Goal: Task Accomplishment & Management: Manage account settings

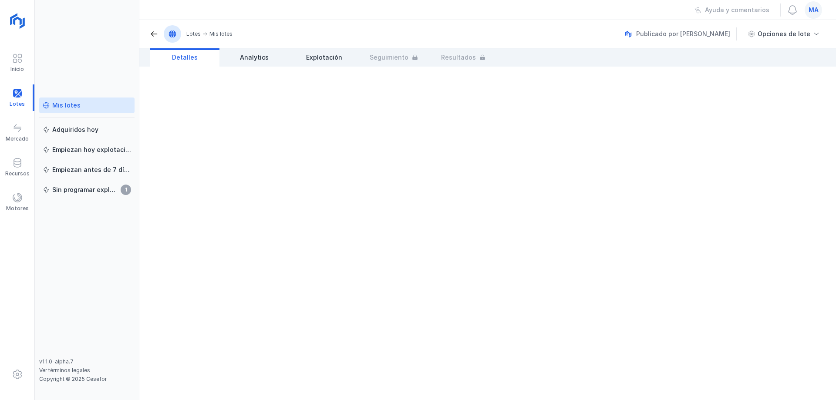
click at [76, 104] on div "Mis lotes" at bounding box center [66, 105] width 28 height 9
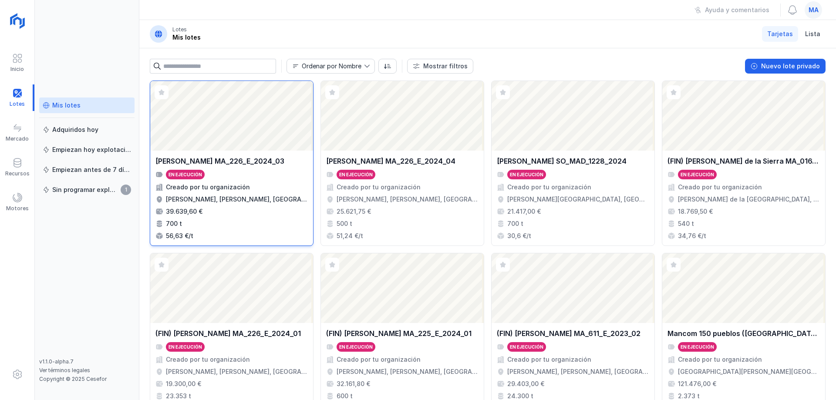
click at [262, 163] on div "Ayto Huerta de Rey MA_226_E_2024_03" at bounding box center [219, 161] width 129 height 10
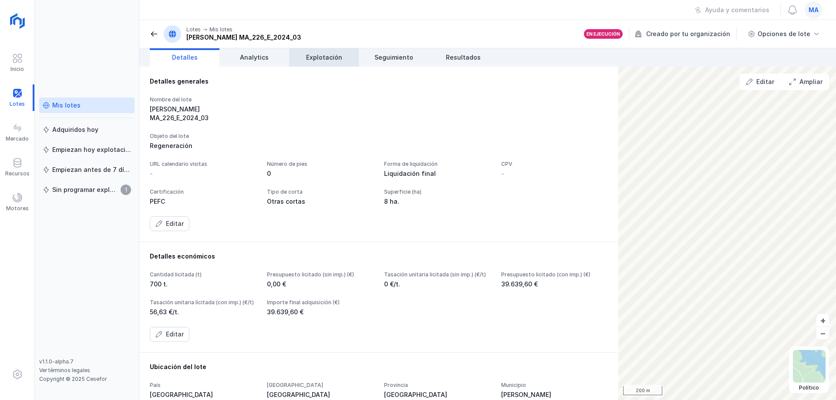
click at [334, 51] on link "Explotación" at bounding box center [324, 57] width 70 height 18
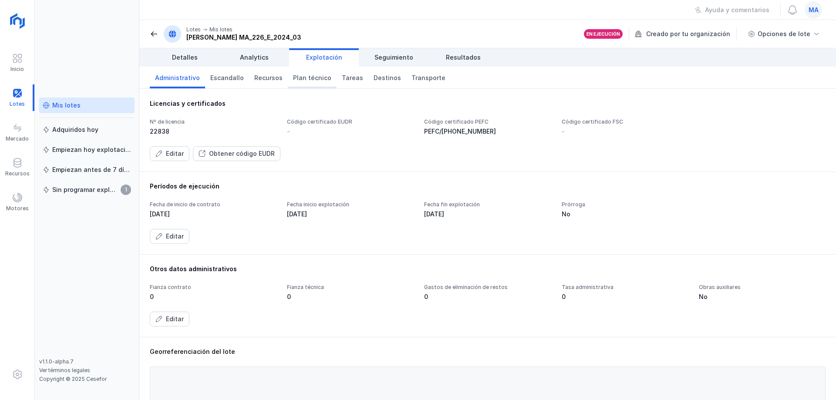
click at [303, 84] on link "Plan técnico" at bounding box center [312, 78] width 49 height 22
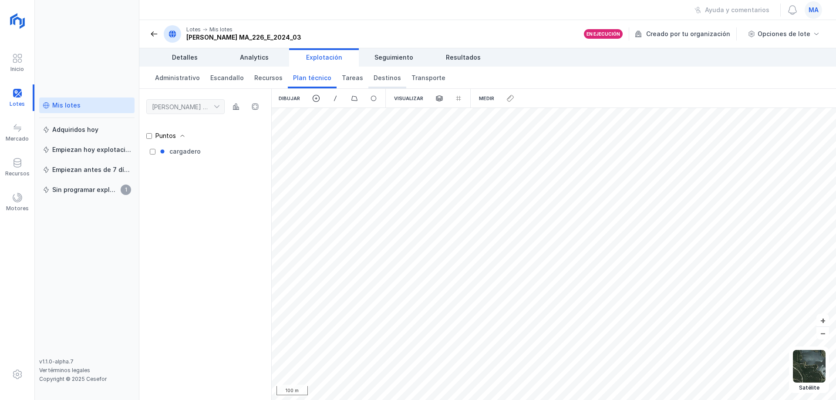
click at [378, 81] on span "Destinos" at bounding box center [387, 78] width 27 height 9
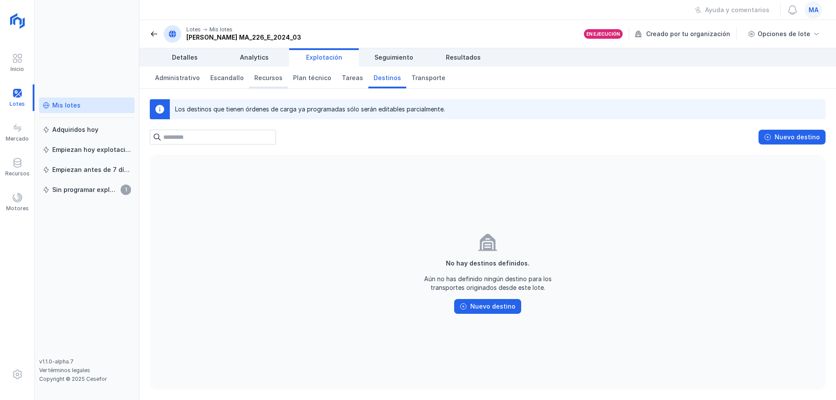
click at [261, 78] on span "Recursos" at bounding box center [268, 78] width 28 height 9
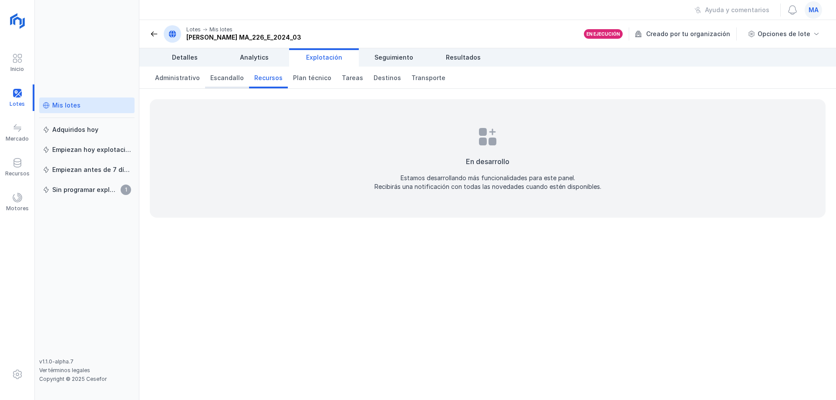
click at [217, 82] on span "Escandallo" at bounding box center [227, 78] width 34 height 9
click at [184, 78] on span "Administrativo" at bounding box center [177, 78] width 45 height 9
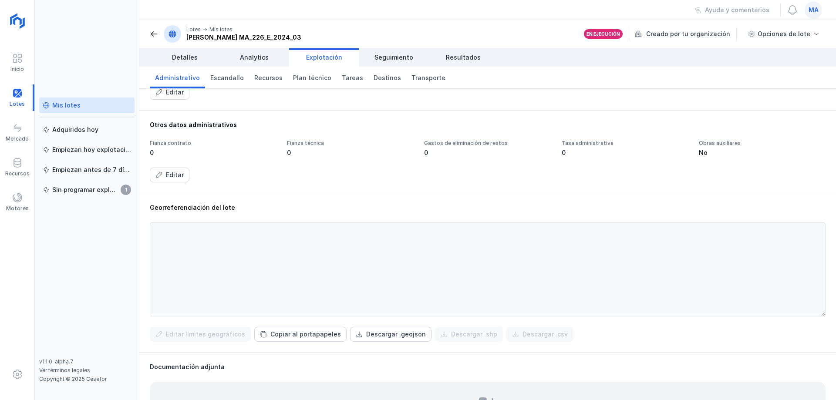
scroll to position [229, 0]
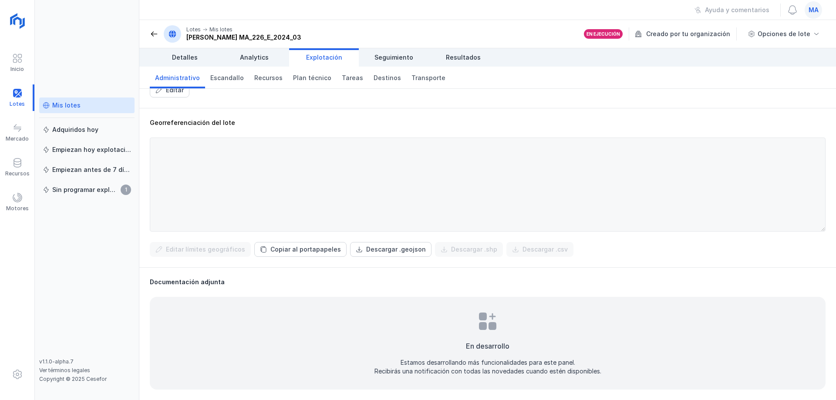
click at [248, 228] on div at bounding box center [488, 185] width 676 height 94
drag, startPoint x: 245, startPoint y: 224, endPoint x: 183, endPoint y: 184, distance: 73.8
click at [163, 185] on div at bounding box center [488, 185] width 676 height 94
click at [284, 253] on div "Copiar al portapapeles" at bounding box center [305, 249] width 71 height 9
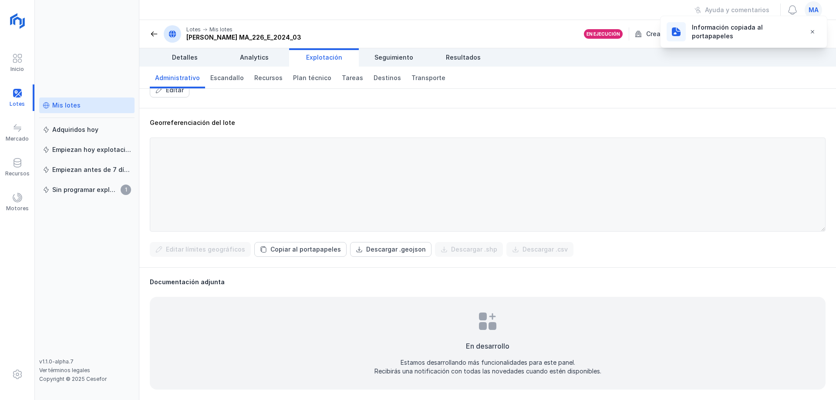
click at [746, 30] on div "Información copiada al portapapeles" at bounding box center [745, 31] width 106 height 17
click at [691, 33] on div "Información copiada al portapapeles" at bounding box center [732, 31] width 132 height 21
click at [692, 32] on div "Información copiada al portapapeles" at bounding box center [745, 31] width 106 height 17
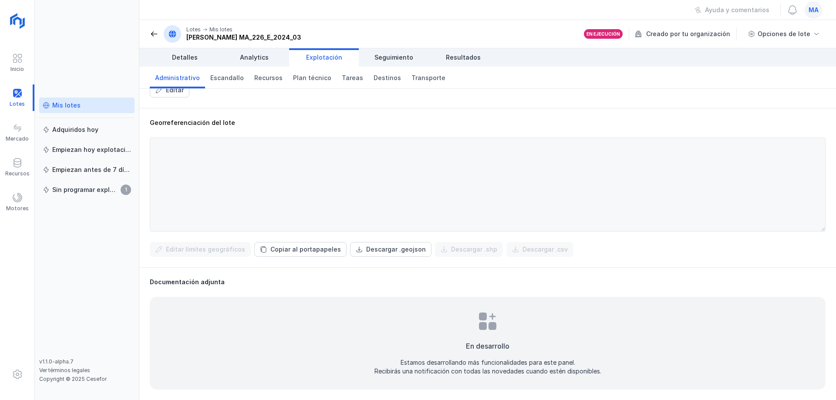
click at [291, 198] on div at bounding box center [488, 185] width 676 height 94
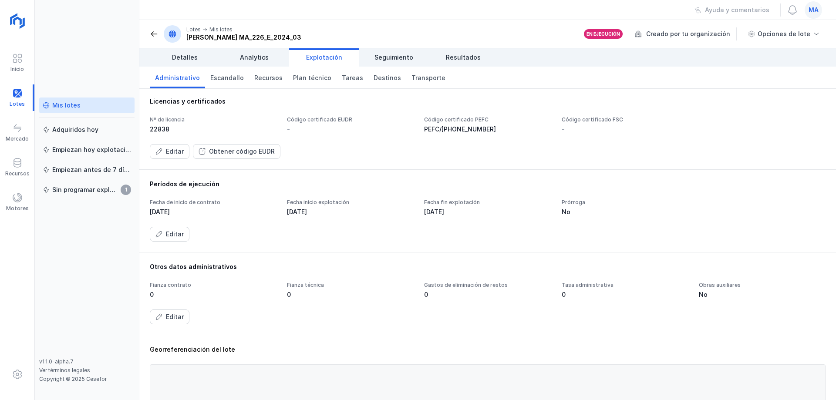
scroll to position [0, 0]
click at [236, 79] on span "Escandallo" at bounding box center [227, 78] width 34 height 9
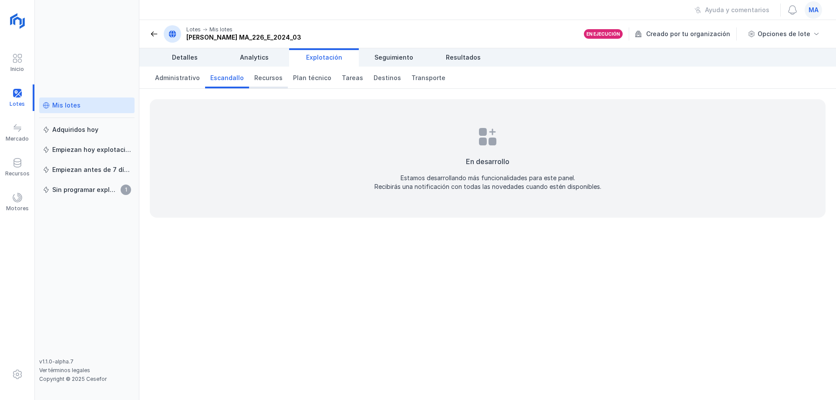
click at [263, 81] on span "Recursos" at bounding box center [268, 78] width 28 height 9
click at [308, 82] on link "Plan técnico" at bounding box center [312, 78] width 49 height 22
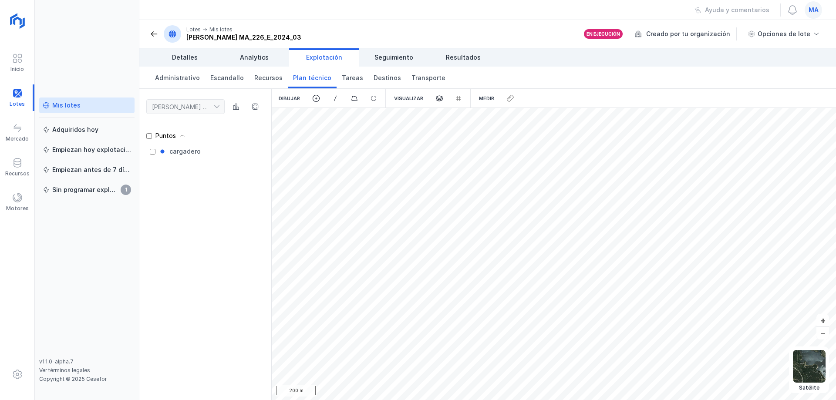
click at [410, 98] on div "Visualizar" at bounding box center [408, 98] width 43 height 19
click at [442, 99] on span at bounding box center [440, 99] width 8 height 8
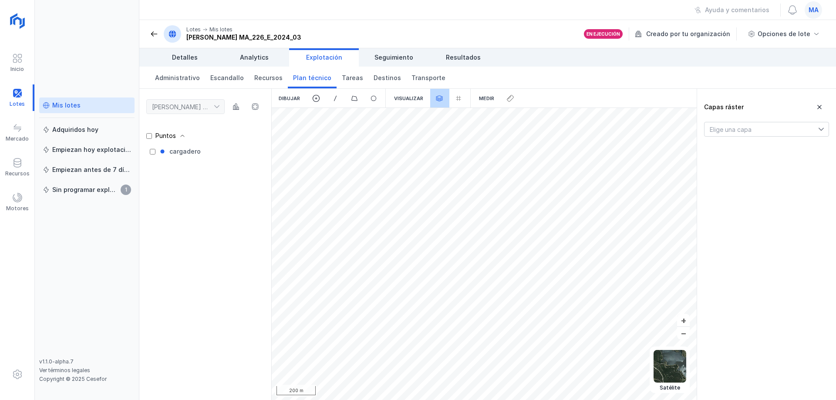
click at [442, 99] on span at bounding box center [440, 99] width 8 height 8
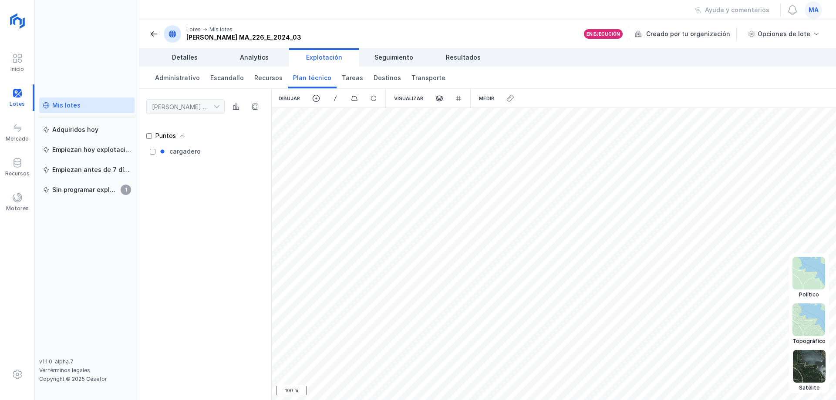
click at [809, 370] on img at bounding box center [809, 366] width 33 height 33
click at [814, 282] on img at bounding box center [809, 273] width 33 height 33
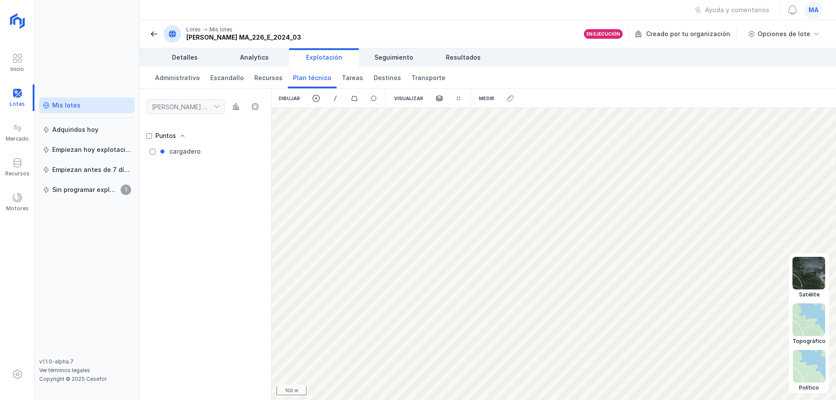
click at [813, 322] on img at bounding box center [809, 320] width 33 height 33
click at [807, 371] on img at bounding box center [809, 366] width 33 height 33
click at [808, 320] on img at bounding box center [809, 320] width 33 height 33
click at [808, 265] on img at bounding box center [809, 273] width 33 height 33
click at [806, 372] on img at bounding box center [809, 366] width 33 height 33
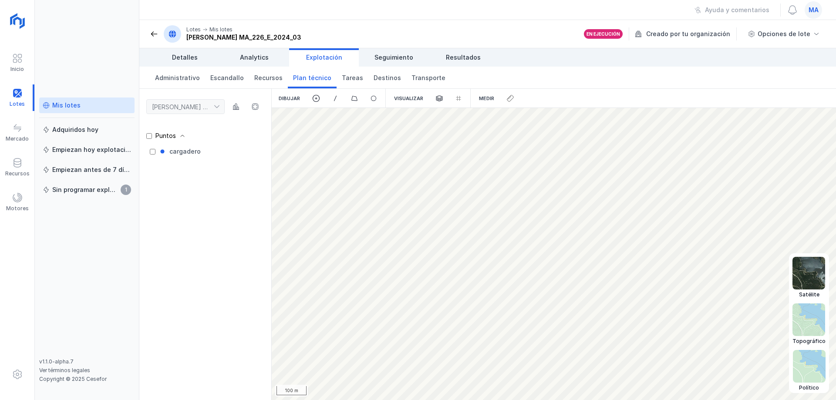
click at [815, 274] on img at bounding box center [809, 273] width 33 height 33
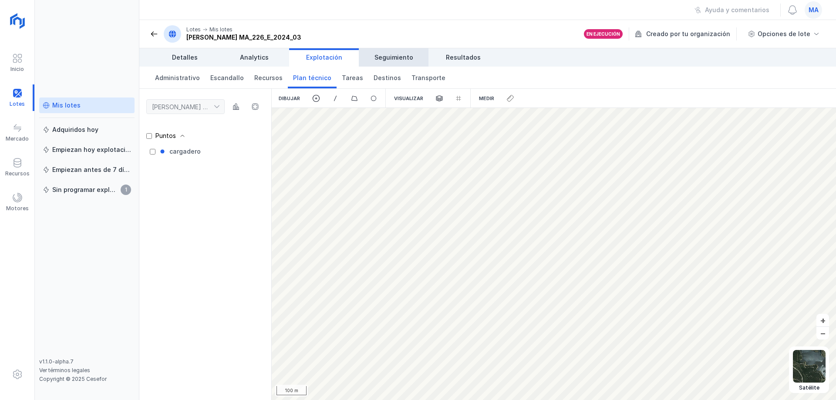
click at [395, 54] on span "Seguimiento" at bounding box center [394, 57] width 39 height 9
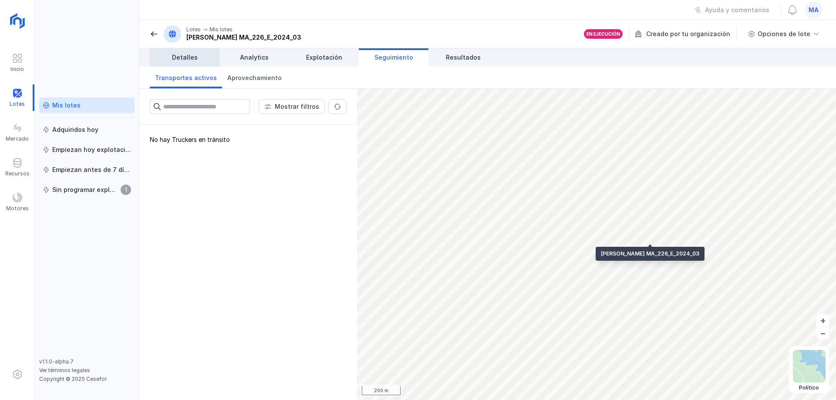
click at [173, 60] on span "Detalles" at bounding box center [185, 57] width 26 height 9
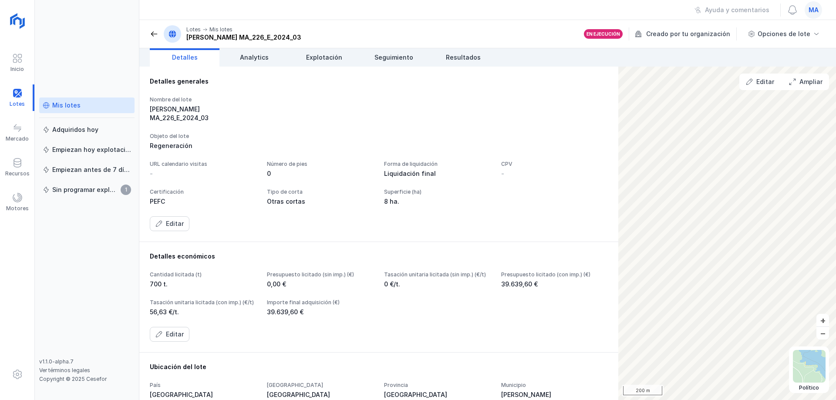
click at [152, 35] on span at bounding box center [154, 34] width 9 height 9
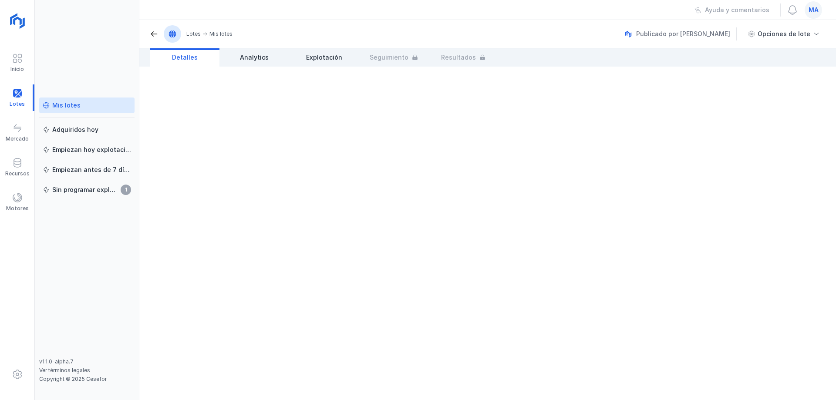
click at [70, 108] on div "Mis lotes" at bounding box center [66, 105] width 28 height 9
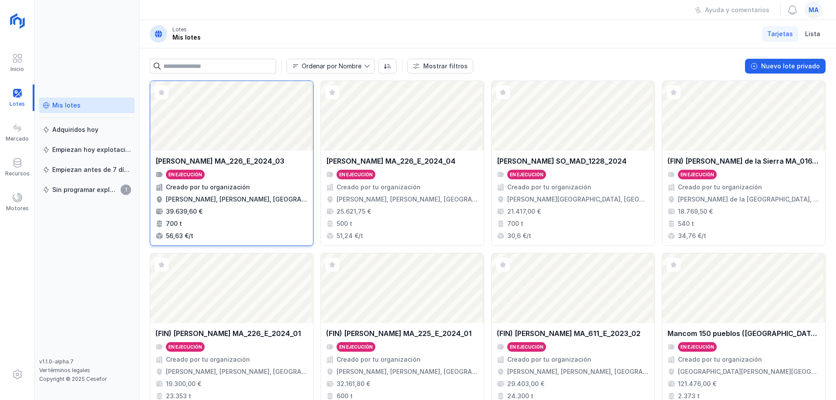
click at [223, 156] on div "Ayto Huerta de Rey MA_226_E_2024_03" at bounding box center [219, 161] width 129 height 10
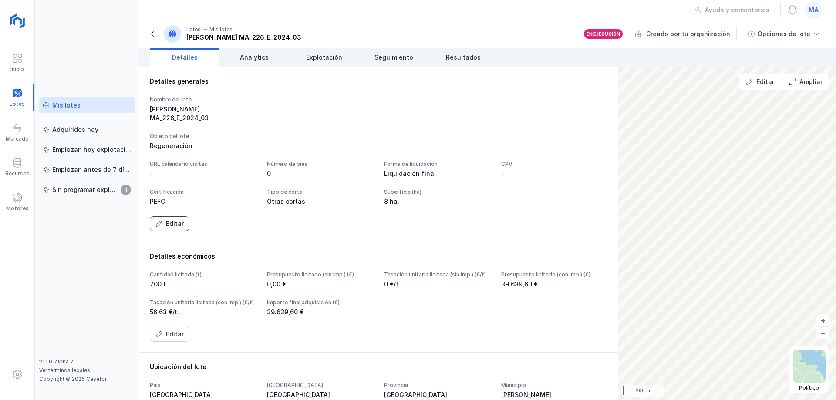
click at [162, 231] on button "Editar" at bounding box center [170, 223] width 40 height 15
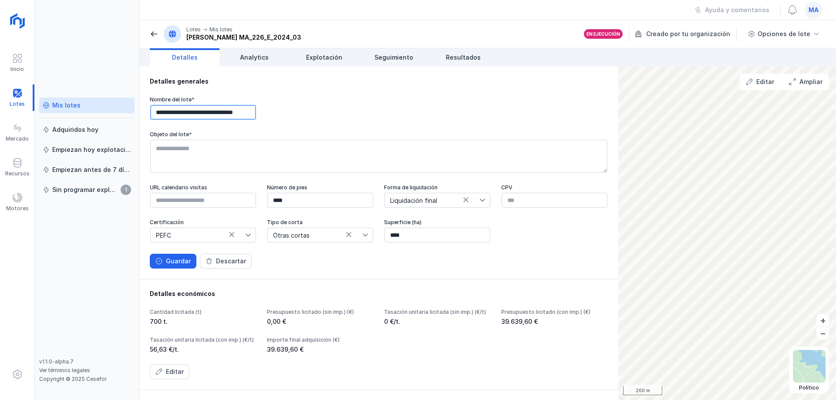
click at [171, 114] on input "**********" at bounding box center [203, 112] width 106 height 15
type input "**********"
click at [175, 266] on div "Guardar" at bounding box center [178, 261] width 25 height 9
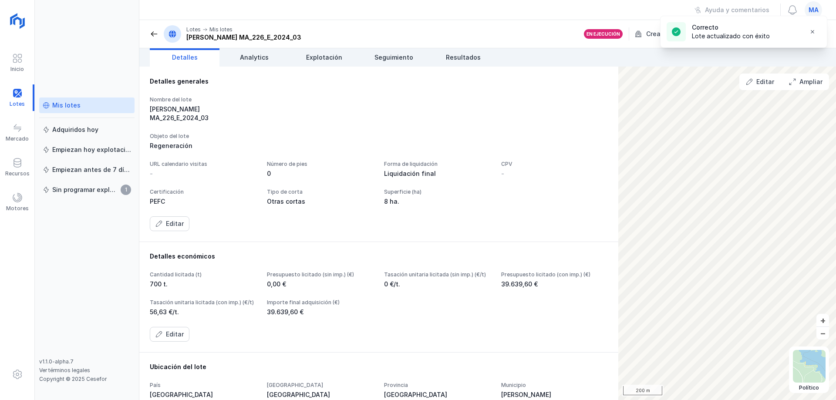
click at [153, 30] on span at bounding box center [154, 34] width 9 height 9
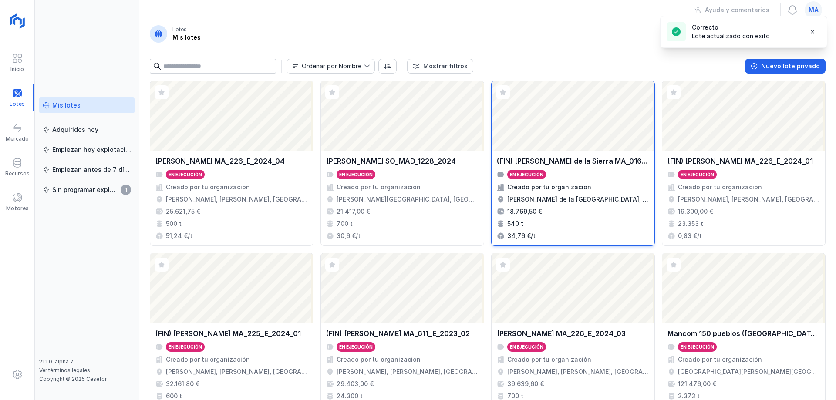
click at [589, 164] on div "(FIN) Ayto Fresneda de la Sierra MA_016_E_2024_01" at bounding box center [573, 161] width 152 height 10
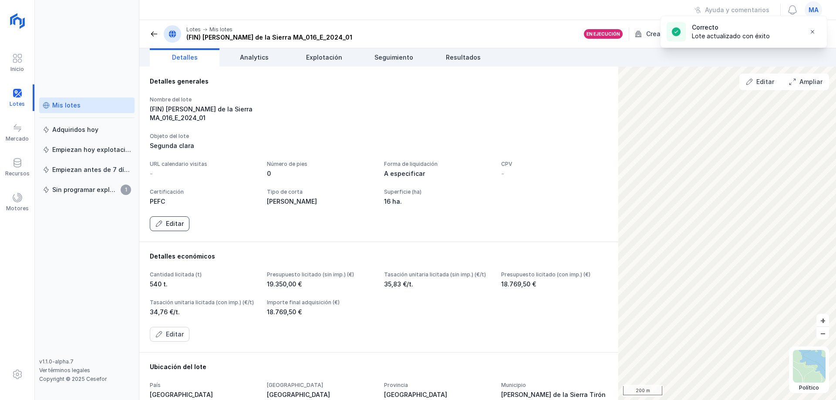
click at [170, 228] on div "Editar" at bounding box center [175, 224] width 18 height 9
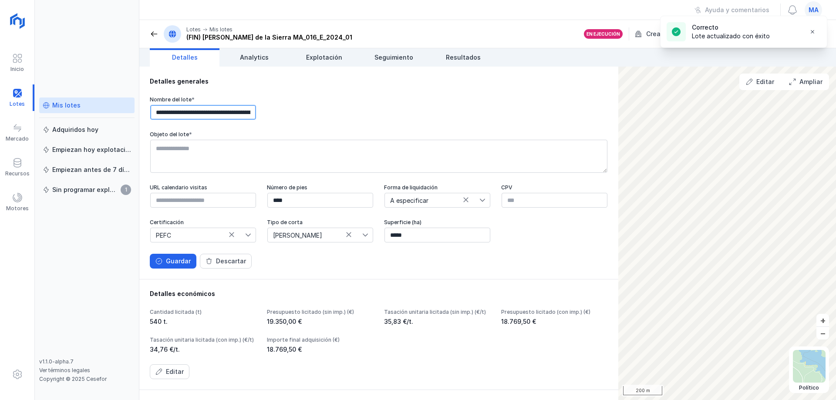
click at [187, 113] on input "**********" at bounding box center [203, 112] width 106 height 15
type input "**********"
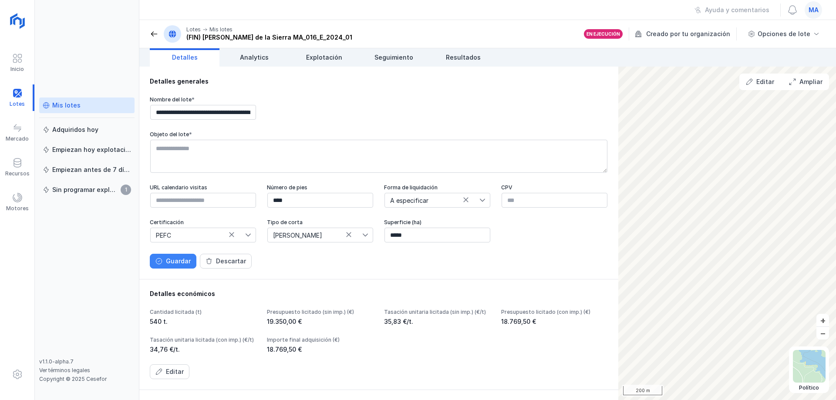
click at [176, 266] on div "Guardar" at bounding box center [178, 261] width 25 height 9
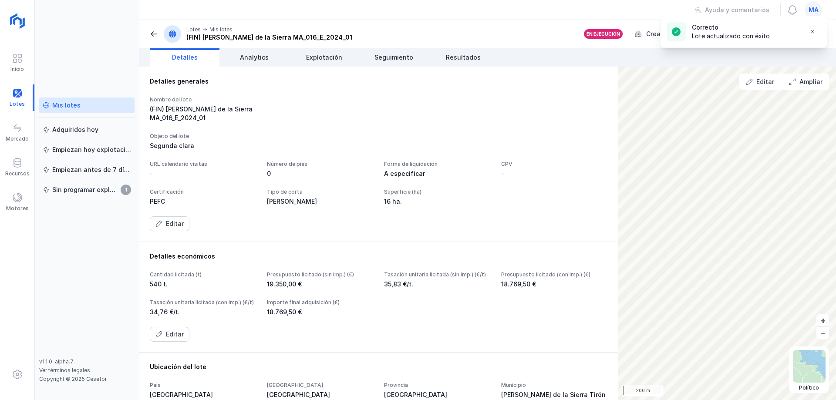
click at [150, 33] on span at bounding box center [154, 34] width 9 height 9
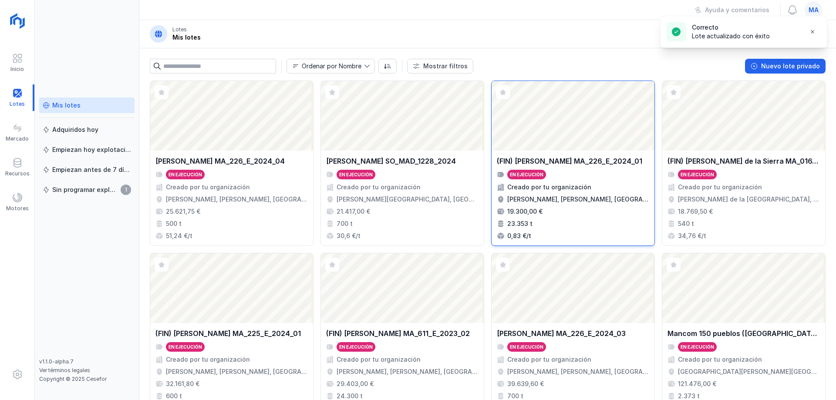
click at [594, 165] on div "(FIN) Ayto Huerta de Rey MA_226_E_2024_01" at bounding box center [569, 161] width 145 height 10
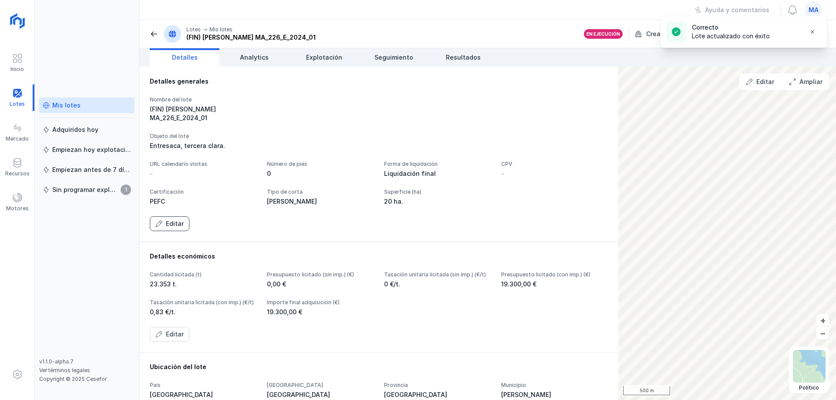
click at [162, 227] on span "Editar" at bounding box center [158, 223] width 7 height 7
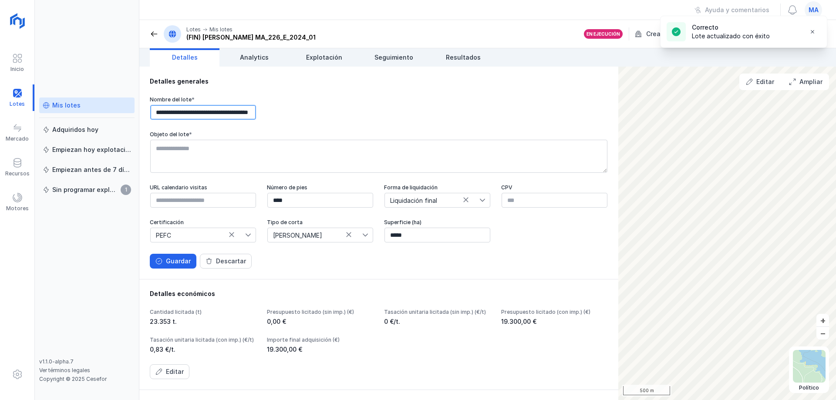
click at [186, 114] on input "**********" at bounding box center [203, 112] width 106 height 15
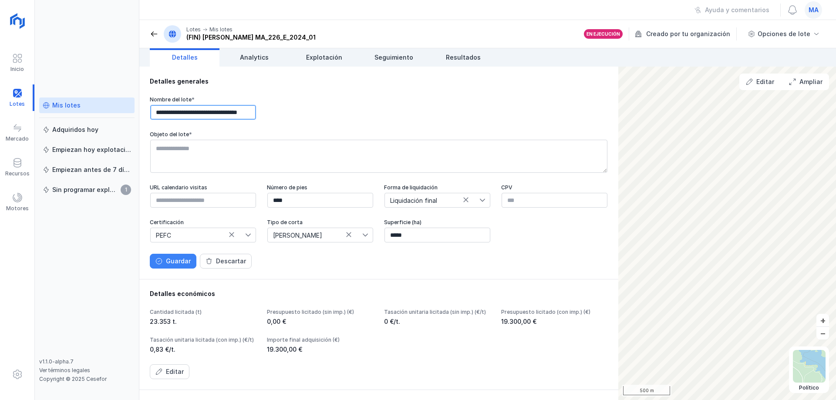
type input "**********"
click at [179, 266] on div "Guardar" at bounding box center [178, 261] width 25 height 9
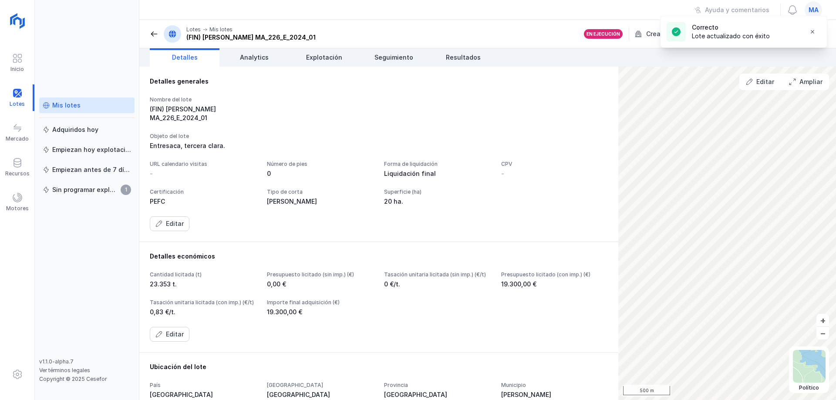
click at [153, 34] on span at bounding box center [154, 34] width 9 height 9
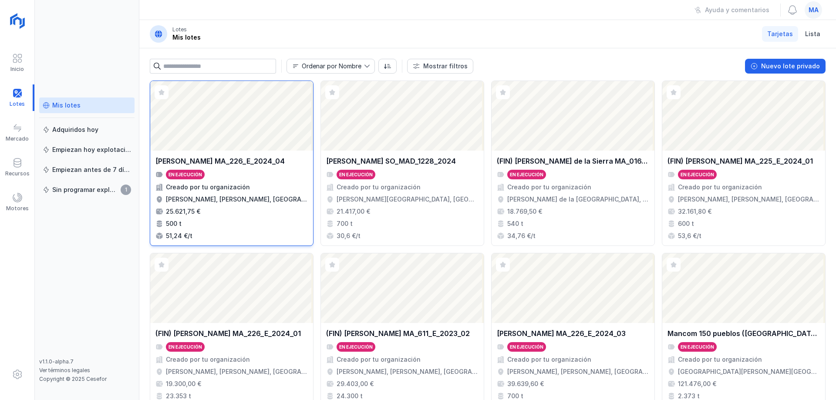
click at [265, 178] on div "En ejecución" at bounding box center [231, 175] width 152 height 10
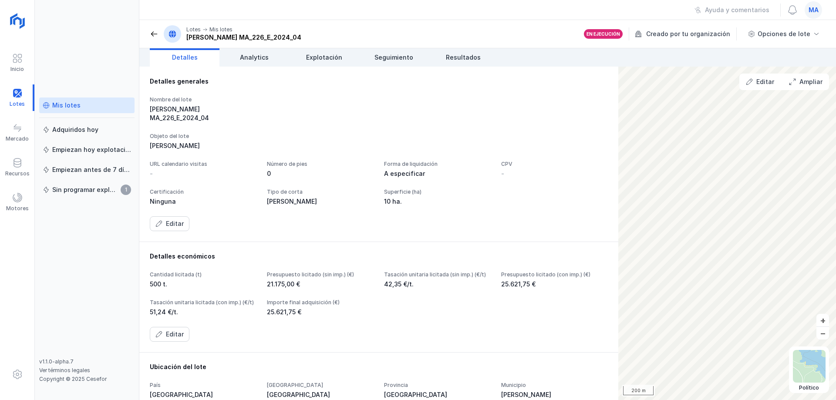
click at [155, 31] on span at bounding box center [154, 34] width 9 height 9
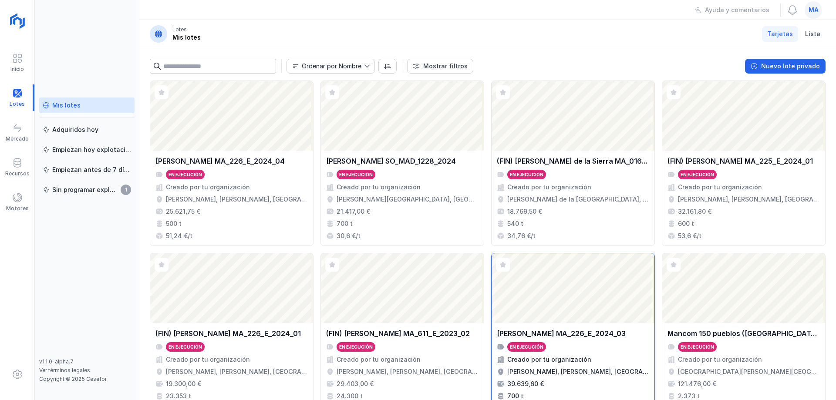
click at [594, 321] on div "Abrir lote" at bounding box center [573, 288] width 163 height 70
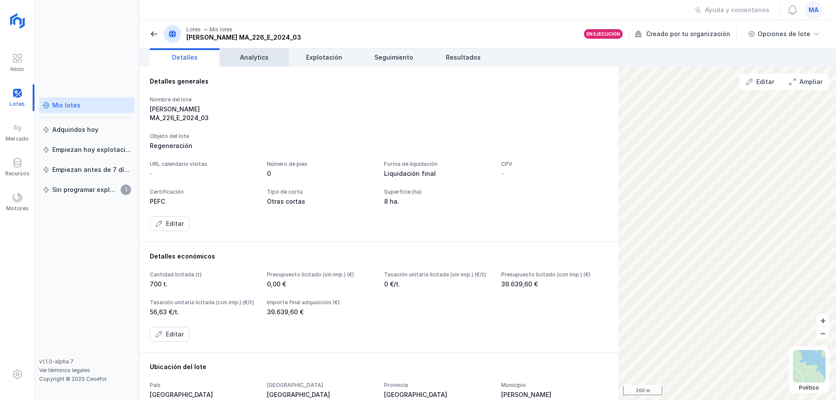
click at [254, 59] on span "Analytics" at bounding box center [254, 57] width 29 height 9
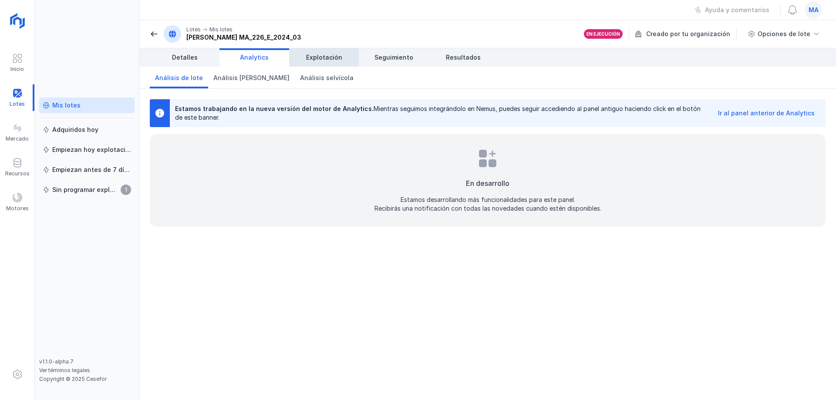
click at [326, 61] on span "Explotación" at bounding box center [324, 57] width 36 height 9
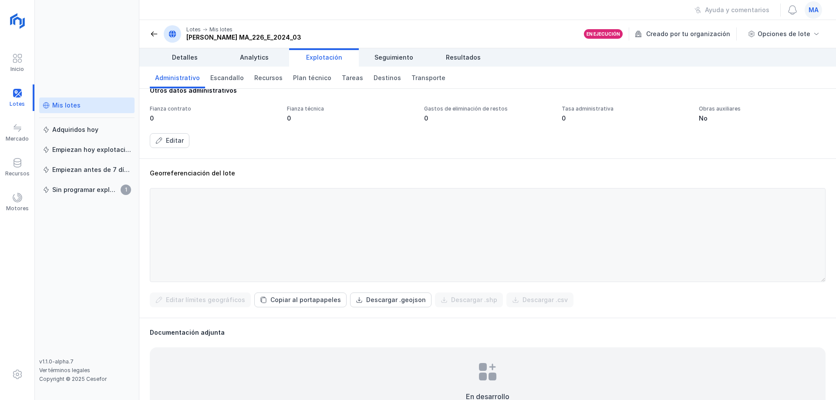
scroll to position [229, 0]
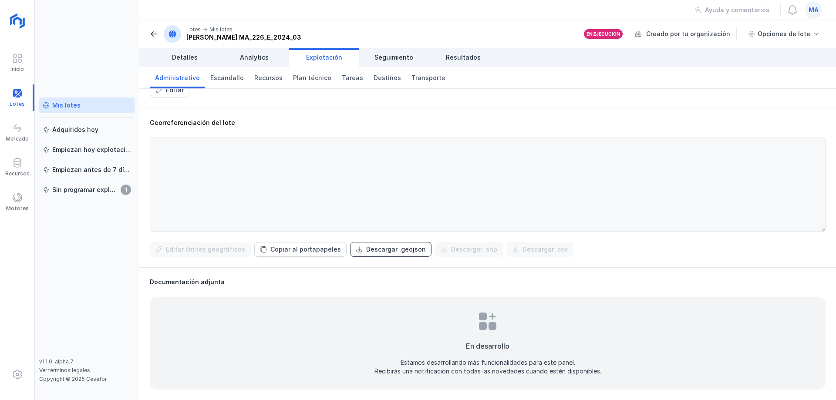
click at [373, 249] on div "Descargar .geojson" at bounding box center [396, 249] width 60 height 9
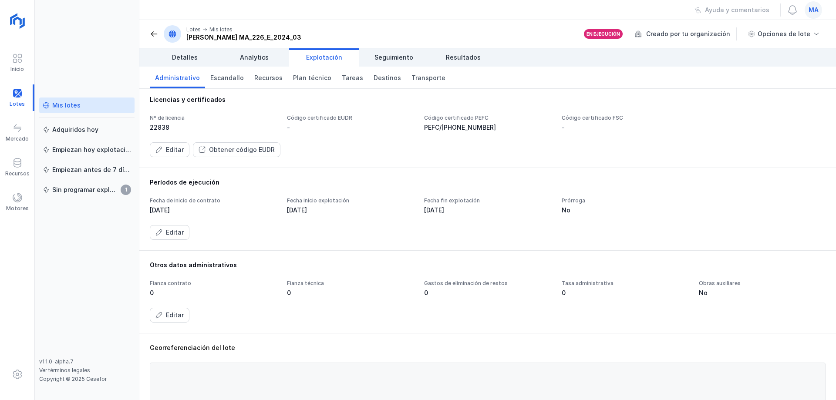
scroll to position [0, 0]
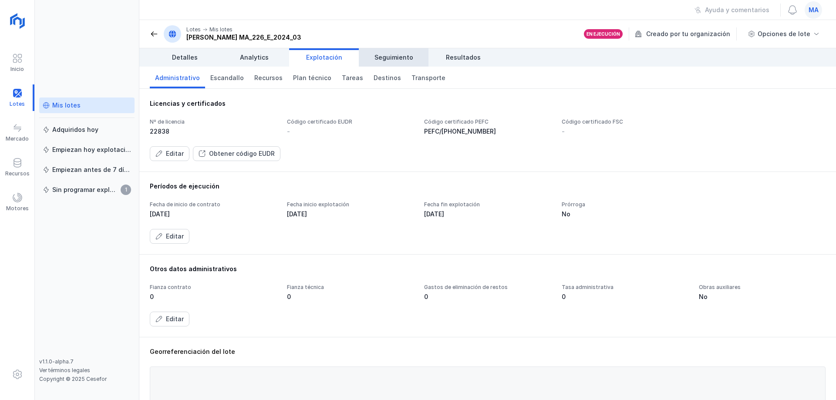
click at [395, 54] on span "Seguimiento" at bounding box center [394, 57] width 39 height 9
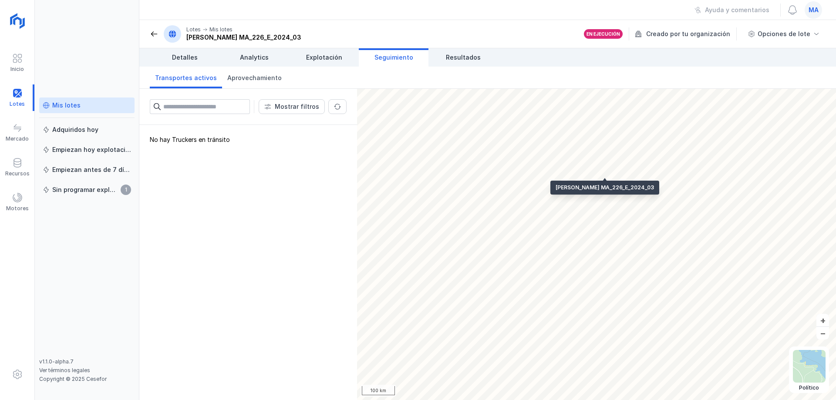
click at [243, 233] on div "No hay Truckers en tránsito" at bounding box center [248, 262] width 218 height 275
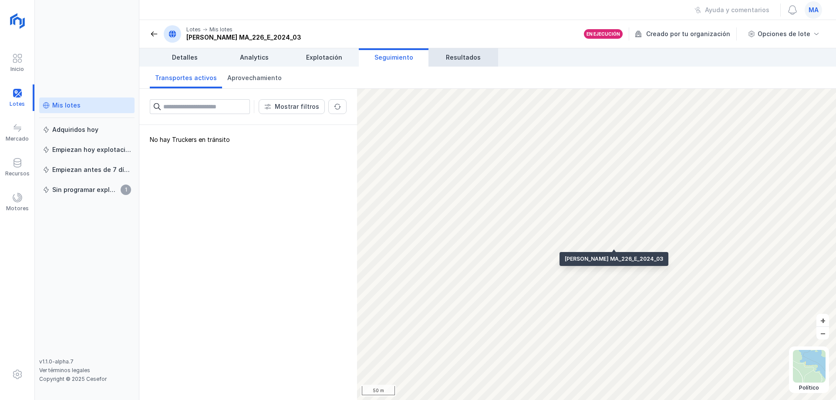
click at [468, 52] on link "Resultados" at bounding box center [464, 57] width 70 height 18
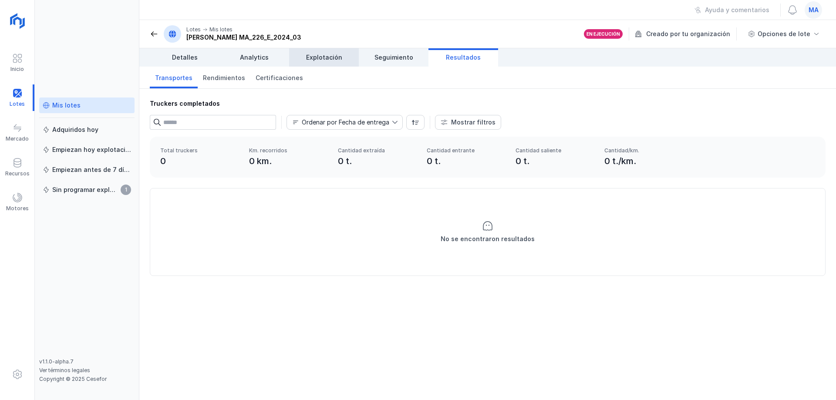
click at [330, 51] on link "Explotación" at bounding box center [324, 57] width 70 height 18
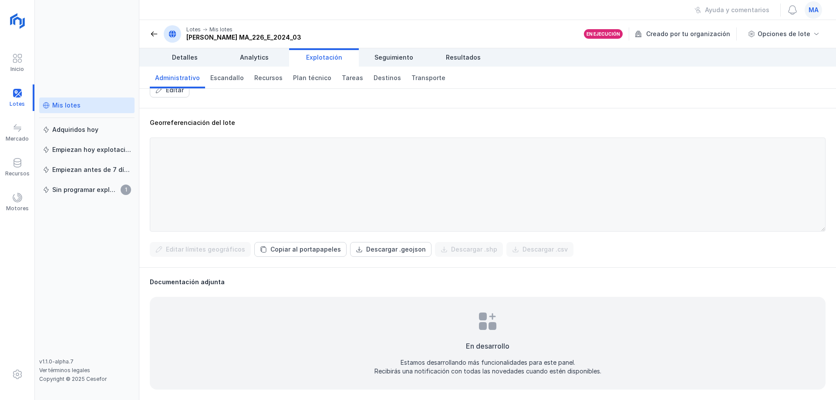
scroll to position [186, 0]
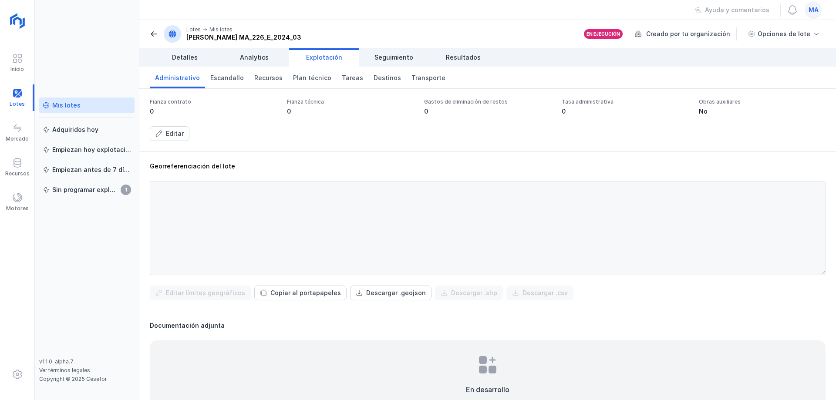
click at [252, 239] on div at bounding box center [488, 228] width 676 height 94
drag, startPoint x: 241, startPoint y: 267, endPoint x: 176, endPoint y: 196, distance: 96.8
click at [176, 196] on div at bounding box center [488, 228] width 676 height 94
click at [189, 200] on div at bounding box center [488, 228] width 676 height 94
click at [194, 200] on div at bounding box center [488, 228] width 676 height 94
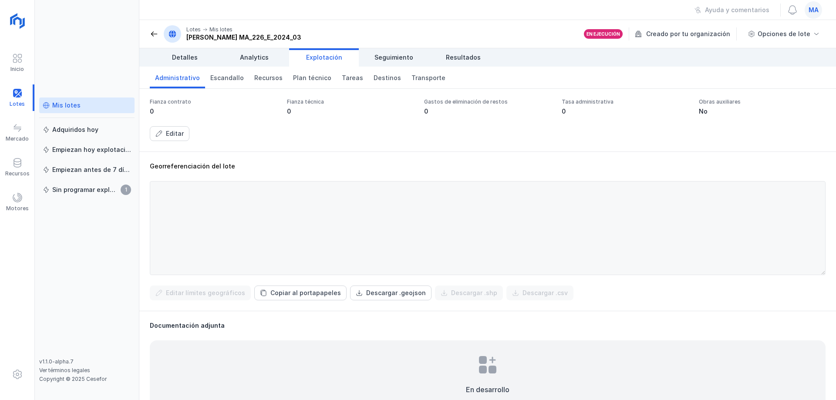
click at [286, 220] on div at bounding box center [488, 228] width 676 height 94
click at [287, 220] on div at bounding box center [488, 228] width 676 height 94
click at [311, 225] on div at bounding box center [488, 228] width 676 height 94
drag, startPoint x: 312, startPoint y: 225, endPoint x: 415, endPoint y: 223, distance: 103.7
click at [313, 225] on div at bounding box center [488, 228] width 676 height 94
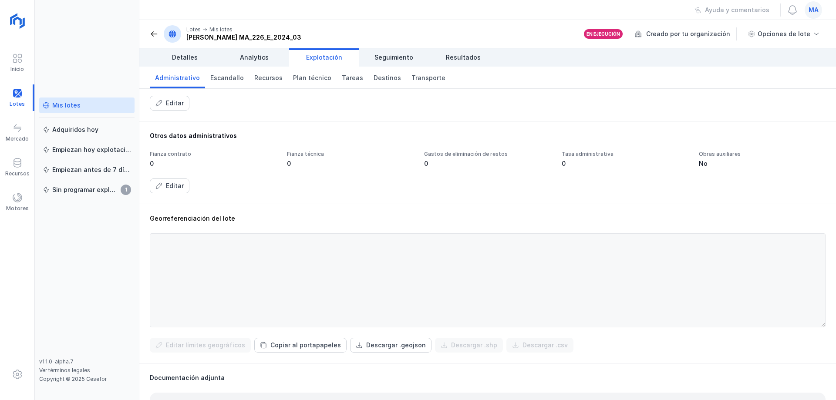
scroll to position [142, 0]
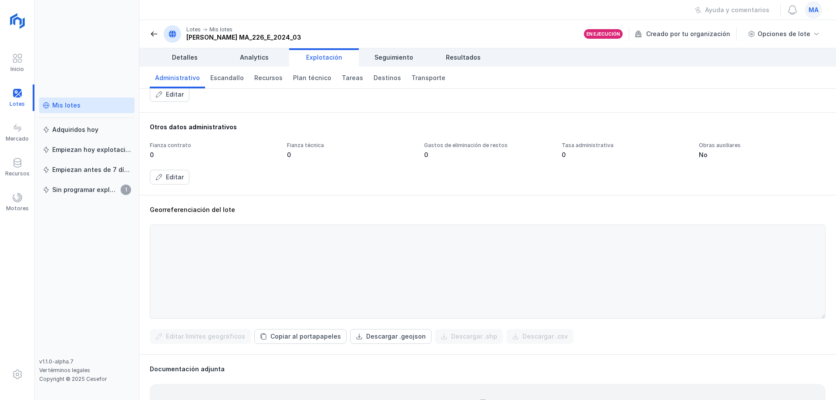
drag, startPoint x: 816, startPoint y: 234, endPoint x: 811, endPoint y: 275, distance: 41.3
click at [812, 275] on div at bounding box center [488, 272] width 676 height 94
drag, startPoint x: 694, startPoint y: 277, endPoint x: 658, endPoint y: 269, distance: 36.6
click at [692, 274] on div at bounding box center [488, 272] width 676 height 94
click at [277, 187] on div "Otros datos administrativos Fianza contrato 0 Fianza técnica 0 Gastos de elimin…" at bounding box center [487, 153] width 697 height 83
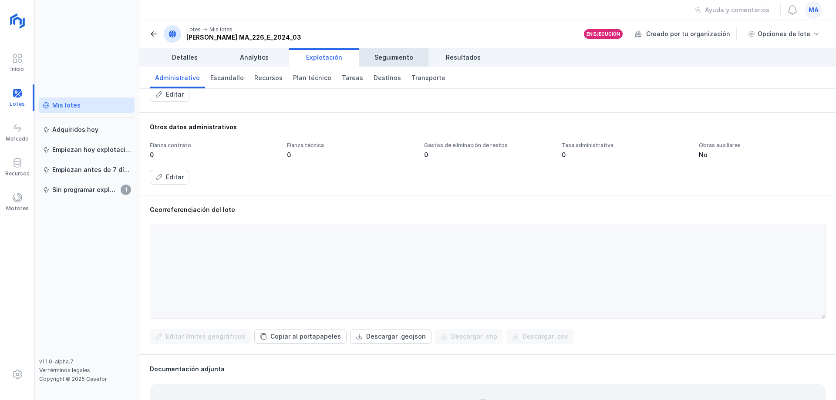
click at [395, 56] on span "Seguimiento" at bounding box center [394, 57] width 39 height 9
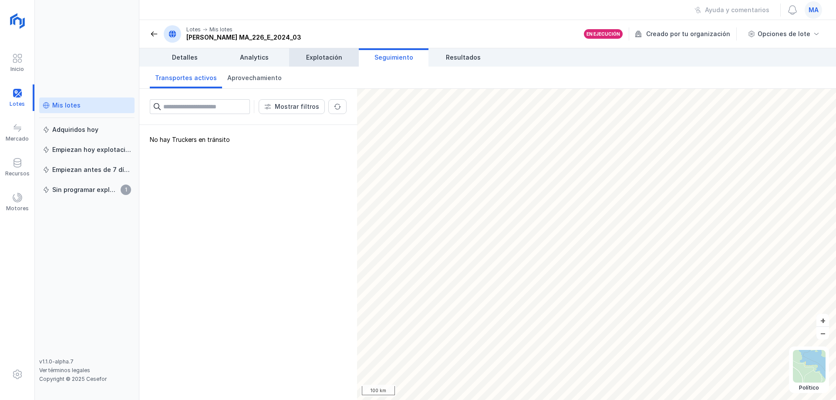
click at [329, 57] on span "Explotación" at bounding box center [324, 57] width 36 height 9
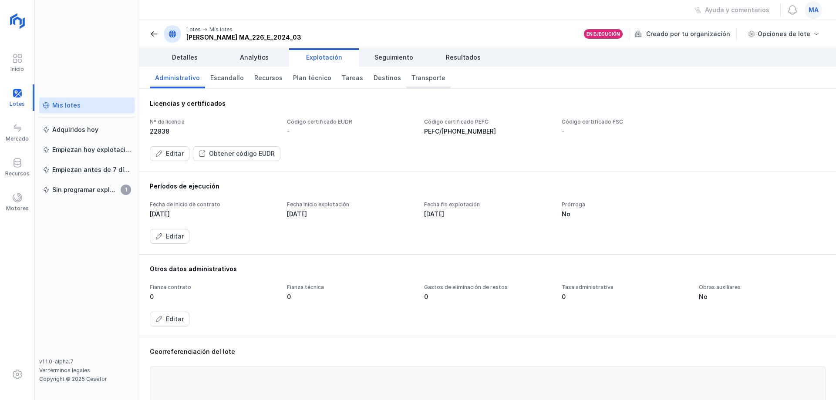
click at [412, 80] on span "Transporte" at bounding box center [429, 78] width 34 height 9
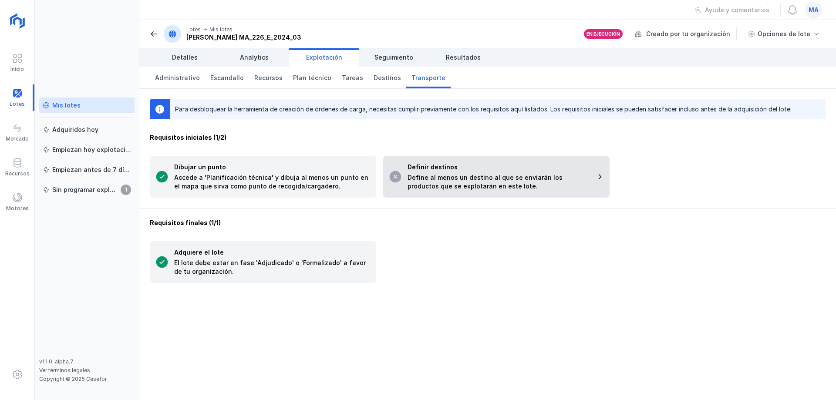
click at [436, 177] on div "Define al menos un destino al que se enviarán los productos que se explotarán e…" at bounding box center [499, 181] width 183 height 17
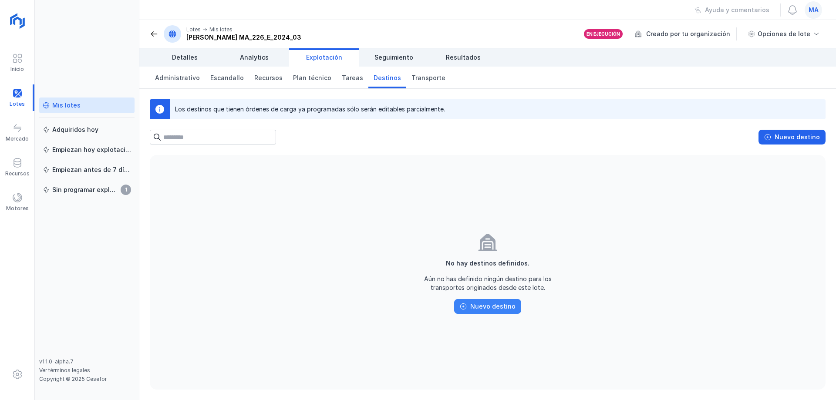
click at [502, 302] on div "Nuevo destino" at bounding box center [492, 306] width 45 height 9
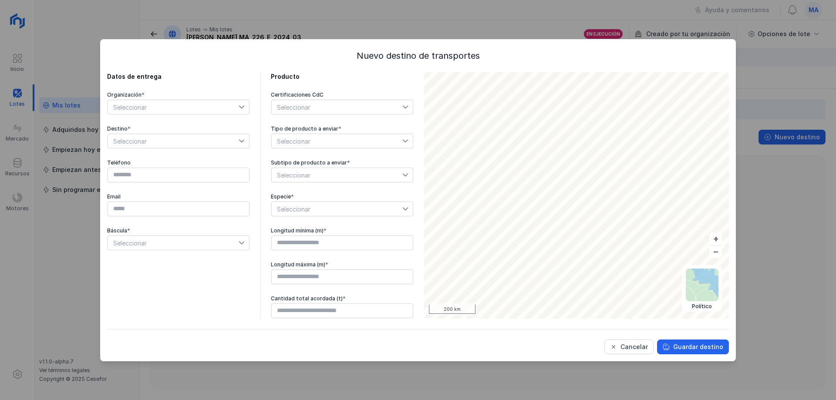
click at [229, 108] on span "Seleccionar" at bounding box center [173, 107] width 131 height 14
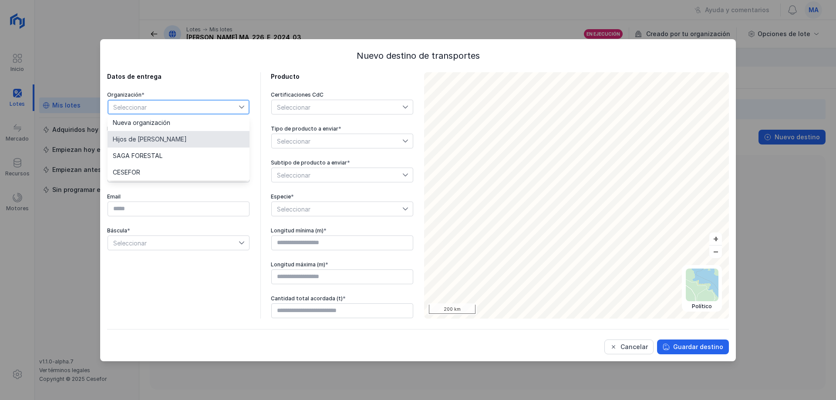
click at [165, 142] on span "Hijos de [PERSON_NAME]" at bounding box center [150, 139] width 74 height 6
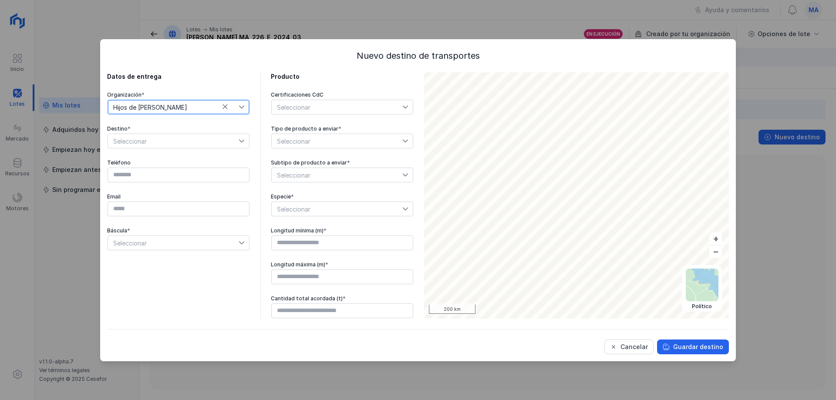
click at [182, 142] on span "Seleccionar" at bounding box center [173, 141] width 131 height 14
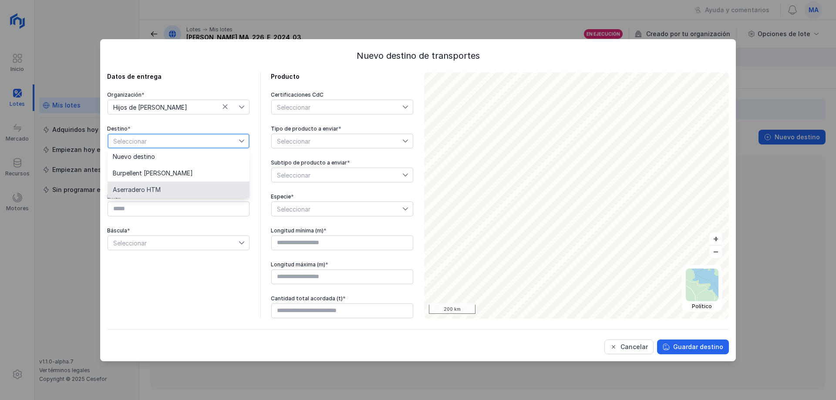
click at [178, 190] on li "Aserradero HTM" at bounding box center [179, 190] width 142 height 17
type input "*********"
type input "**********"
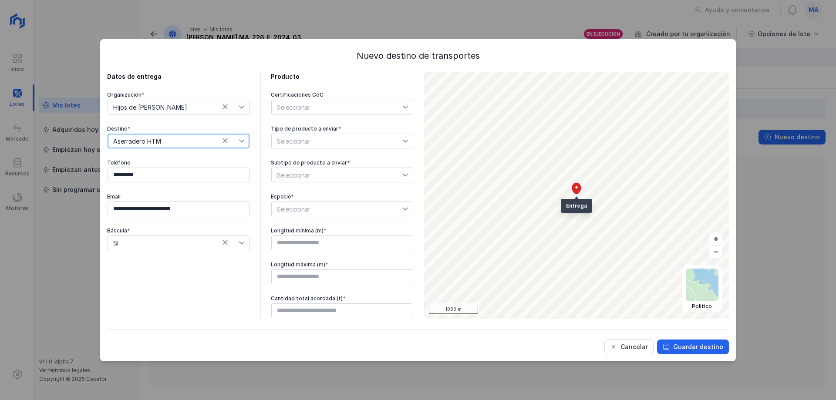
click at [345, 109] on div "Seleccionar" at bounding box center [337, 107] width 131 height 14
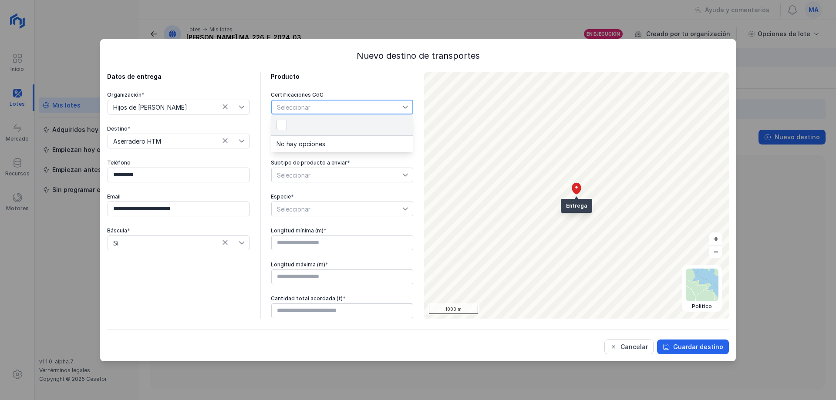
scroll to position [4, 44]
click at [345, 109] on div "Seleccionar" at bounding box center [337, 107] width 131 height 14
click at [381, 135] on span "Seleccionar" at bounding box center [337, 141] width 131 height 14
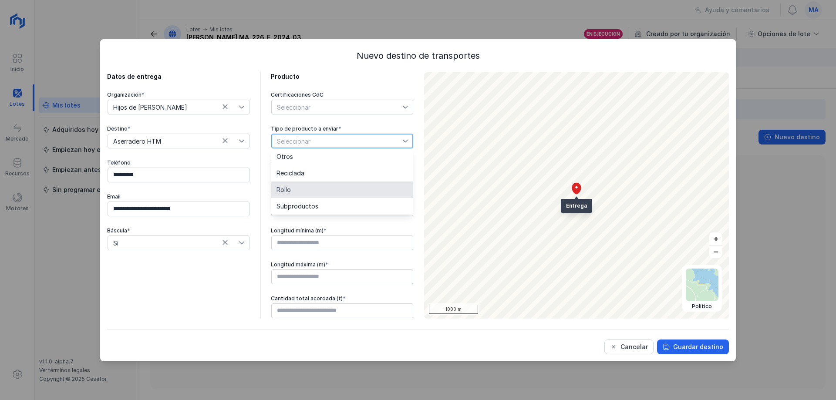
click at [297, 191] on li "Rollo" at bounding box center [342, 190] width 142 height 17
click at [317, 177] on span "Seleccionar" at bounding box center [337, 175] width 131 height 14
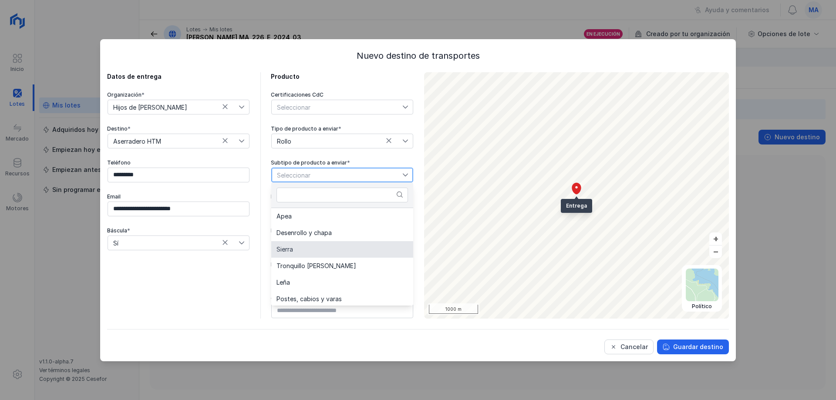
click at [307, 249] on li "Sierra" at bounding box center [342, 249] width 142 height 17
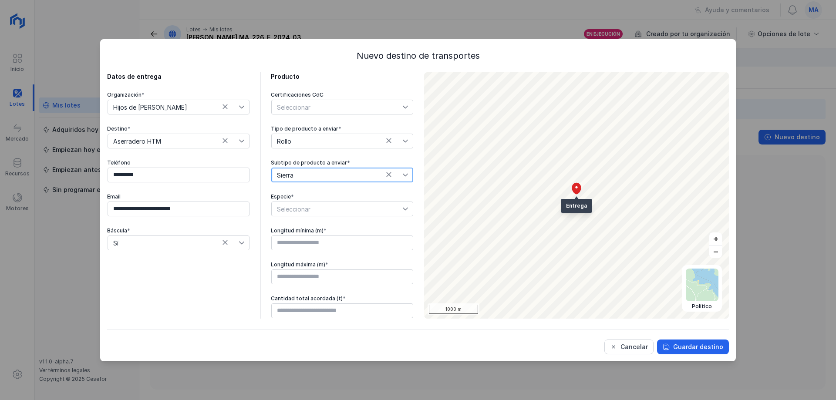
drag, startPoint x: 377, startPoint y: 54, endPoint x: 404, endPoint y: 118, distance: 69.5
click at [397, 106] on div "**********" at bounding box center [418, 202] width 622 height 305
click at [635, 341] on button "Cancelar" at bounding box center [629, 347] width 49 height 15
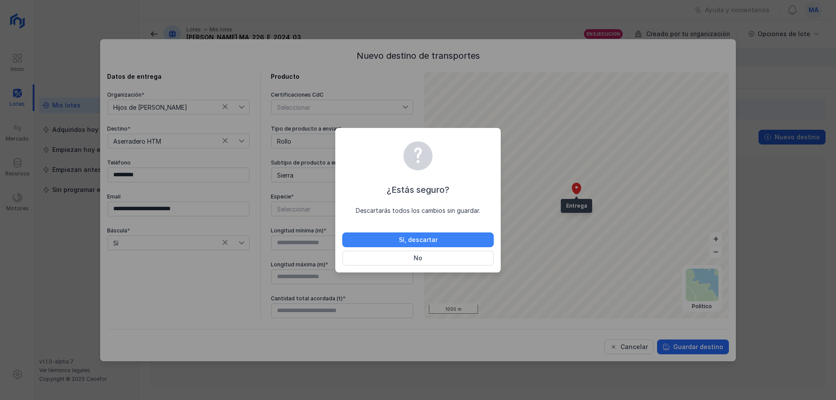
click at [455, 240] on button "Sí, descartar" at bounding box center [418, 240] width 152 height 15
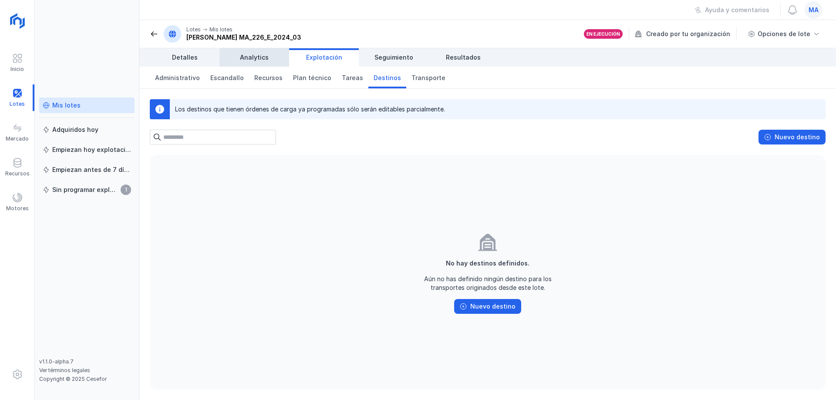
click at [265, 56] on span "Analytics" at bounding box center [254, 57] width 29 height 9
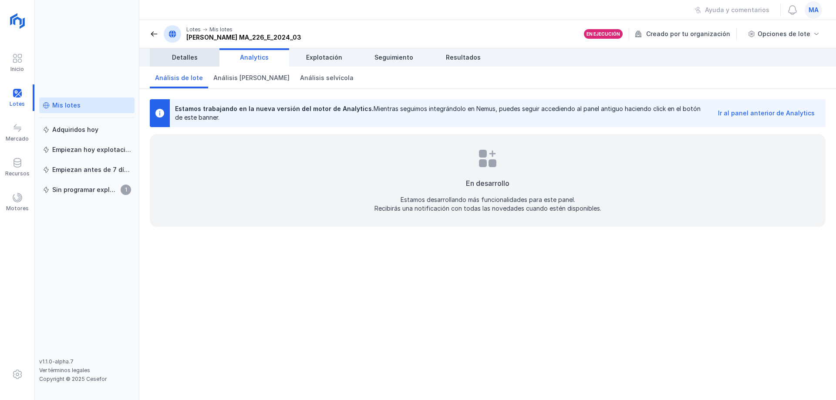
click at [180, 57] on span "Detalles" at bounding box center [185, 57] width 26 height 9
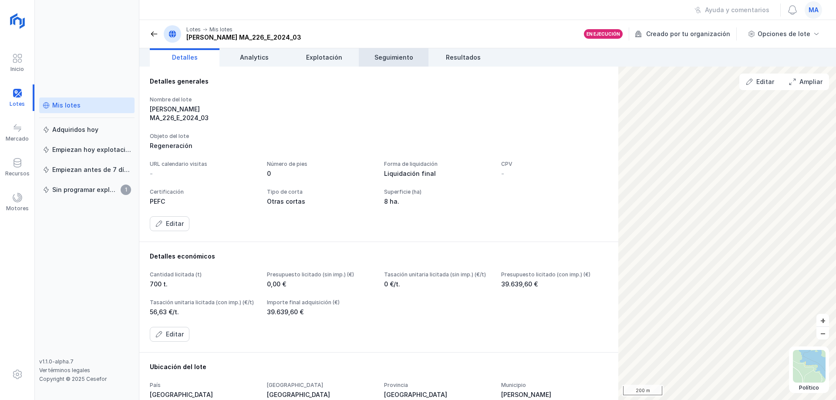
click at [392, 54] on span "Seguimiento" at bounding box center [394, 57] width 39 height 9
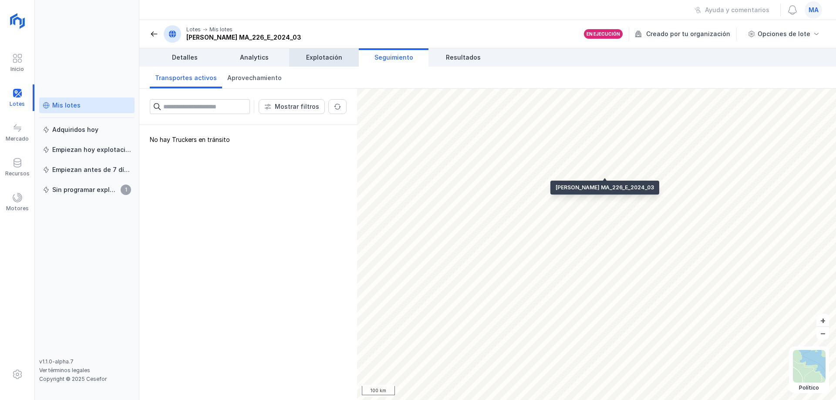
click at [328, 58] on span "Explotación" at bounding box center [324, 57] width 36 height 9
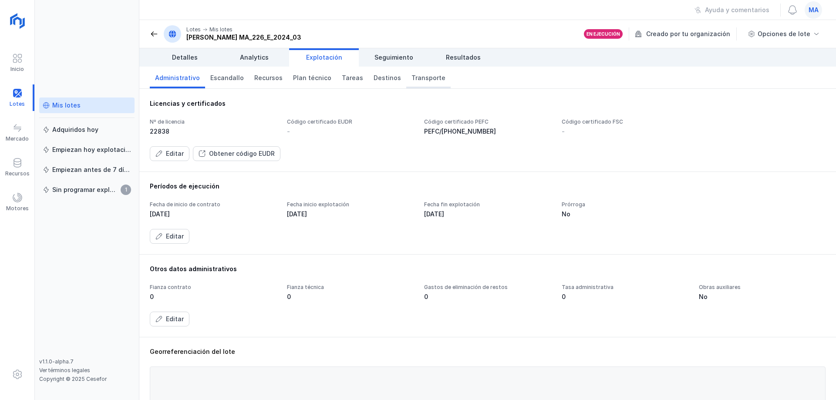
click at [422, 81] on span "Transporte" at bounding box center [429, 78] width 34 height 9
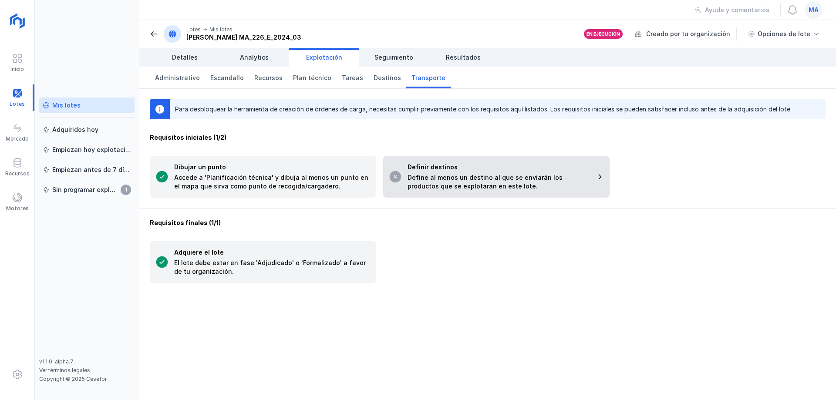
click at [481, 179] on div "Define al menos un destino al que se enviarán los productos que se explotarán e…" at bounding box center [499, 181] width 183 height 17
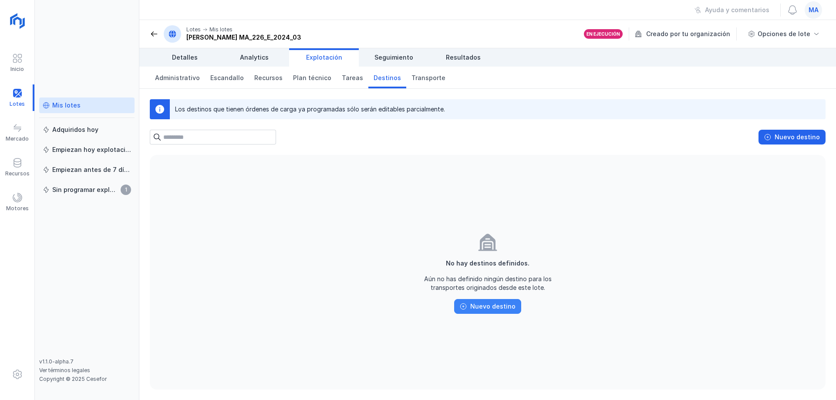
click at [494, 305] on div "Nuevo destino" at bounding box center [492, 306] width 45 height 9
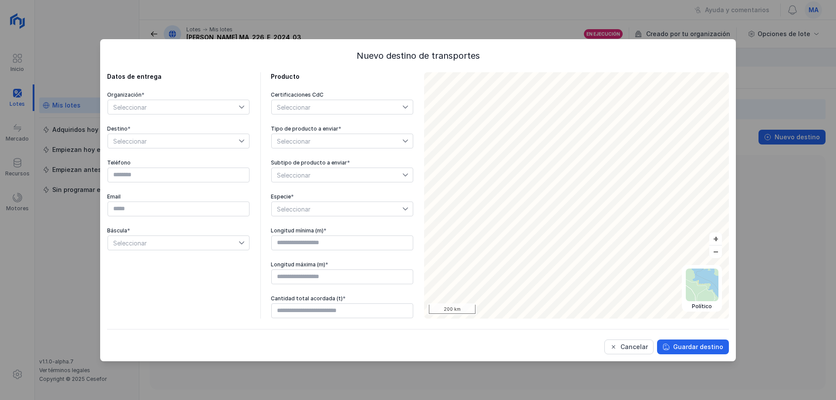
click at [184, 112] on span "Seleccionar" at bounding box center [173, 107] width 131 height 14
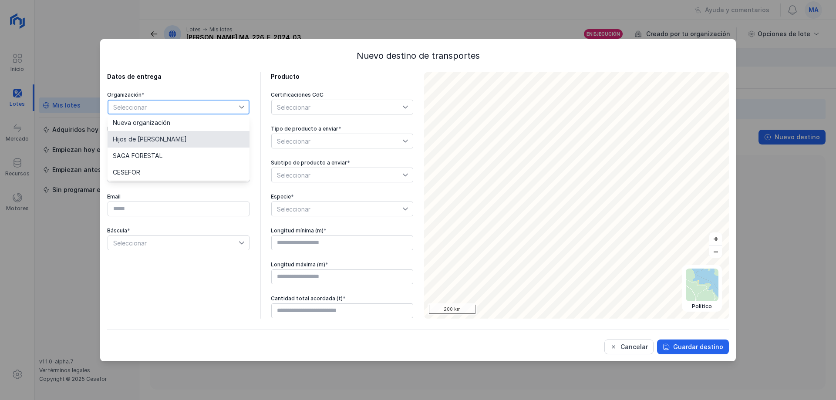
click at [173, 145] on li "Hijos de [PERSON_NAME]" at bounding box center [179, 139] width 142 height 17
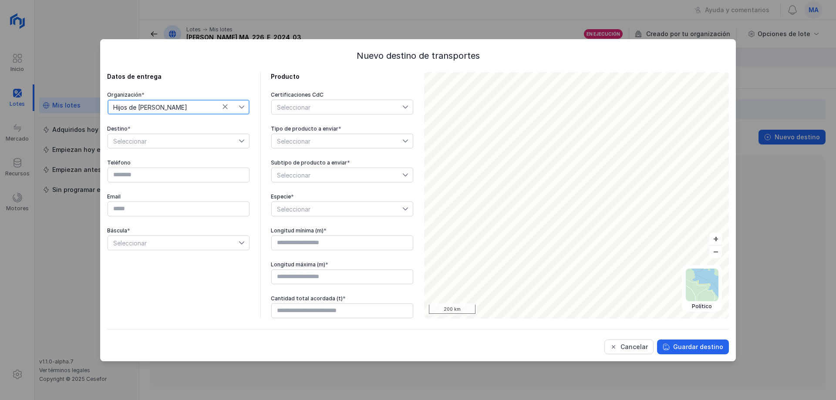
click at [173, 145] on span "Seleccionar" at bounding box center [173, 141] width 131 height 14
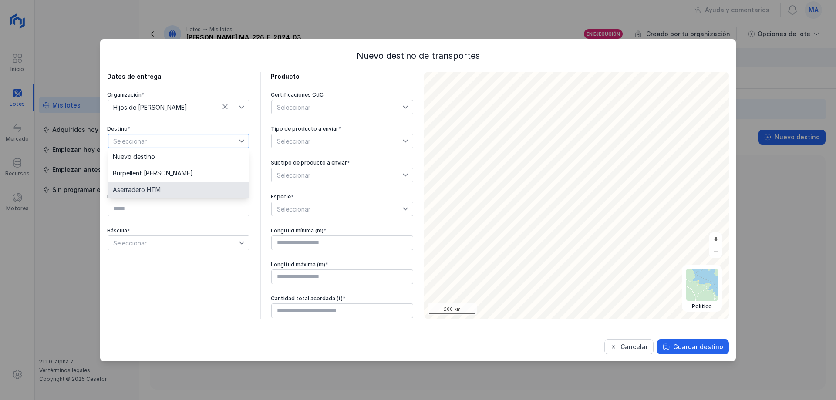
click at [171, 194] on li "Aserradero HTM" at bounding box center [179, 190] width 142 height 17
type input "*********"
type input "**********"
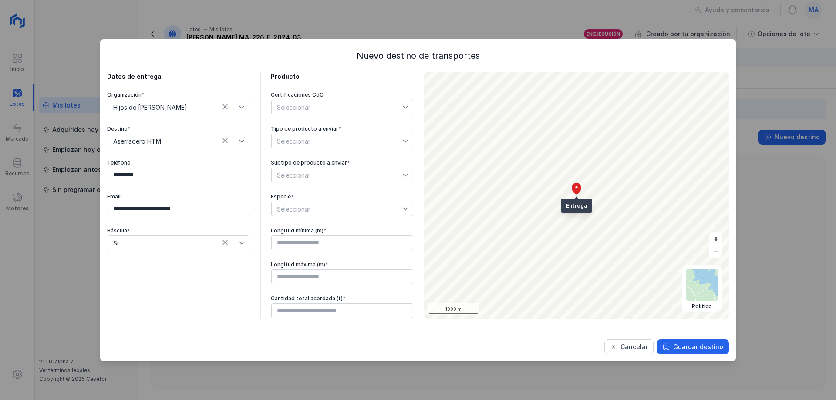
click at [343, 108] on div "Seleccionar" at bounding box center [337, 107] width 131 height 14
click at [341, 147] on span "Seleccionar" at bounding box center [337, 141] width 131 height 14
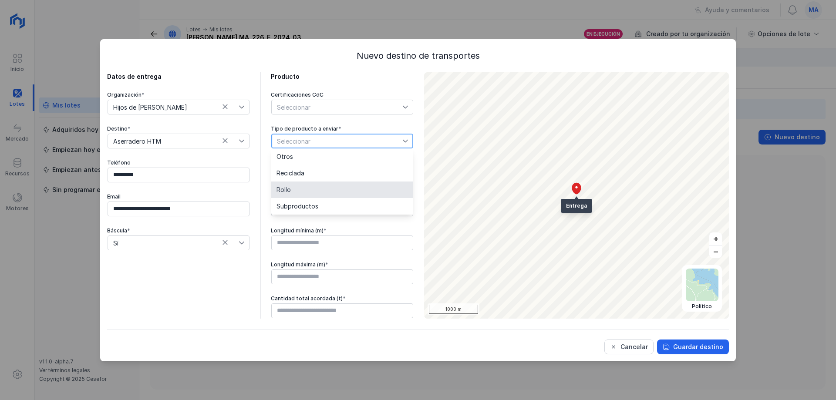
click at [292, 194] on li "Rollo" at bounding box center [342, 190] width 142 height 17
click at [316, 180] on span "Seleccionar" at bounding box center [337, 175] width 131 height 14
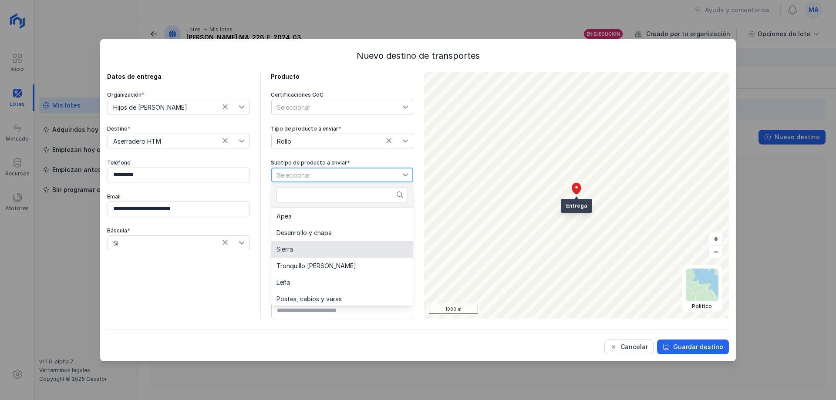
click at [311, 250] on li "Sierra" at bounding box center [342, 249] width 142 height 17
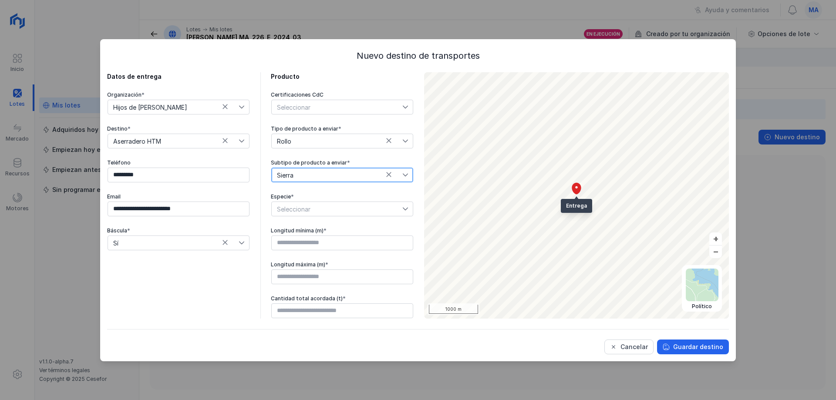
click at [325, 215] on span "Seleccionar" at bounding box center [337, 209] width 131 height 14
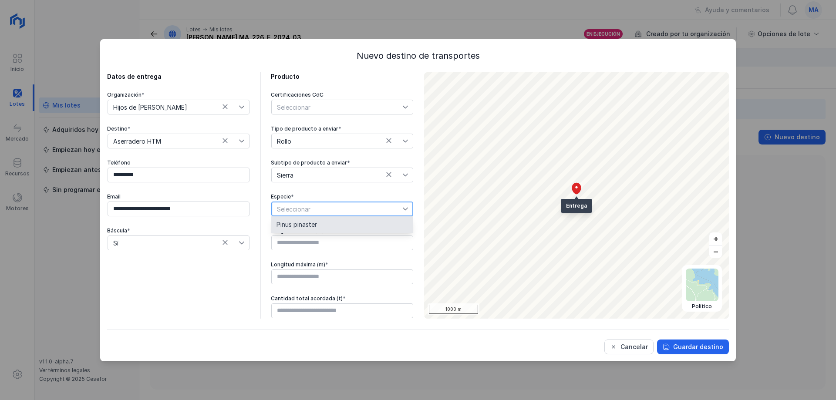
click at [321, 221] on li "Pinus pinaster" at bounding box center [342, 224] width 142 height 17
click at [318, 247] on input "text" at bounding box center [342, 243] width 142 height 15
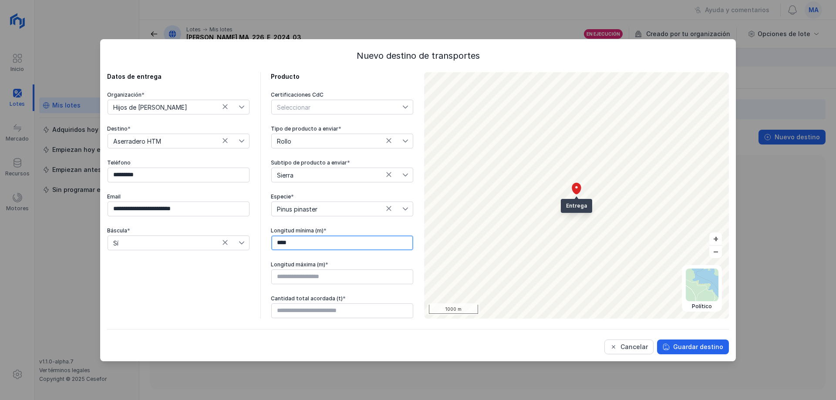
type input "****"
click at [339, 269] on div at bounding box center [342, 277] width 143 height 16
click at [338, 277] on input "text" at bounding box center [342, 277] width 142 height 15
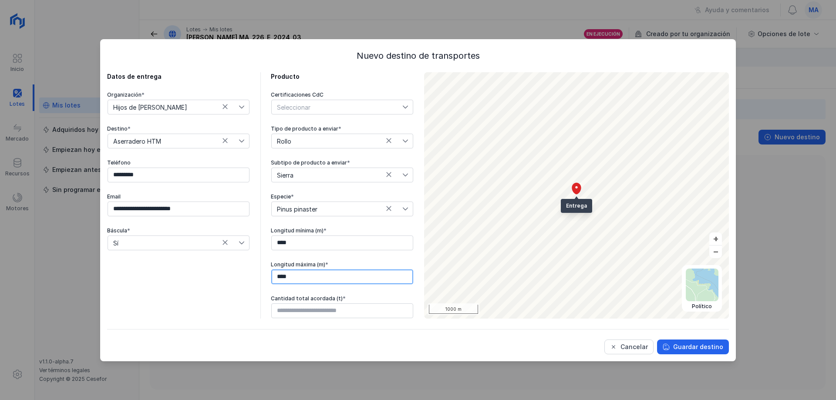
type input "****"
click at [288, 243] on input "****" at bounding box center [342, 243] width 142 height 15
type input "****"
click at [311, 312] on input "text" at bounding box center [342, 311] width 142 height 15
click at [696, 345] on div "Guardar destino" at bounding box center [698, 347] width 50 height 9
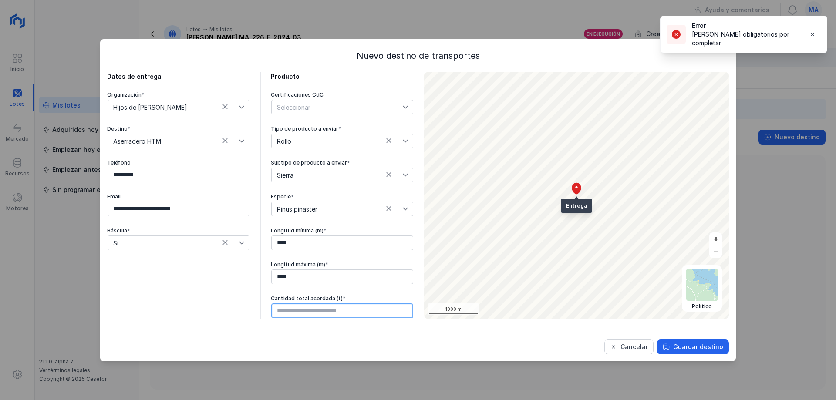
click at [309, 309] on input "text" at bounding box center [342, 311] width 142 height 15
type input "*****"
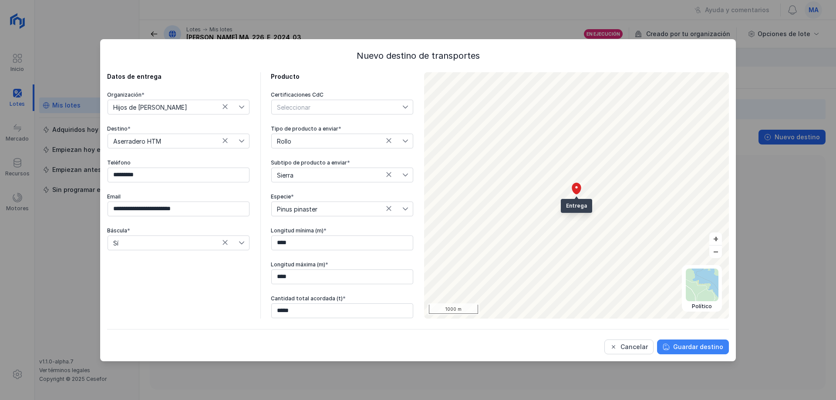
click at [709, 348] on div "Guardar destino" at bounding box center [698, 347] width 50 height 9
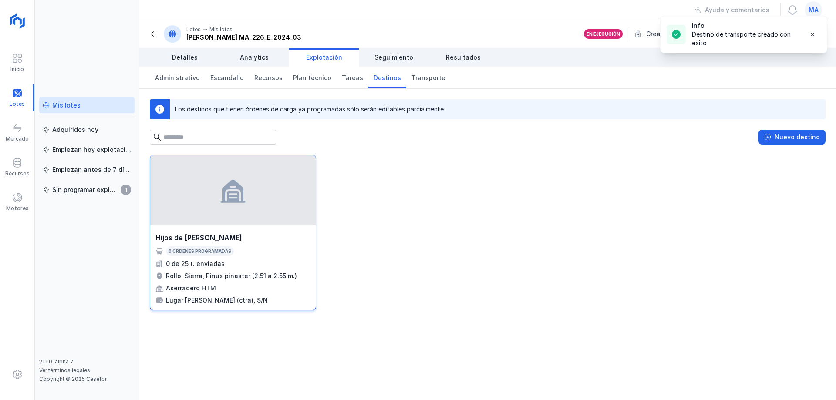
click at [262, 220] on div at bounding box center [232, 190] width 165 height 70
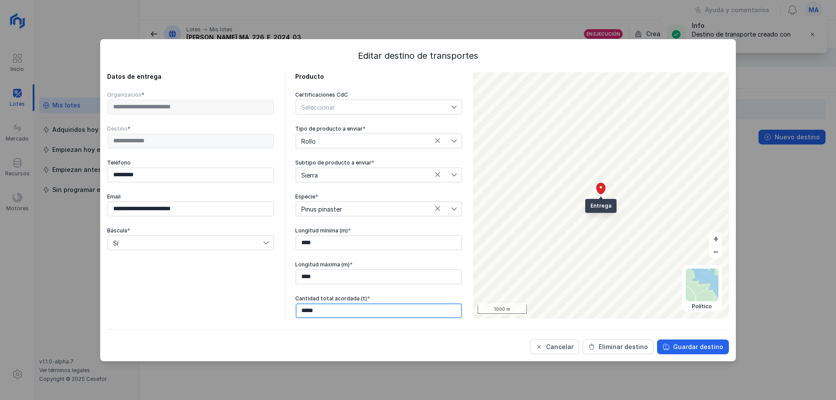
drag, startPoint x: 322, startPoint y: 314, endPoint x: 256, endPoint y: 314, distance: 66.6
click at [256, 314] on div "**********" at bounding box center [284, 195] width 355 height 247
drag, startPoint x: 332, startPoint y: 305, endPoint x: 272, endPoint y: 307, distance: 60.6
click at [272, 307] on div "**********" at bounding box center [284, 195] width 355 height 247
type input "*****"
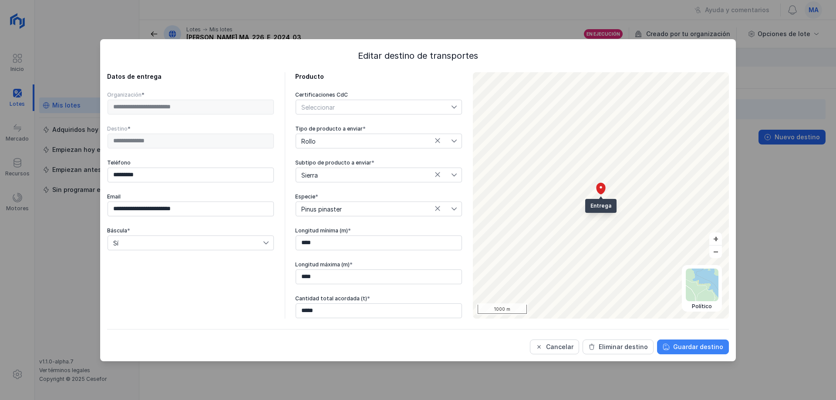
click at [692, 348] on div "Guardar destino" at bounding box center [698, 347] width 50 height 9
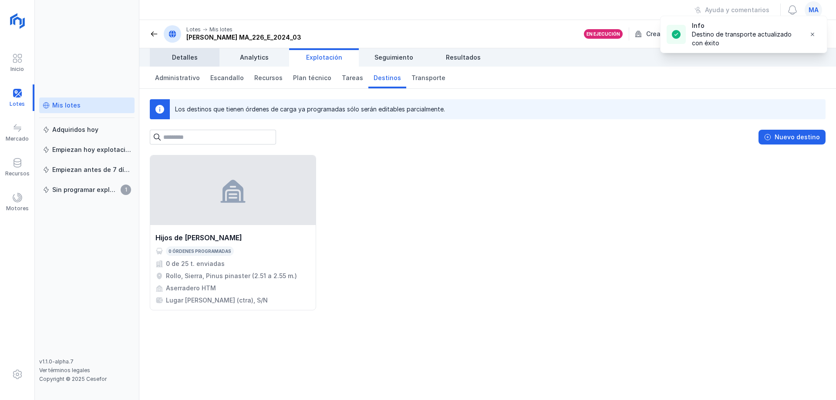
click at [178, 53] on span "Detalles" at bounding box center [185, 57] width 26 height 9
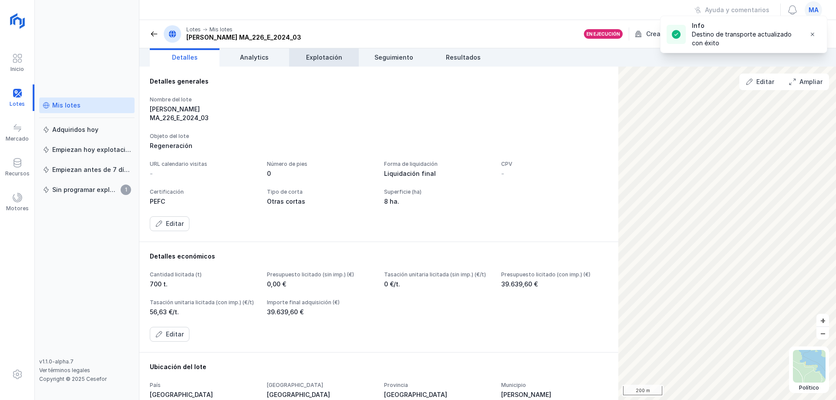
click at [341, 55] on span "Explotación" at bounding box center [324, 57] width 36 height 9
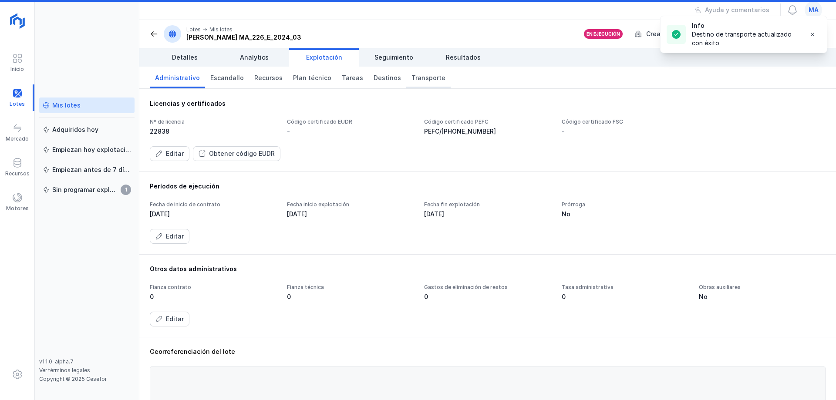
click at [424, 77] on span "Transporte" at bounding box center [429, 78] width 34 height 9
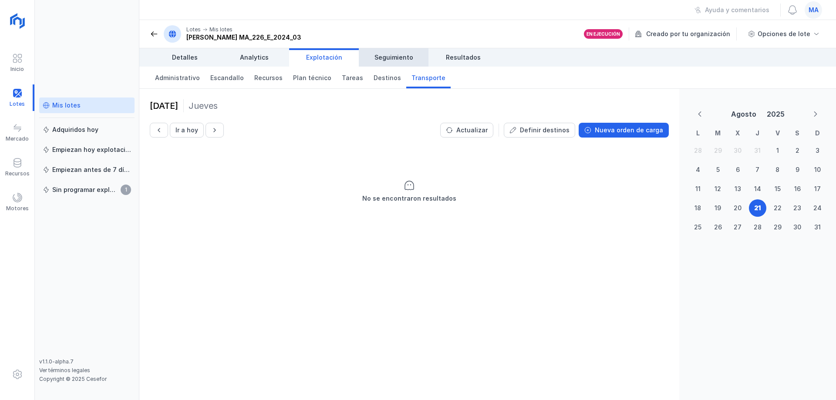
click at [396, 64] on link "Seguimiento" at bounding box center [394, 57] width 70 height 18
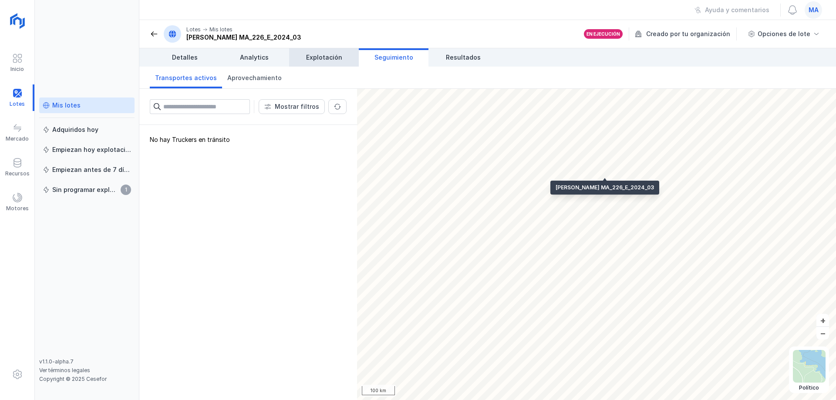
click at [320, 60] on span "Explotación" at bounding box center [324, 57] width 36 height 9
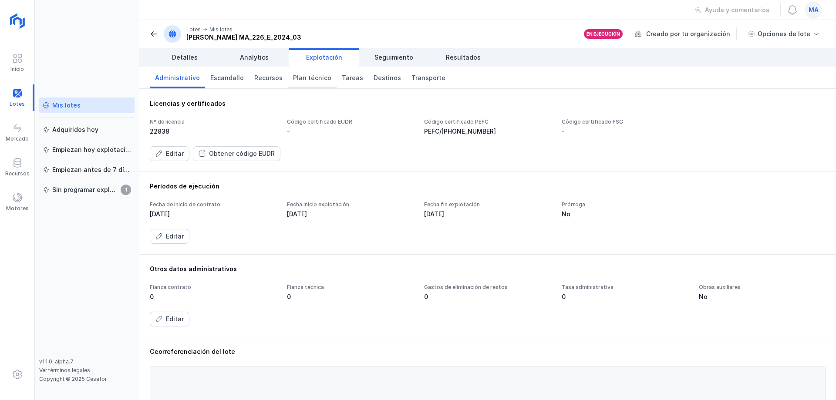
click at [315, 79] on span "Plan técnico" at bounding box center [312, 78] width 38 height 9
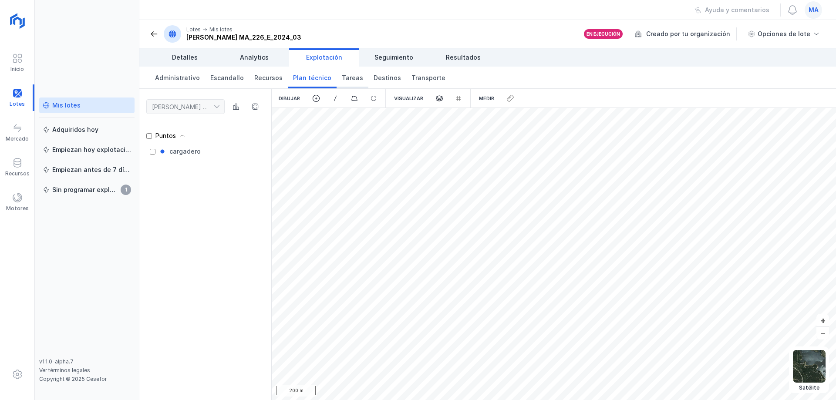
click at [348, 83] on link "Tareas" at bounding box center [353, 78] width 32 height 22
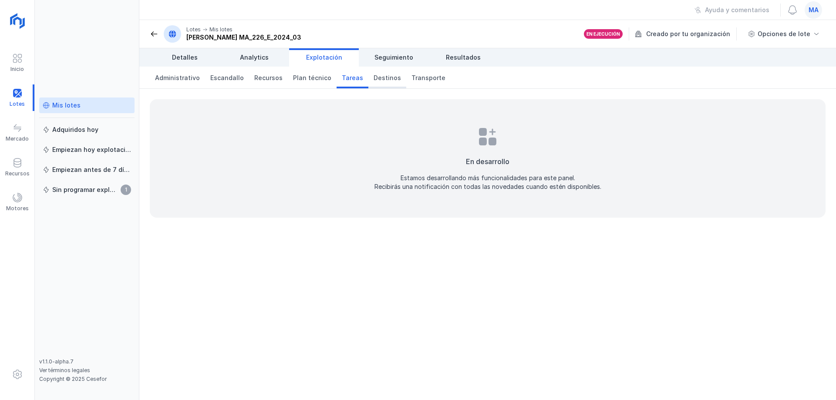
click at [376, 79] on span "Destinos" at bounding box center [387, 78] width 27 height 9
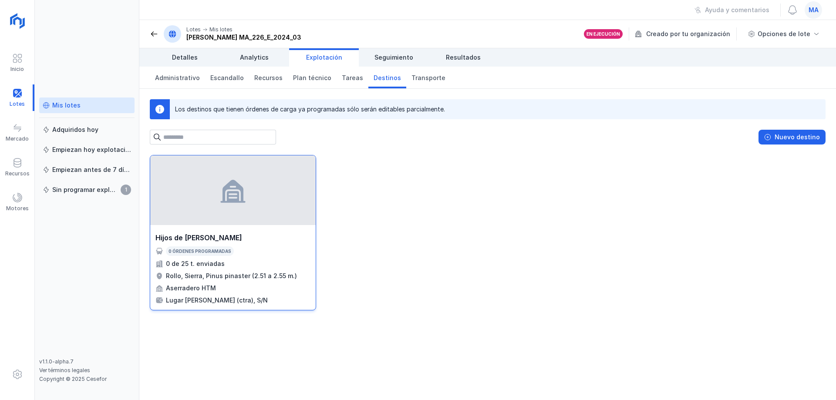
click at [260, 235] on div "Hijos de [PERSON_NAME]" at bounding box center [232, 238] width 155 height 10
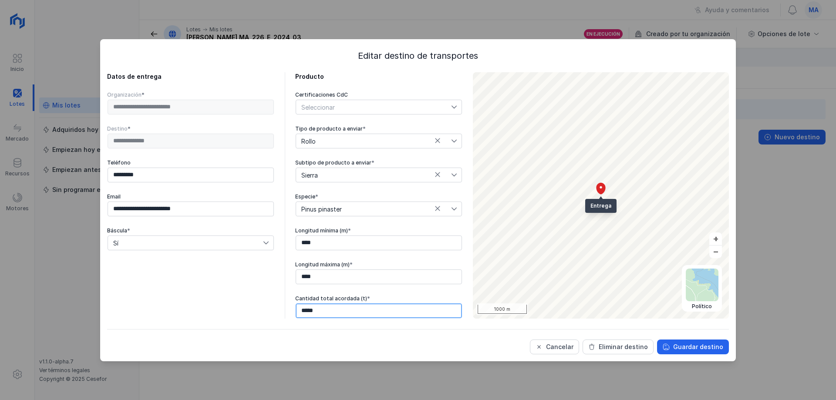
drag, startPoint x: 316, startPoint y: 309, endPoint x: 206, endPoint y: 299, distance: 110.6
click at [229, 305] on div "**********" at bounding box center [284, 195] width 355 height 247
type input "******"
click at [706, 348] on div "Guardar destino" at bounding box center [698, 347] width 50 height 9
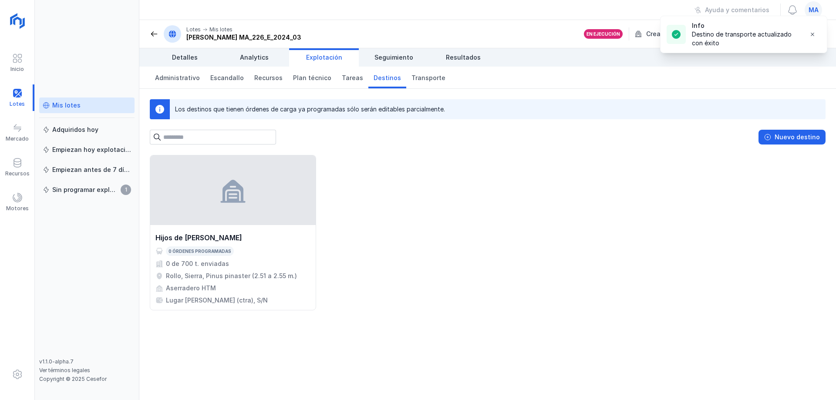
click at [490, 226] on div "Hijos de Tomas Martín S.L. 0 órdenes programadas 0 de 700 t. enviadas Rollo, Si…" at bounding box center [488, 232] width 676 height 155
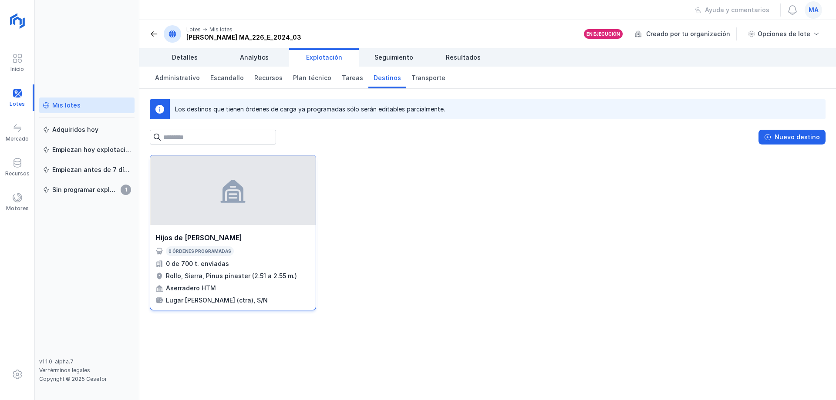
click at [270, 248] on div "0 órdenes programadas" at bounding box center [232, 252] width 155 height 10
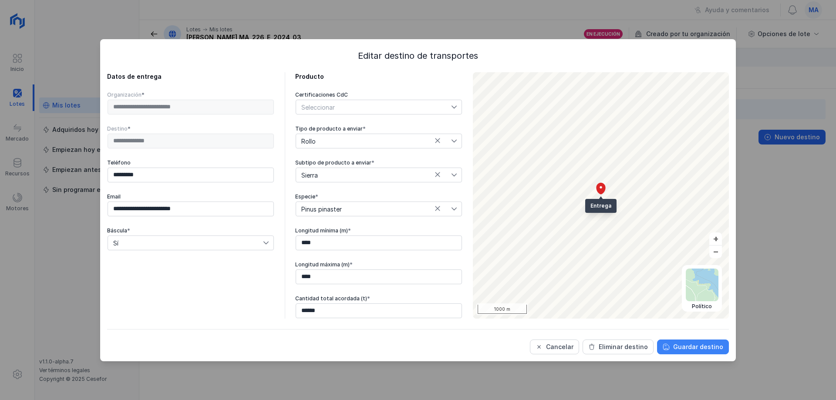
click at [688, 346] on div "Guardar destino" at bounding box center [698, 347] width 50 height 9
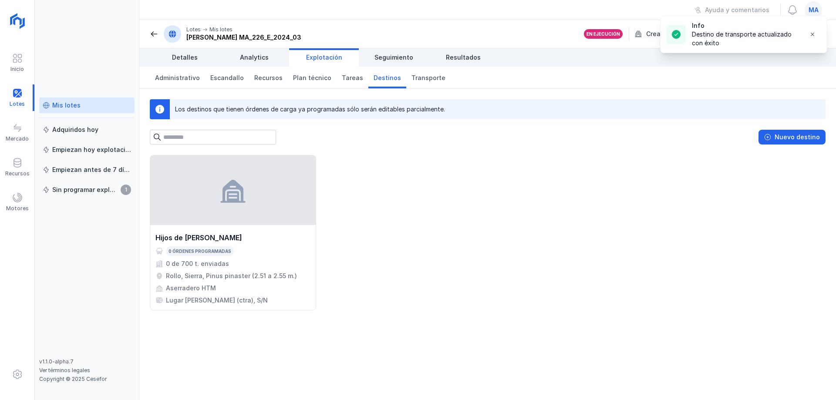
click at [554, 285] on div "Hijos de Tomas Martín S.L. 0 órdenes programadas 0 de 700 t. enviadas Rollo, Si…" at bounding box center [488, 232] width 676 height 155
click at [803, 139] on div "Nuevo destino" at bounding box center [797, 137] width 45 height 9
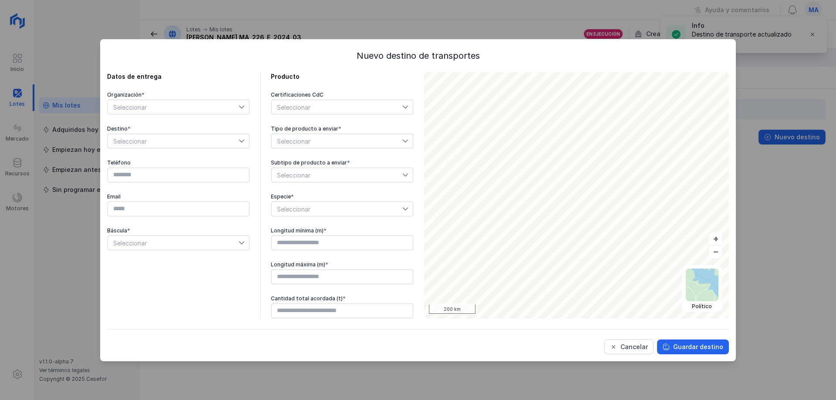
click at [194, 107] on span "Seleccionar" at bounding box center [173, 107] width 131 height 14
click at [165, 143] on li "Hijos de [PERSON_NAME]" at bounding box center [179, 139] width 142 height 17
click at [165, 149] on div "Organización * Hijos de Tomas Martín S.L. Destino * Seleccionar Teléfono Email …" at bounding box center [178, 170] width 143 height 159
click at [181, 140] on span "Seleccionar" at bounding box center [173, 141] width 131 height 14
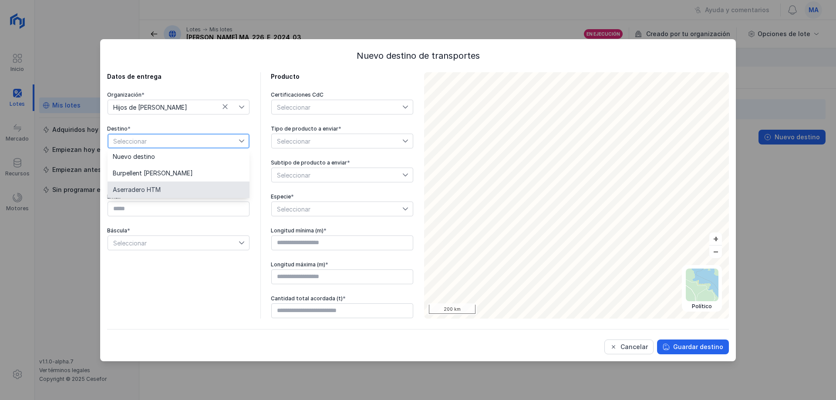
click at [163, 190] on li "Aserradero HTM" at bounding box center [179, 190] width 142 height 17
type input "*********"
type input "**********"
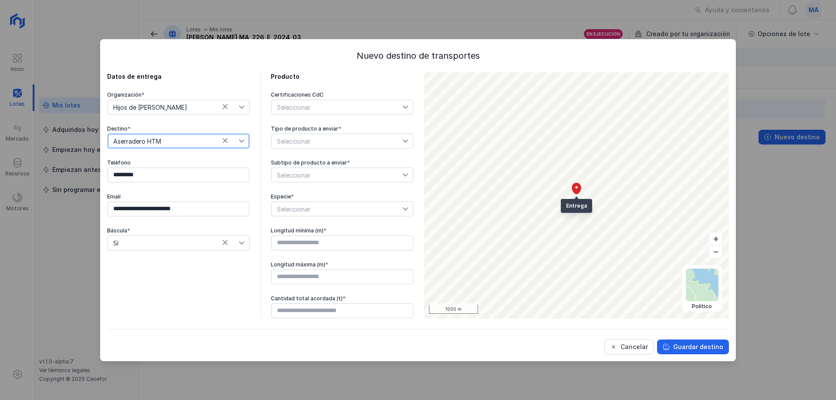
click at [342, 142] on span "Seleccionar" at bounding box center [337, 141] width 131 height 14
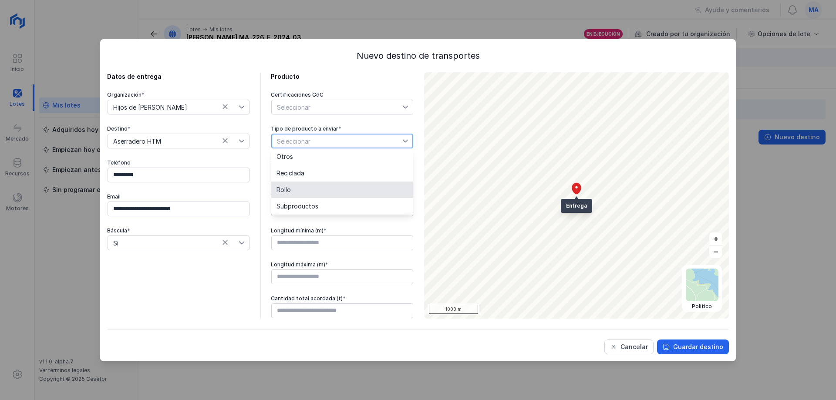
click at [295, 191] on li "Rollo" at bounding box center [342, 190] width 142 height 17
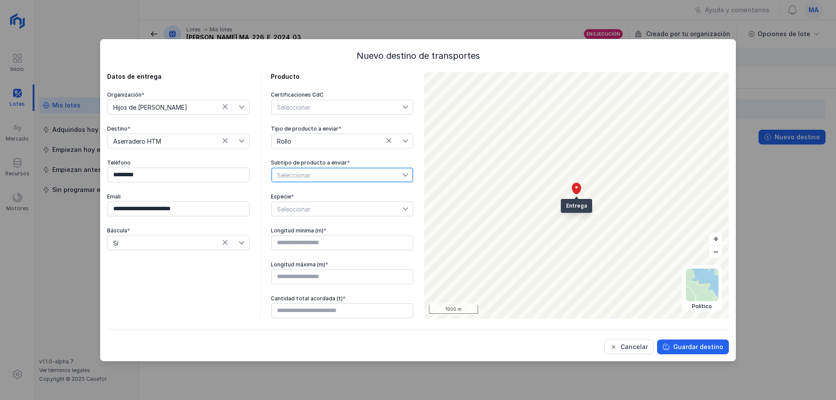
click at [314, 179] on span "Seleccionar" at bounding box center [337, 175] width 131 height 14
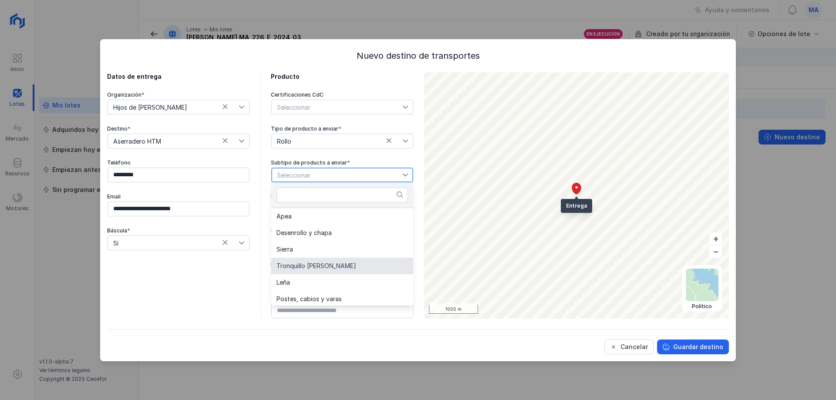
click at [320, 269] on span "Tronquillo [PERSON_NAME]" at bounding box center [317, 266] width 80 height 6
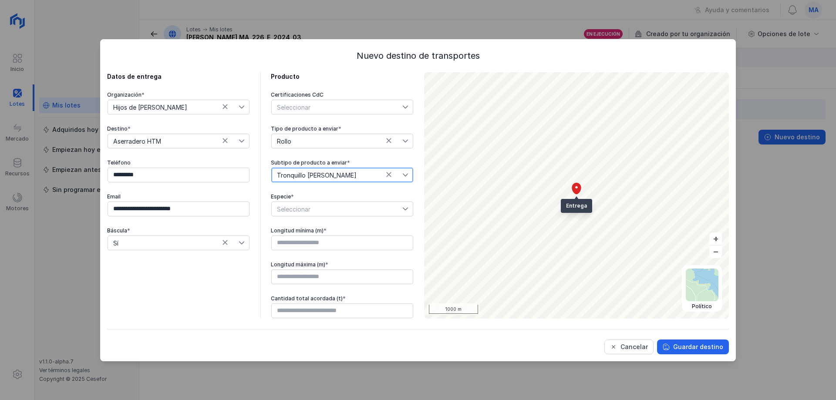
click at [341, 203] on span "Seleccionar" at bounding box center [337, 209] width 131 height 14
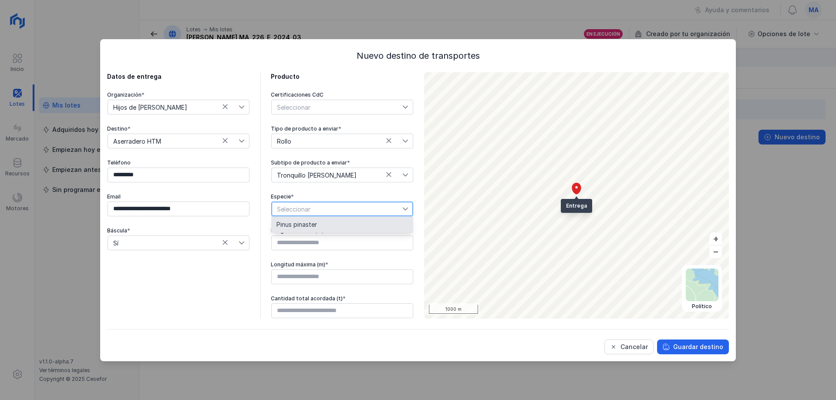
click at [308, 233] on div "Longitud mínima (m) *" at bounding box center [342, 230] width 143 height 7
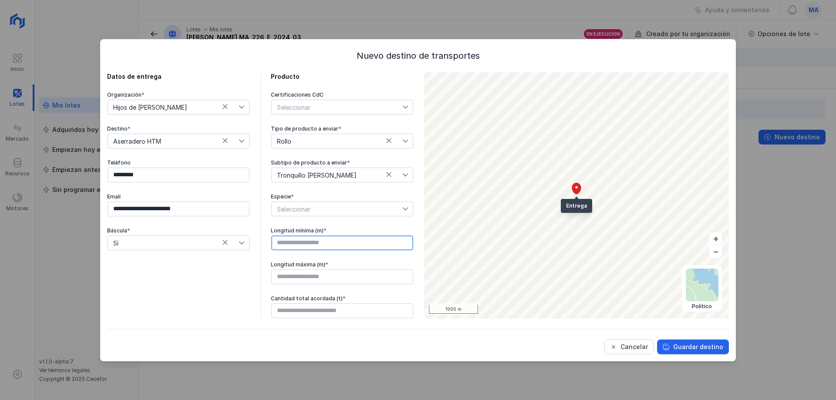
click at [318, 238] on input "text" at bounding box center [342, 243] width 142 height 15
type input "****"
click at [320, 275] on input "text" at bounding box center [342, 277] width 142 height 15
type input "****"
click at [335, 313] on input "text" at bounding box center [342, 311] width 142 height 15
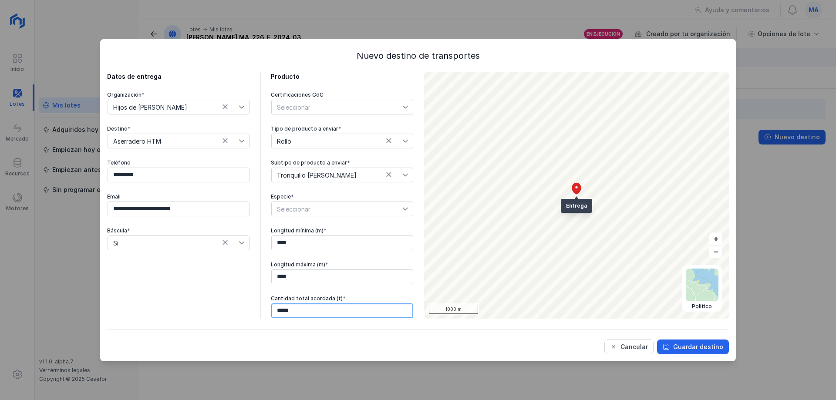
type input "******"
click at [694, 348] on div "Guardar destino" at bounding box center [698, 347] width 50 height 9
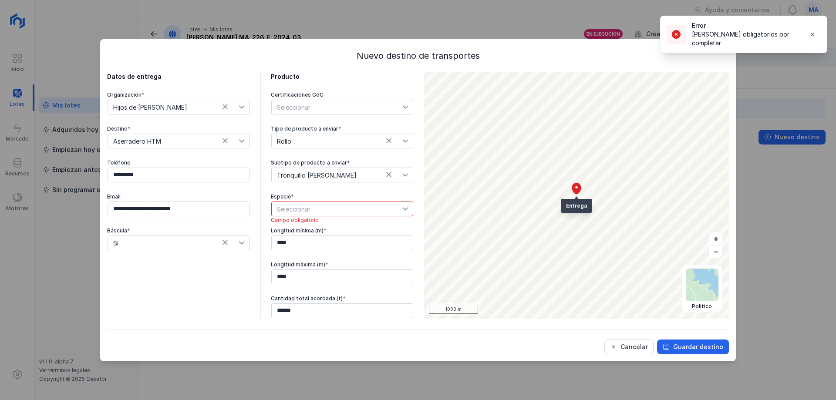
click at [344, 203] on span "Seleccionar" at bounding box center [337, 209] width 131 height 14
click at [328, 226] on li "Pinus pinaster" at bounding box center [342, 224] width 142 height 17
click at [688, 344] on div "Guardar destino" at bounding box center [698, 347] width 50 height 9
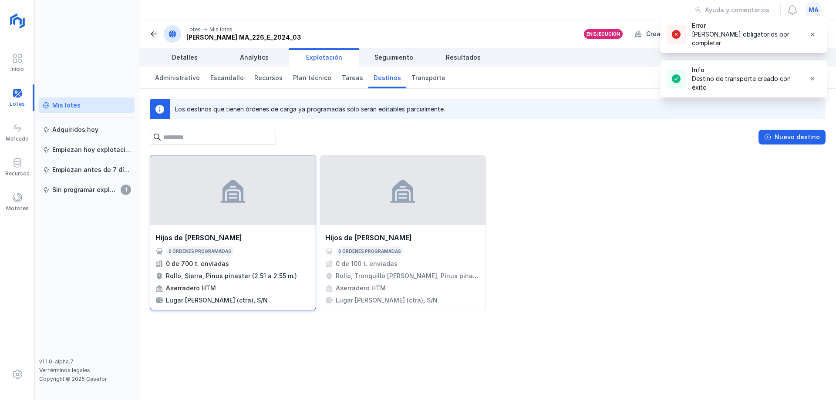
click at [224, 209] on div at bounding box center [232, 190] width 165 height 70
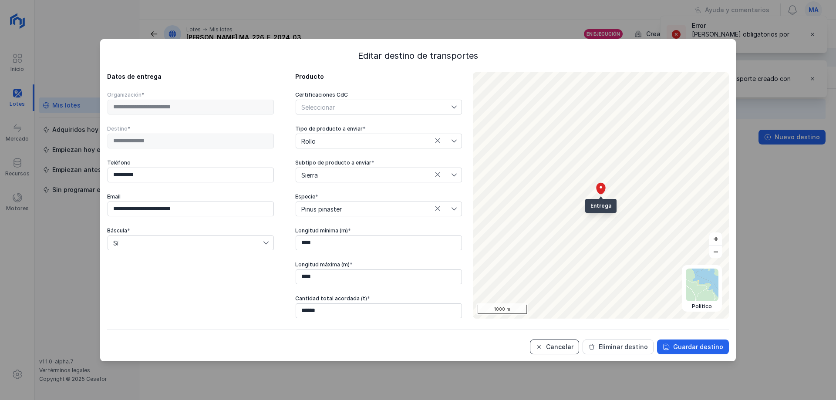
click at [567, 346] on div "Cancelar" at bounding box center [559, 347] width 27 height 9
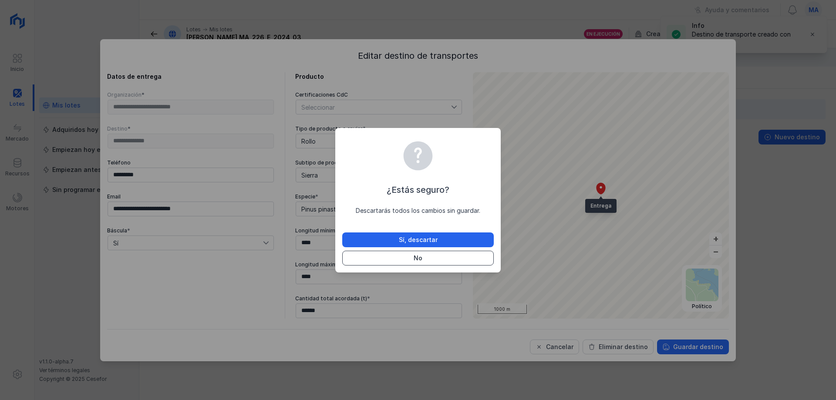
click at [439, 259] on button "No" at bounding box center [418, 258] width 152 height 15
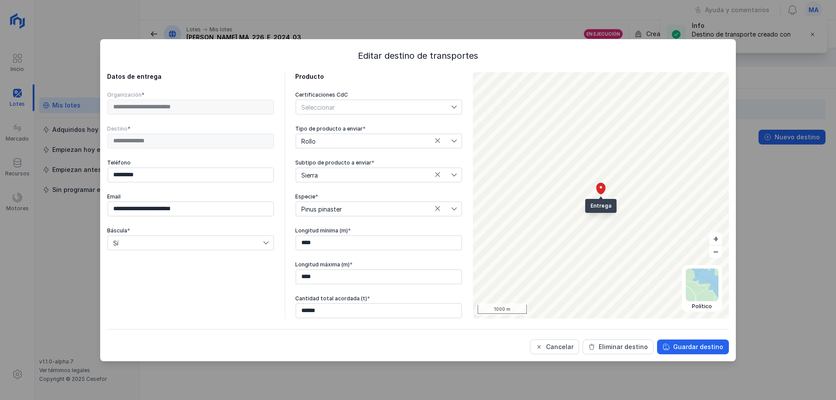
click at [696, 348] on div "Guardar destino" at bounding box center [698, 347] width 50 height 9
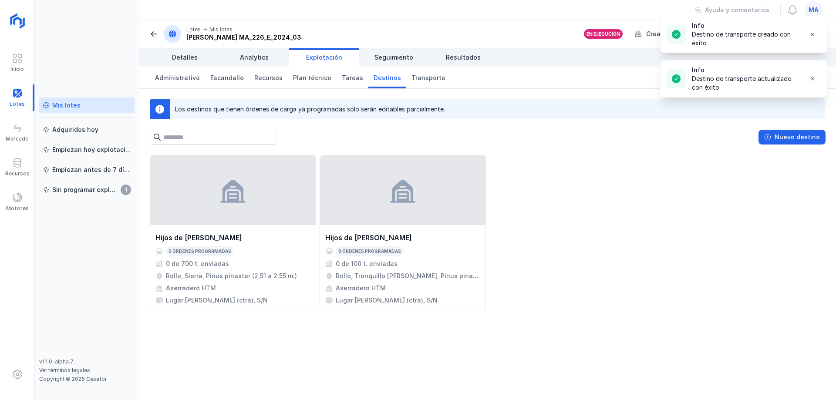
click at [666, 203] on div "Hijos de Tomas Martín S.L. 0 órdenes programadas 0 de 700 t. enviadas Rollo, Si…" at bounding box center [488, 232] width 676 height 155
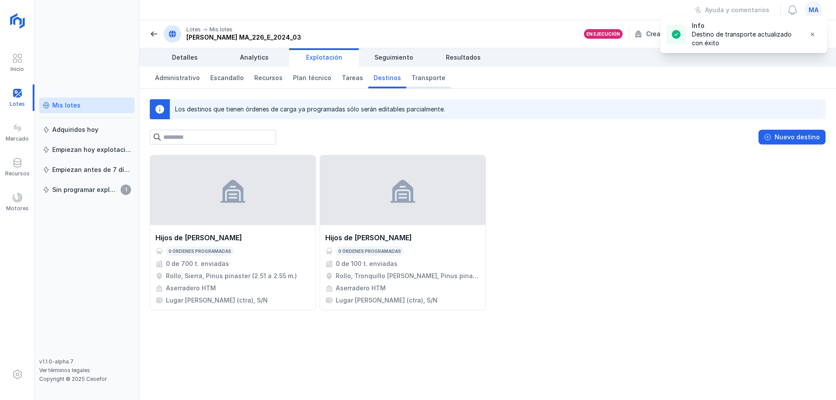
click at [412, 76] on span "Transporte" at bounding box center [429, 78] width 34 height 9
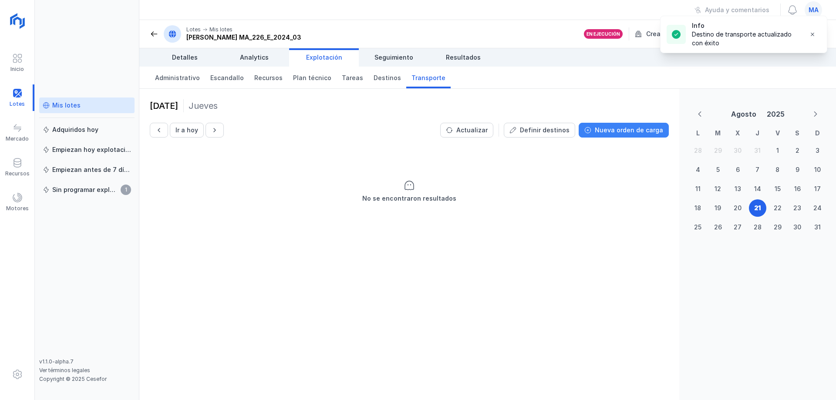
click at [627, 130] on div "Nueva orden de carga" at bounding box center [629, 130] width 68 height 9
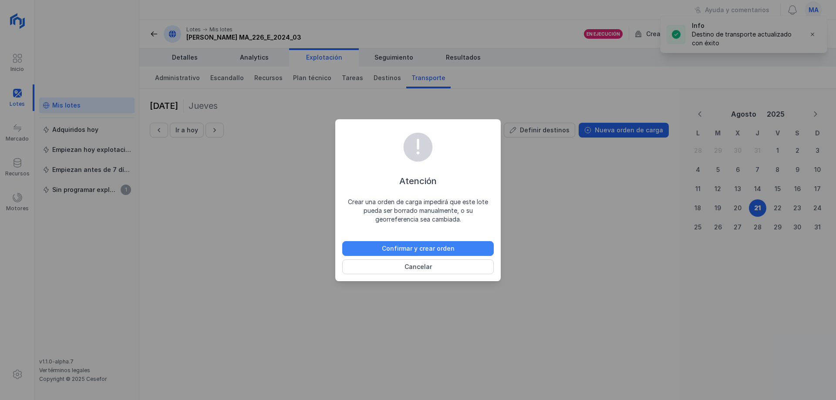
click at [451, 251] on div "Confirmar y crear orden" at bounding box center [418, 248] width 73 height 9
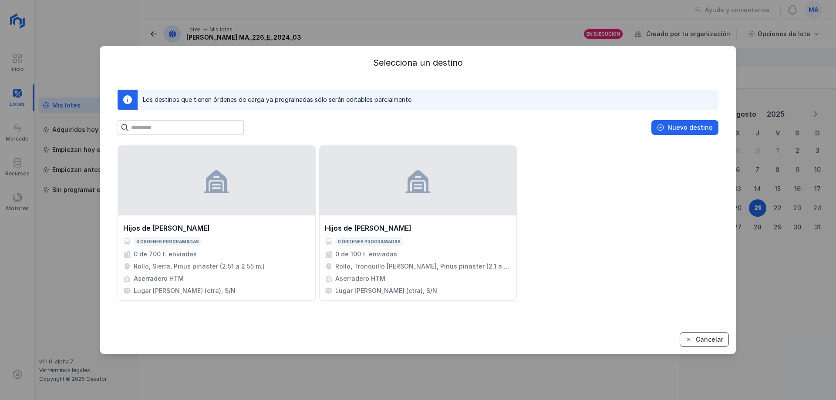
click at [705, 338] on div "Cancelar" at bounding box center [709, 339] width 27 height 9
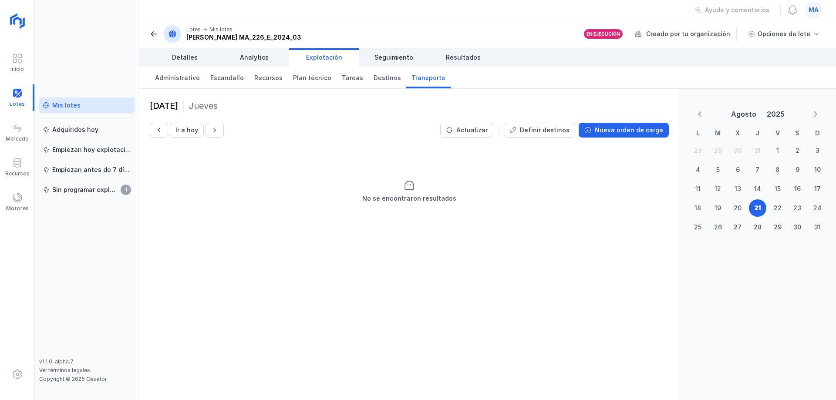
drag, startPoint x: 586, startPoint y: 181, endPoint x: 403, endPoint y: 174, distance: 183.1
click at [584, 182] on div "No se encontraron resultados" at bounding box center [409, 191] width 540 height 87
click at [374, 78] on span "Destinos" at bounding box center [387, 78] width 27 height 9
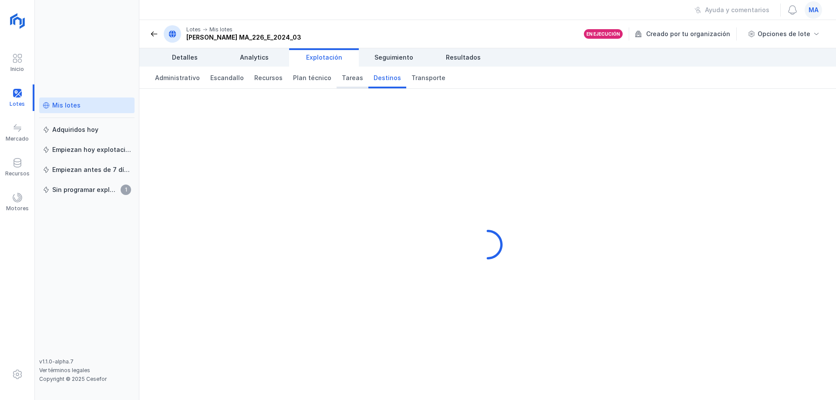
click at [342, 78] on span "Tareas" at bounding box center [352, 78] width 21 height 9
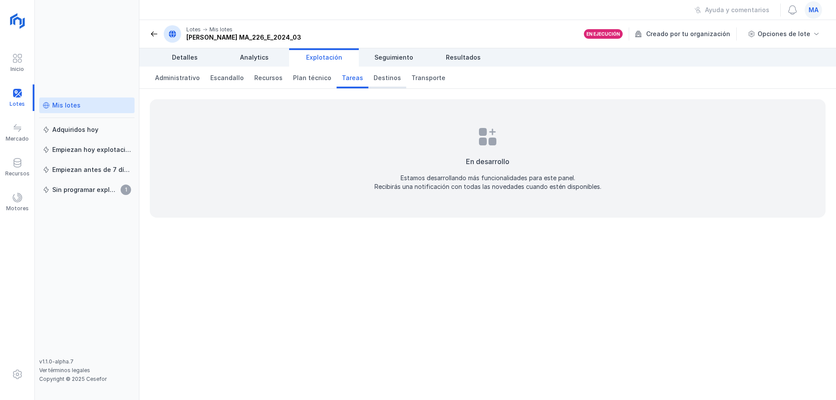
click at [375, 81] on span "Destinos" at bounding box center [387, 78] width 27 height 9
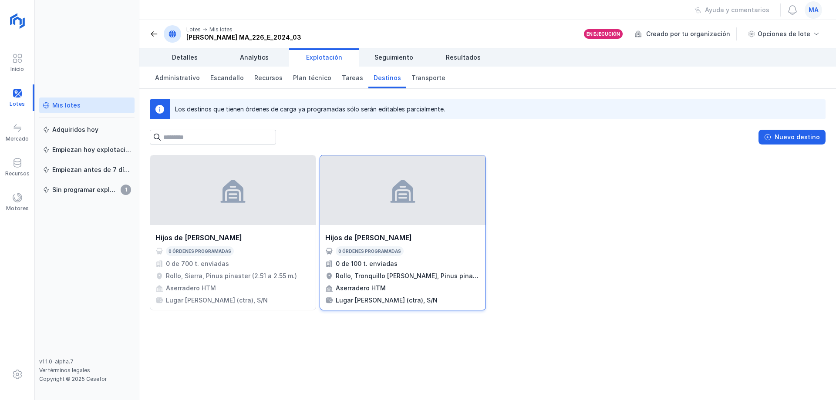
click at [412, 238] on div "Hijos de [PERSON_NAME]" at bounding box center [368, 238] width 87 height 10
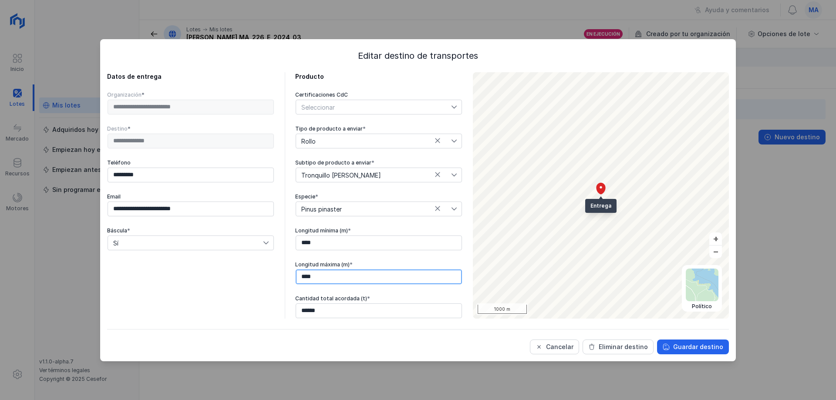
drag, startPoint x: 320, startPoint y: 277, endPoint x: 252, endPoint y: 271, distance: 68.3
click at [257, 274] on div "**********" at bounding box center [284, 195] width 355 height 247
type input "****"
click at [702, 347] on div "Guardar destino" at bounding box center [698, 347] width 50 height 9
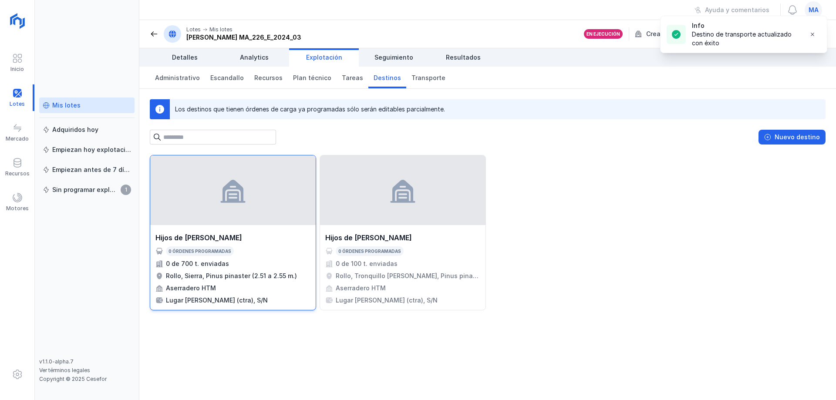
click at [219, 260] on div "0 de 700 t. enviadas" at bounding box center [197, 264] width 63 height 9
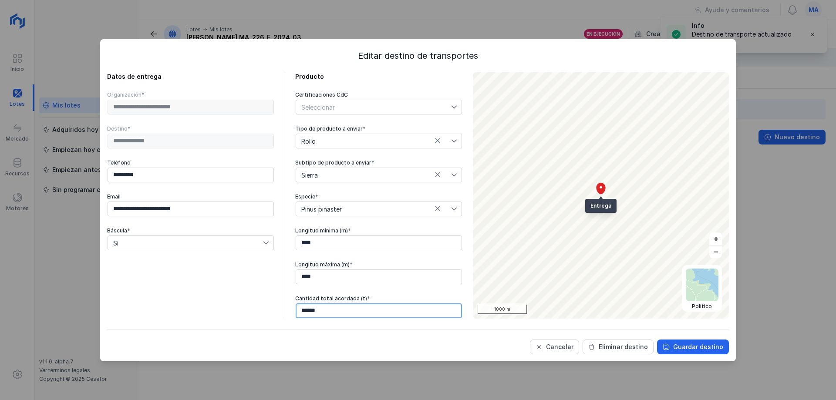
drag, startPoint x: 338, startPoint y: 310, endPoint x: 214, endPoint y: 300, distance: 124.6
click at [228, 304] on div "**********" at bounding box center [284, 195] width 355 height 247
type input "******"
click at [709, 348] on div "Guardar destino" at bounding box center [698, 347] width 50 height 9
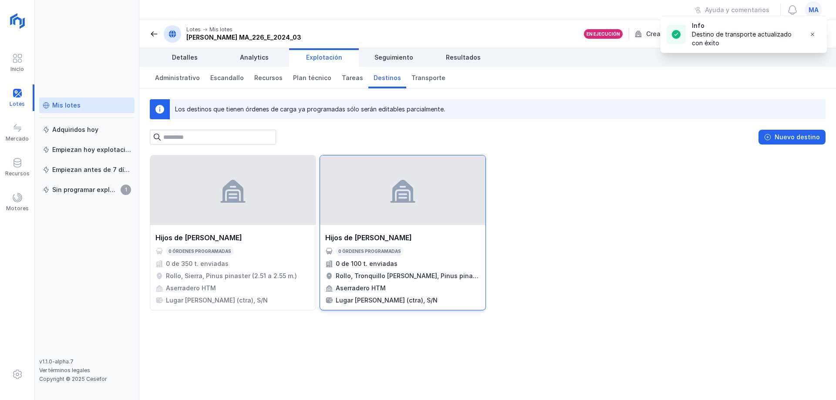
click at [405, 288] on div "Aserradero HTM" at bounding box center [402, 288] width 155 height 9
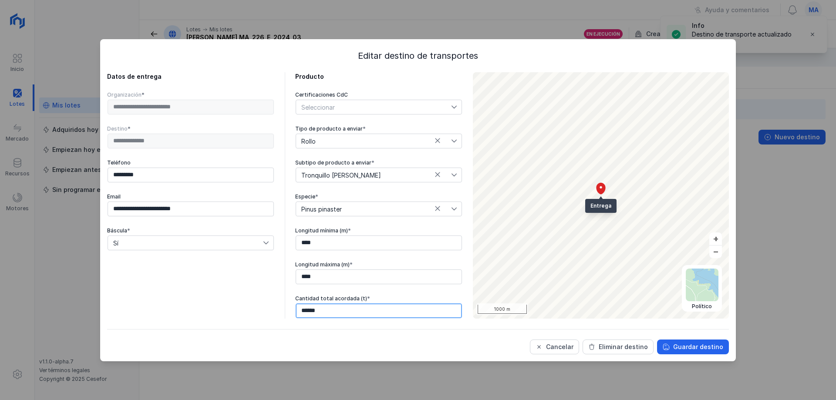
drag, startPoint x: 318, startPoint y: 313, endPoint x: 223, endPoint y: 301, distance: 95.7
click at [250, 306] on div "**********" at bounding box center [284, 195] width 355 height 247
type input "******"
click at [690, 350] on div "Guardar destino" at bounding box center [698, 347] width 50 height 9
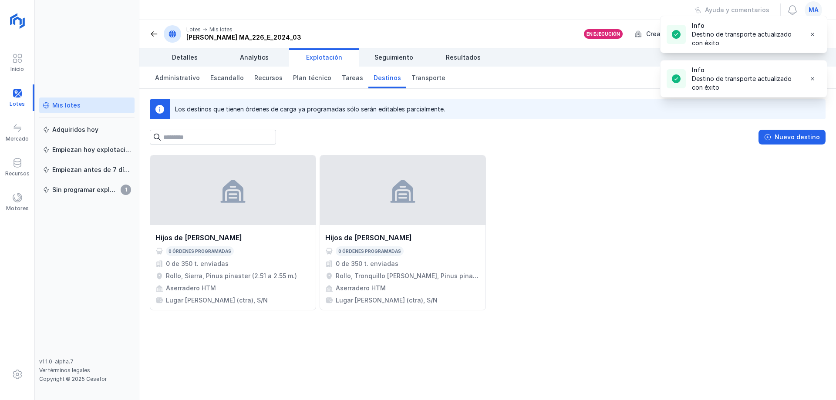
click at [628, 291] on div "Hijos de Tomas Martín S.L. 0 órdenes programadas 0 de 350 t. enviadas Rollo, Si…" at bounding box center [488, 232] width 676 height 155
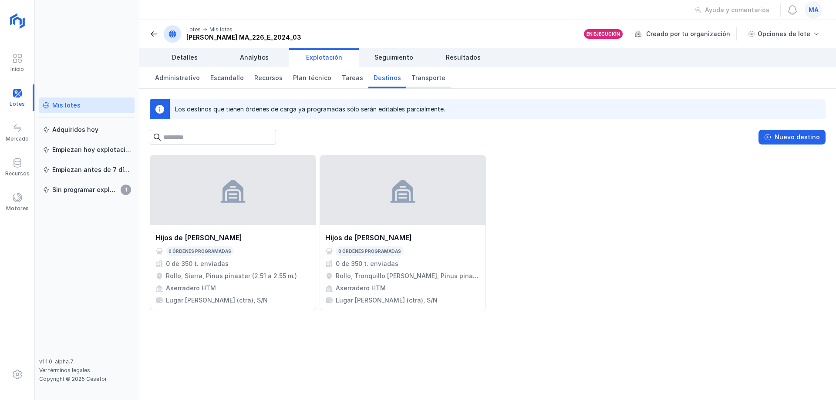
click at [419, 76] on span "Transporte" at bounding box center [429, 78] width 34 height 9
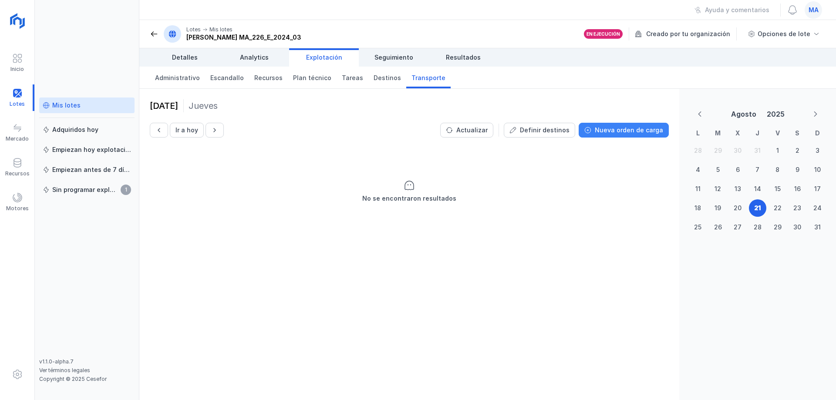
click at [642, 132] on div "Nueva orden de carga" at bounding box center [629, 130] width 68 height 9
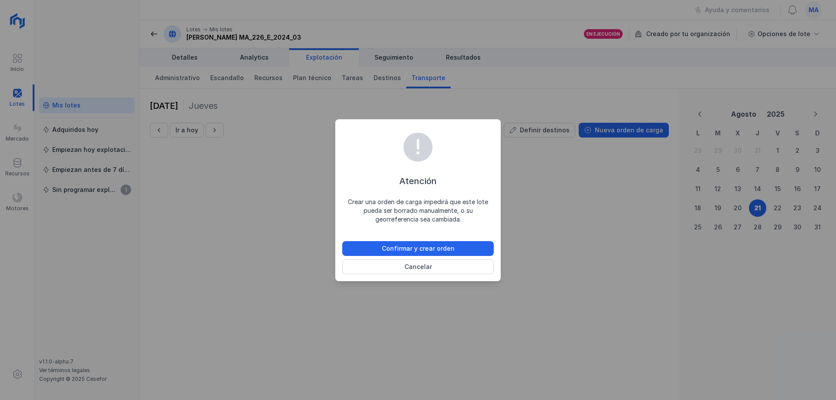
click at [563, 197] on div "Atención Crear una orden de carga impedirá que este lote pueda ser borrado manu…" at bounding box center [418, 200] width 836 height 400
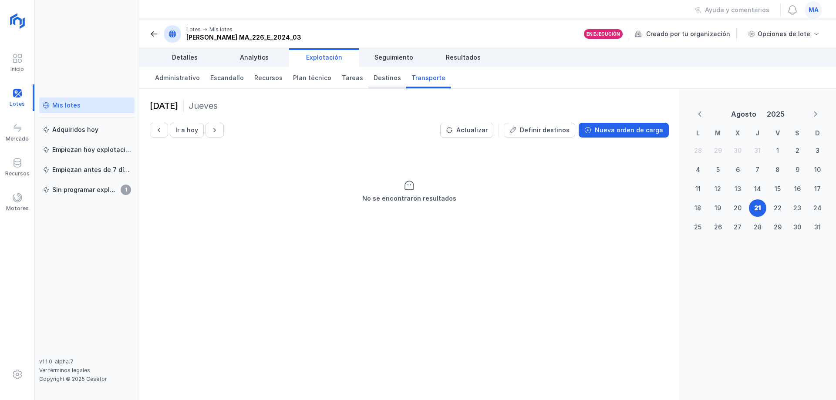
click at [369, 83] on link "Destinos" at bounding box center [387, 78] width 38 height 22
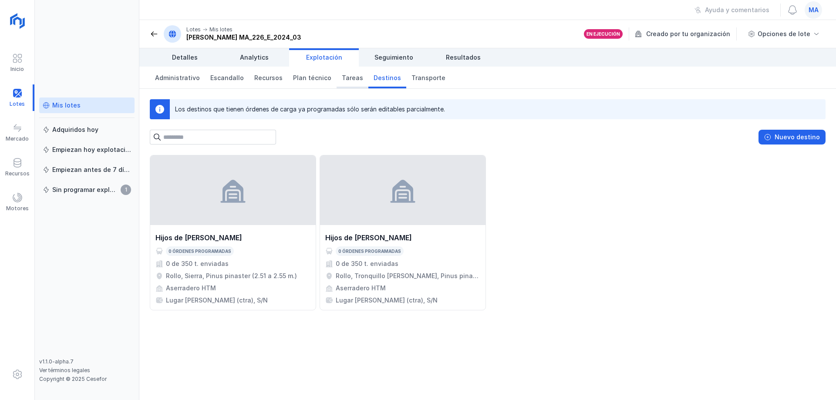
click at [348, 79] on span "Tareas" at bounding box center [352, 78] width 21 height 9
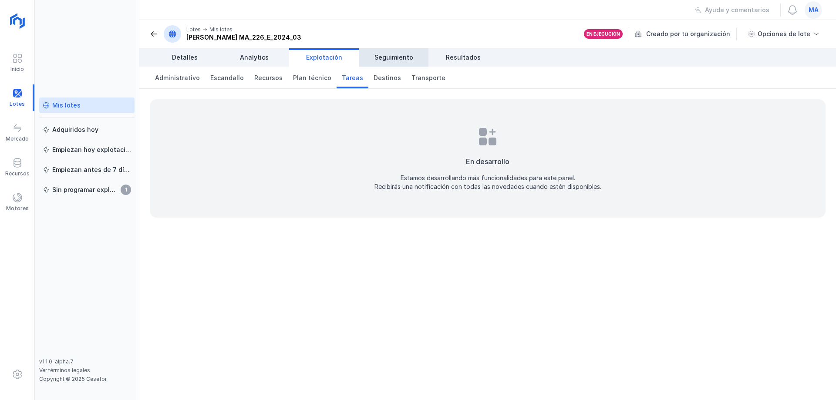
click at [399, 62] on link "Seguimiento" at bounding box center [394, 57] width 70 height 18
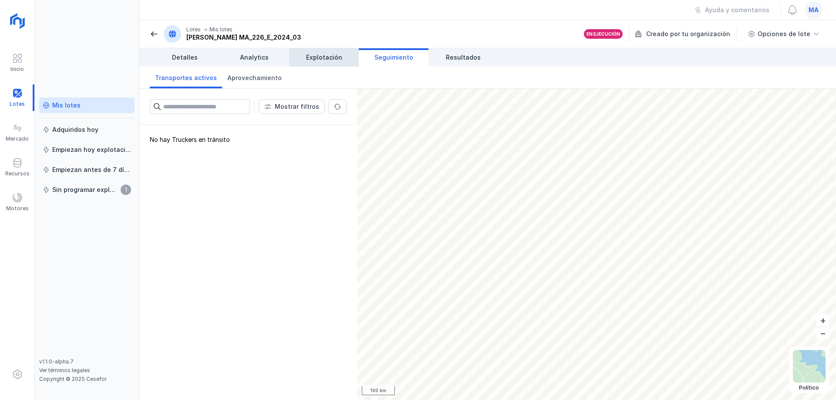
click at [328, 56] on span "Explotación" at bounding box center [324, 57] width 36 height 9
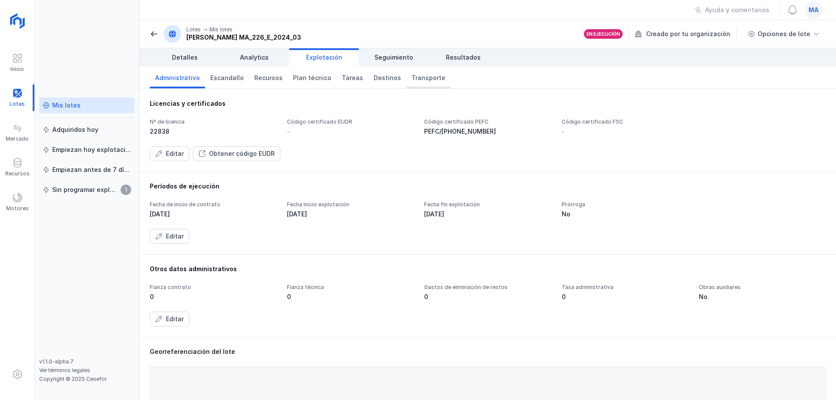
click at [412, 78] on span "Transporte" at bounding box center [429, 78] width 34 height 9
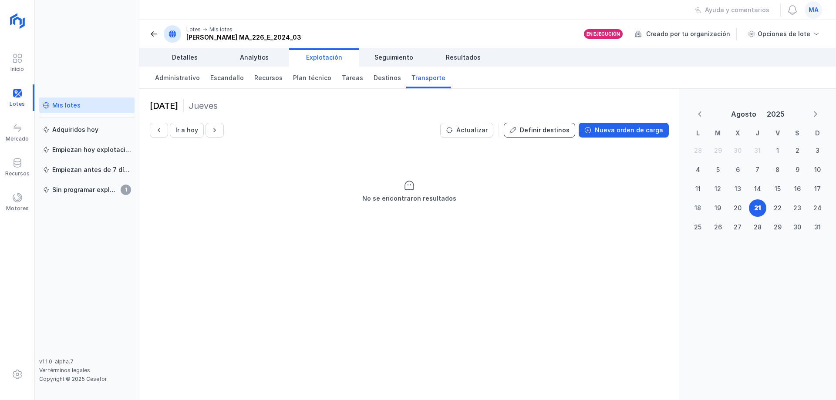
click at [546, 133] on div "Definir destinos" at bounding box center [545, 130] width 50 height 9
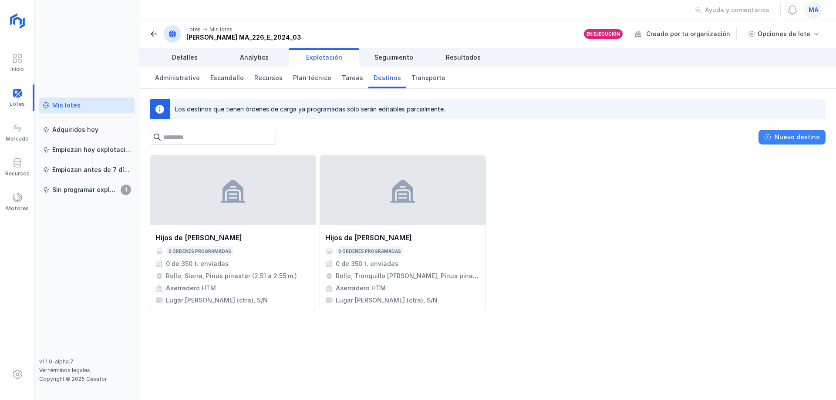
click at [797, 135] on div "Nuevo destino" at bounding box center [797, 137] width 45 height 9
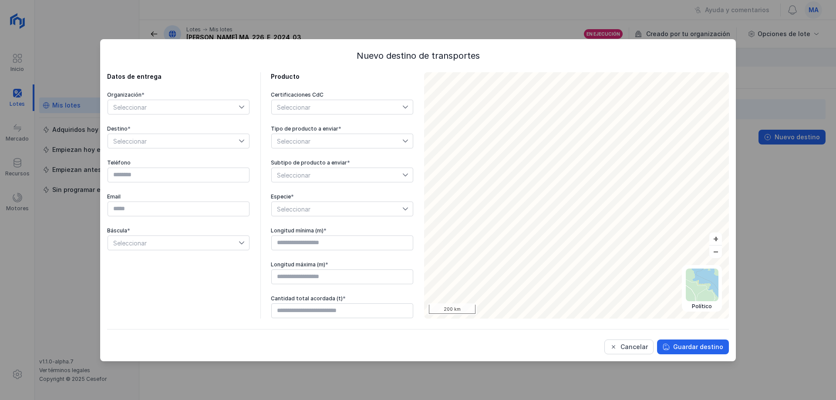
click at [203, 105] on span "Seleccionar" at bounding box center [173, 107] width 131 height 14
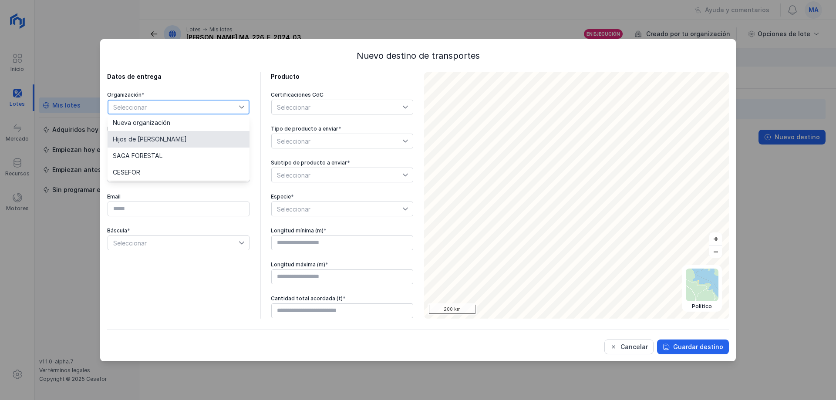
click at [178, 138] on span "Hijos de [PERSON_NAME]" at bounding box center [150, 139] width 74 height 6
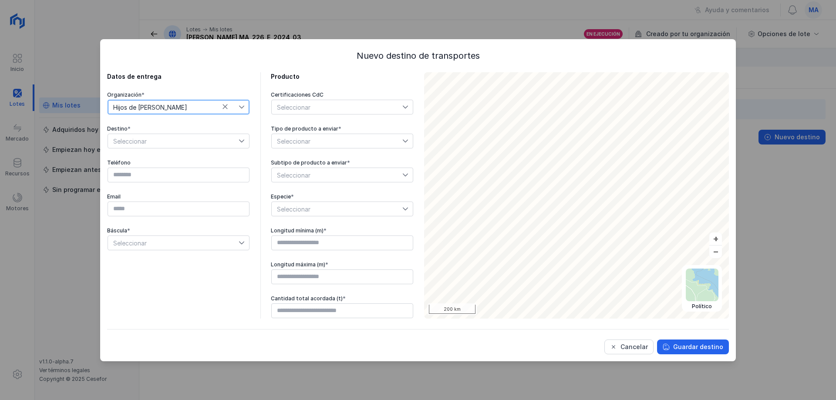
click at [195, 139] on span "Seleccionar" at bounding box center [173, 141] width 131 height 14
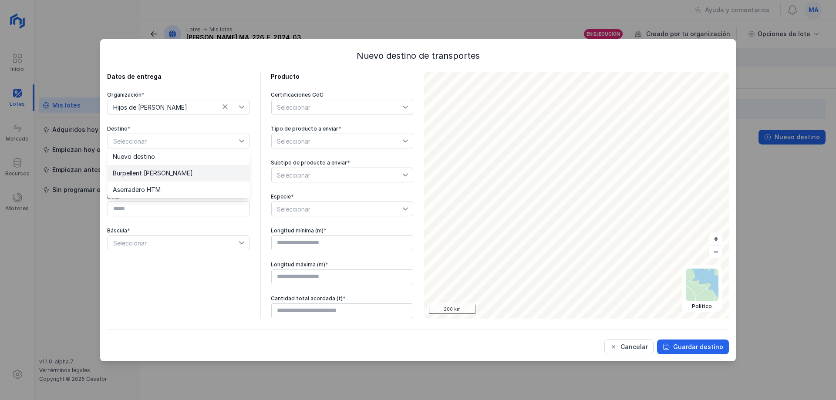
click at [178, 175] on span "Burpellent [PERSON_NAME]" at bounding box center [153, 173] width 80 height 6
type input "*********"
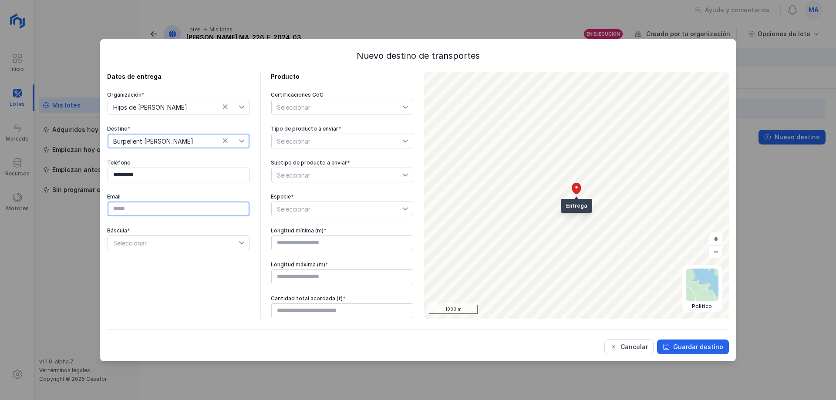
click at [141, 213] on input "text" at bounding box center [179, 209] width 142 height 15
click at [175, 243] on span "Seleccionar" at bounding box center [173, 243] width 131 height 14
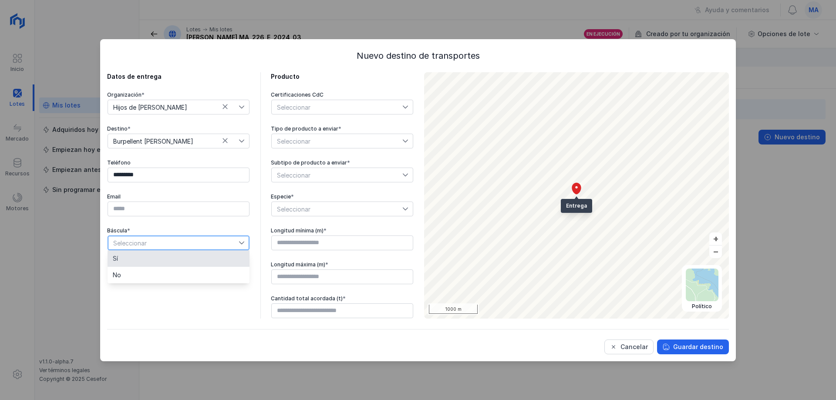
click at [161, 263] on li "Sí" at bounding box center [179, 258] width 142 height 17
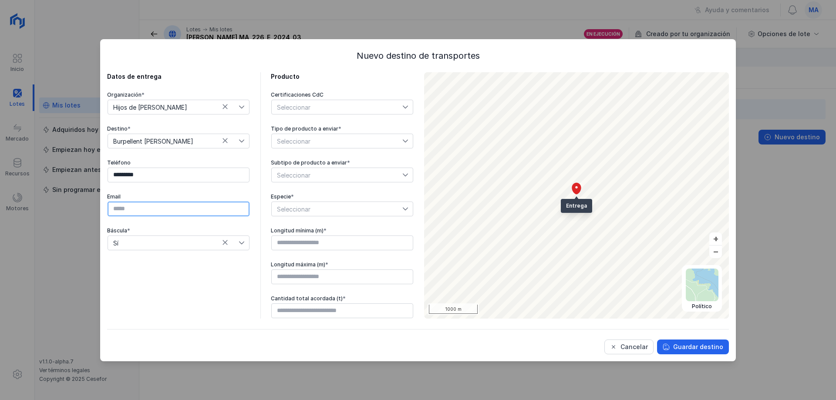
click at [155, 209] on input "text" at bounding box center [179, 209] width 142 height 15
click at [169, 312] on div "Datos de entrega Organización * Hijos de Tomas Martín S.L. Destino * Burpellent…" at bounding box center [178, 195] width 143 height 247
click at [328, 141] on span "Seleccionar" at bounding box center [337, 141] width 131 height 14
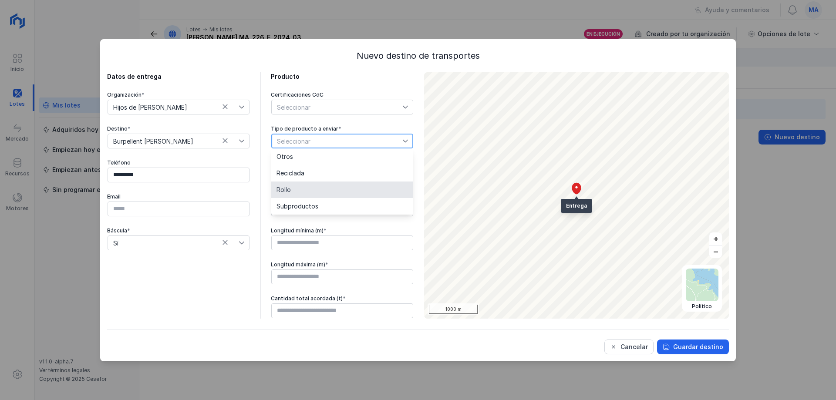
click at [304, 189] on li "Rollo" at bounding box center [342, 190] width 142 height 17
click at [320, 178] on span "Seleccionar" at bounding box center [337, 175] width 131 height 14
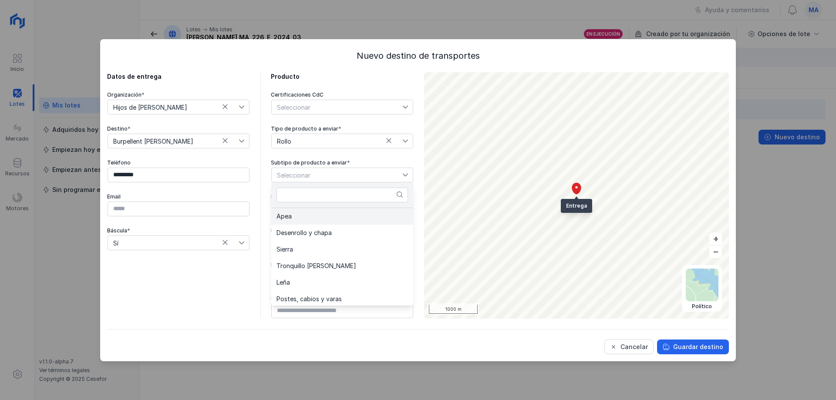
click at [312, 214] on li "Apea" at bounding box center [342, 216] width 142 height 17
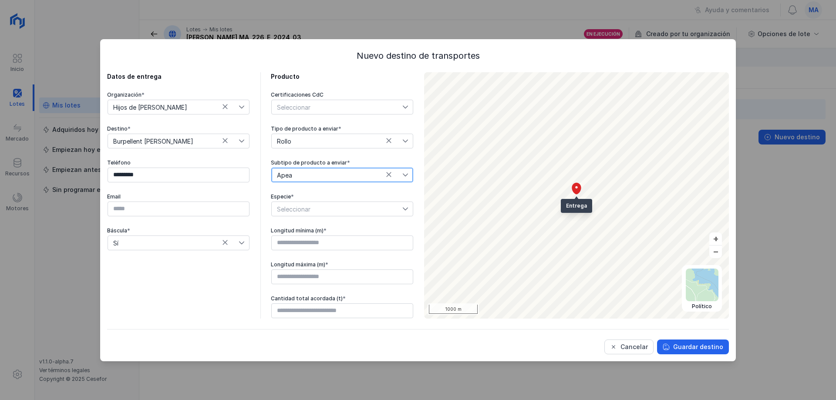
click at [315, 210] on span "Seleccionar" at bounding box center [337, 209] width 131 height 14
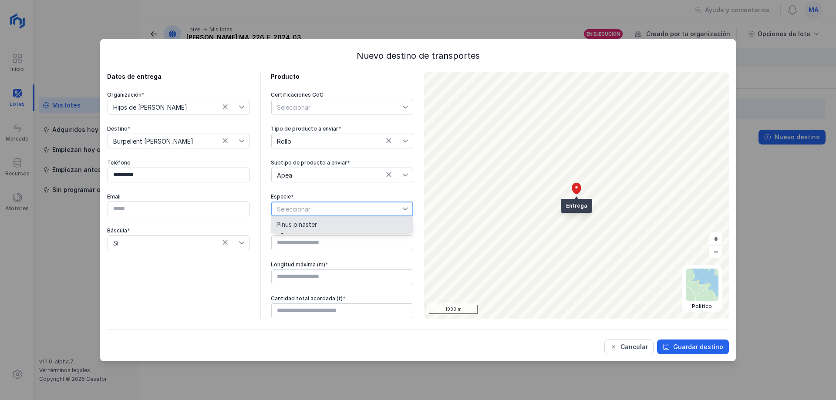
click at [313, 225] on span "Pinus pinaster" at bounding box center [297, 225] width 41 height 6
click at [320, 244] on input "text" at bounding box center [342, 243] width 142 height 15
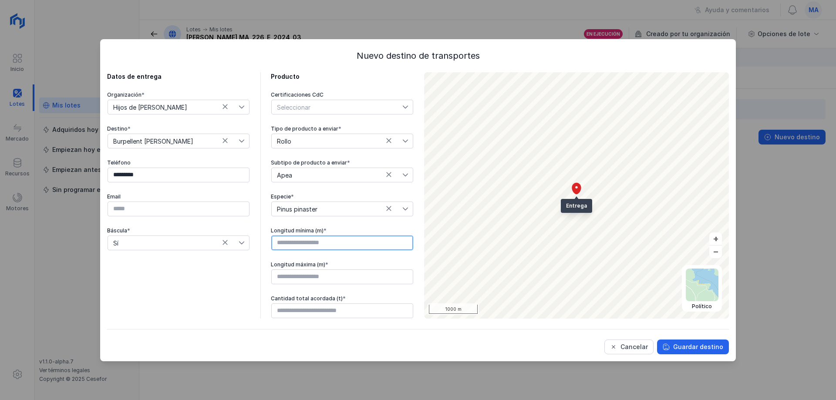
type input "****"
click at [320, 280] on input "text" at bounding box center [342, 277] width 142 height 15
type input "****"
click at [337, 311] on input "text" at bounding box center [342, 311] width 142 height 15
type input "******"
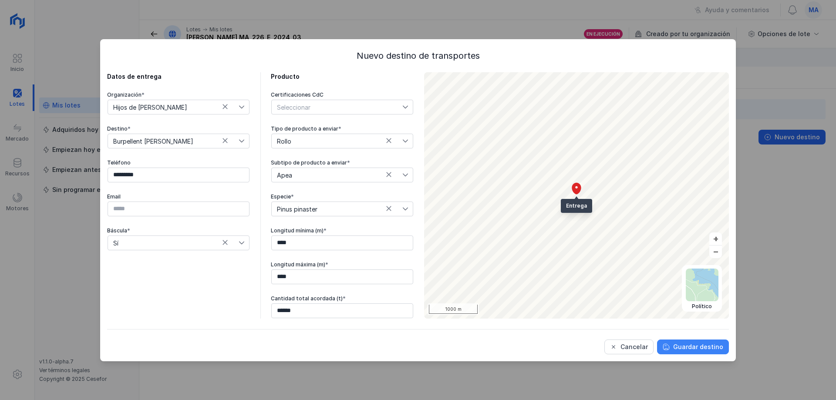
click at [686, 346] on div "Guardar destino" at bounding box center [698, 347] width 50 height 9
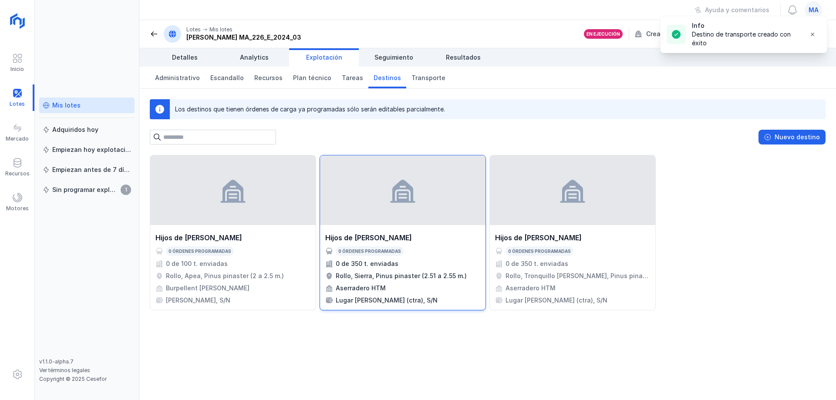
click at [419, 257] on div "Hijos de Tomas Martín S.L. 0 órdenes programadas 0 de 350 t. enviadas Rollo, Si…" at bounding box center [402, 269] width 155 height 72
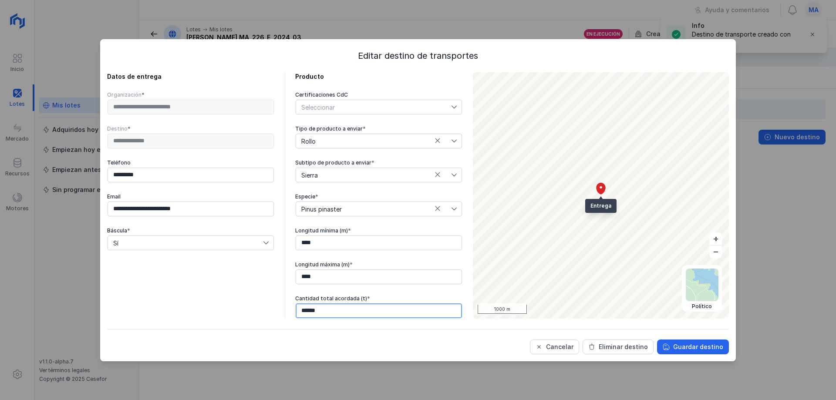
drag, startPoint x: 330, startPoint y: 312, endPoint x: 261, endPoint y: 308, distance: 69.4
click at [261, 308] on div "**********" at bounding box center [284, 195] width 355 height 247
type input "******"
click at [705, 345] on div "Guardar destino" at bounding box center [698, 347] width 50 height 9
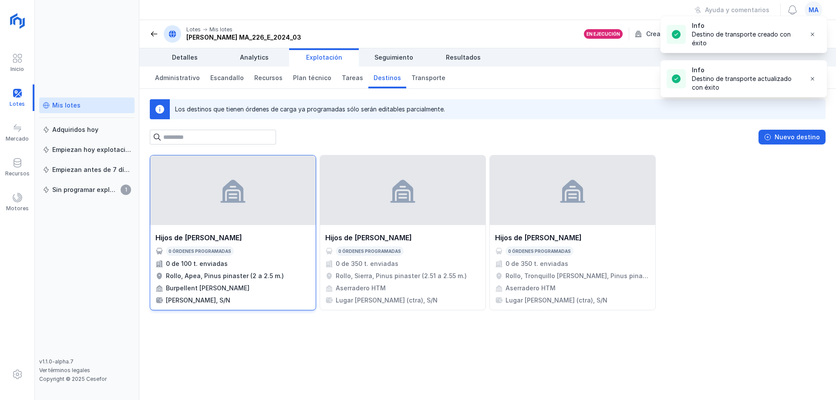
click at [243, 255] on div "0 órdenes programadas" at bounding box center [232, 252] width 155 height 10
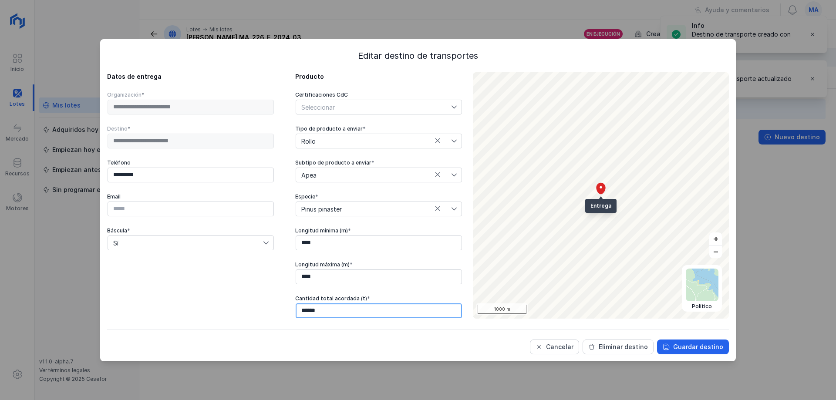
click at [235, 318] on div "**********" at bounding box center [284, 195] width 355 height 247
type input "******"
click at [688, 346] on div "Guardar destino" at bounding box center [698, 347] width 50 height 9
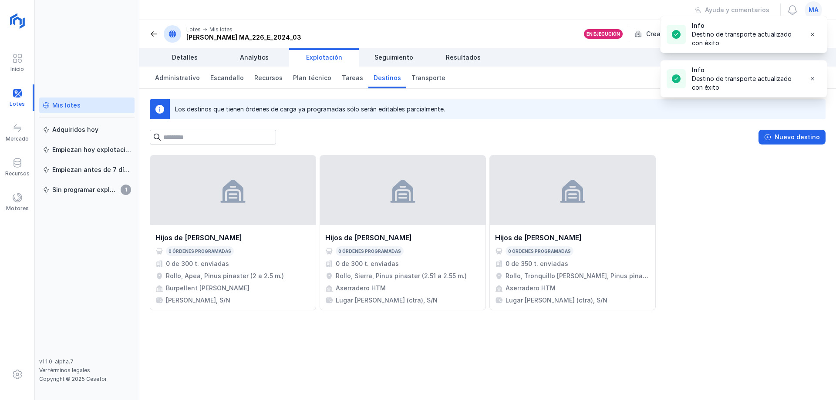
click at [565, 331] on div "Hijos de [PERSON_NAME] 0 órdenes programadas 0 de 300 t. enviadas Rollo, Apea, …" at bounding box center [487, 277] width 697 height 245
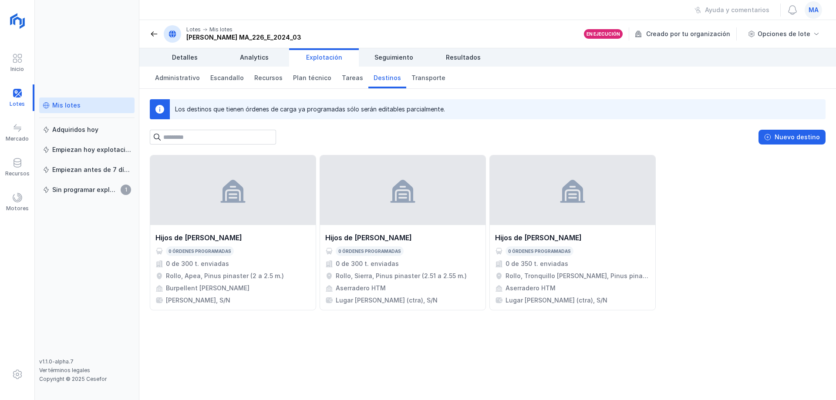
click at [356, 365] on div "Hijos de [PERSON_NAME] 0 órdenes programadas 0 de 300 t. enviadas Rollo, Apea, …" at bounding box center [487, 277] width 697 height 245
click at [236, 331] on div "Hijos de [PERSON_NAME] 0 órdenes programadas 0 de 300 t. enviadas Rollo, Apea, …" at bounding box center [487, 277] width 697 height 245
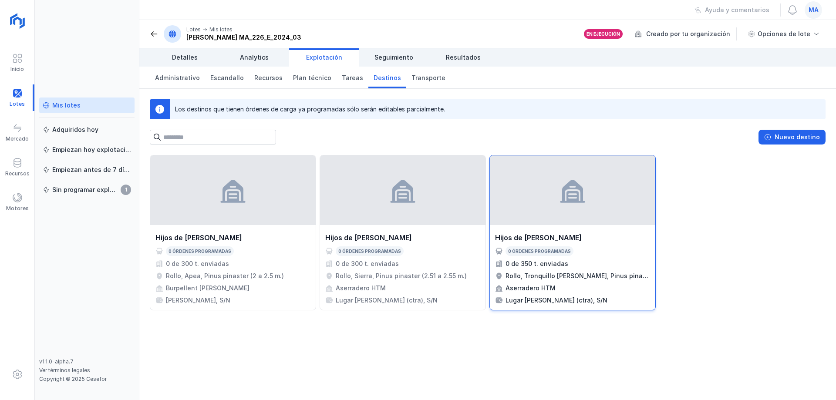
click at [621, 210] on div at bounding box center [572, 190] width 165 height 70
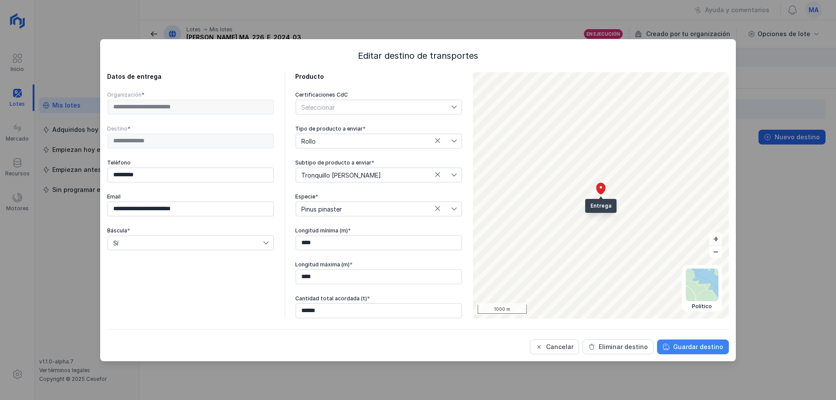
click at [690, 345] on div "Guardar destino" at bounding box center [698, 347] width 50 height 9
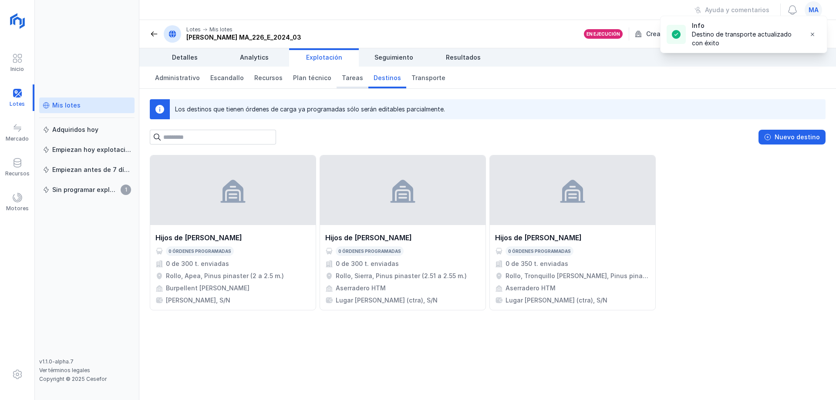
click at [354, 80] on link "Tareas" at bounding box center [353, 78] width 32 height 22
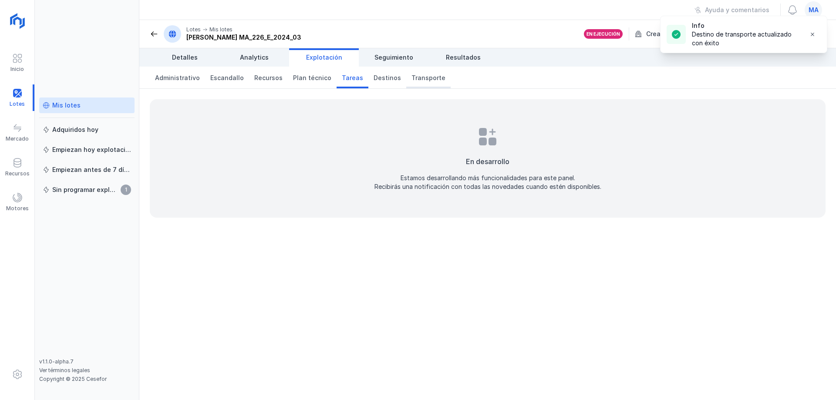
click at [426, 83] on link "Transporte" at bounding box center [428, 78] width 44 height 22
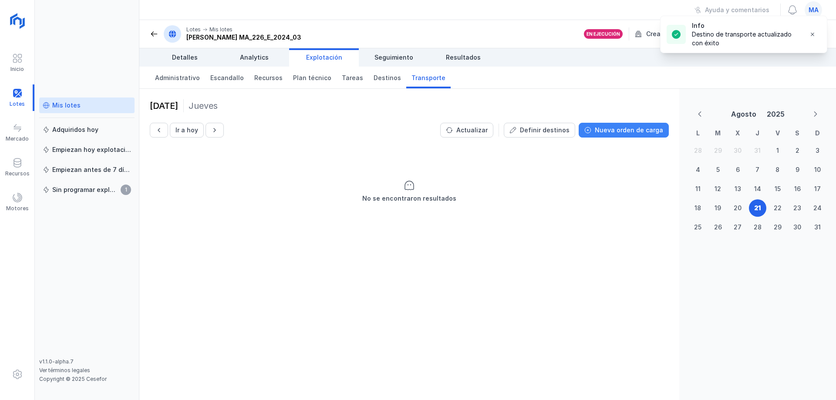
drag, startPoint x: 652, startPoint y: 129, endPoint x: 658, endPoint y: 128, distance: 6.5
click at [658, 128] on div "Nueva orden de carga" at bounding box center [629, 130] width 68 height 9
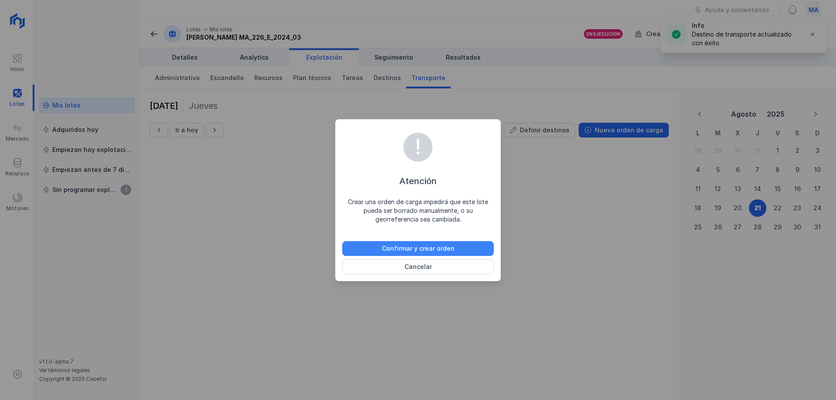
click at [437, 248] on div "Confirmar y crear orden" at bounding box center [418, 248] width 73 height 9
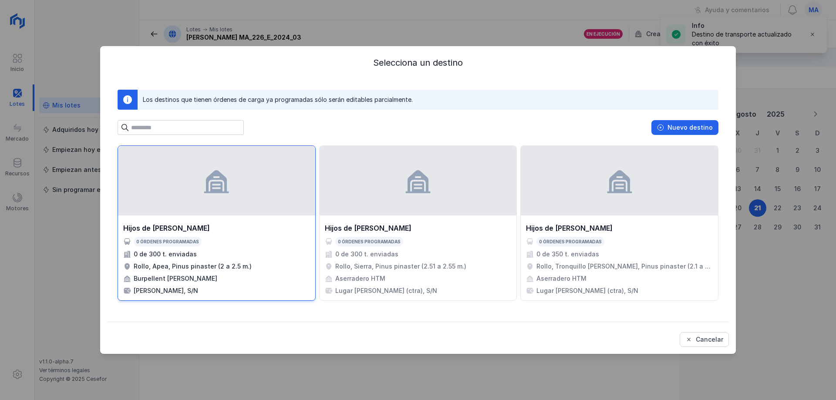
click at [223, 256] on div "0 de 300 t. enviadas" at bounding box center [216, 254] width 187 height 9
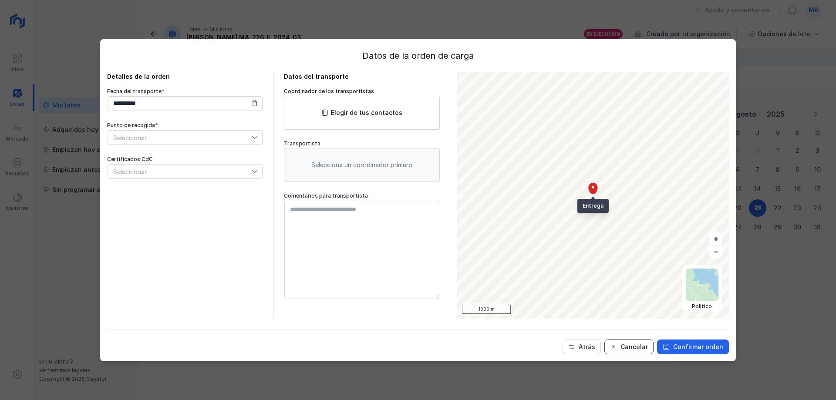
click at [632, 348] on div "Cancelar" at bounding box center [634, 347] width 27 height 9
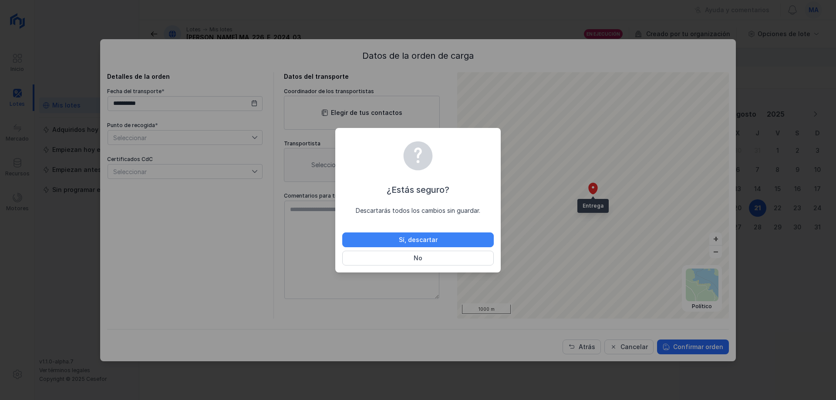
click at [434, 239] on div "Sí, descartar" at bounding box center [418, 240] width 39 height 9
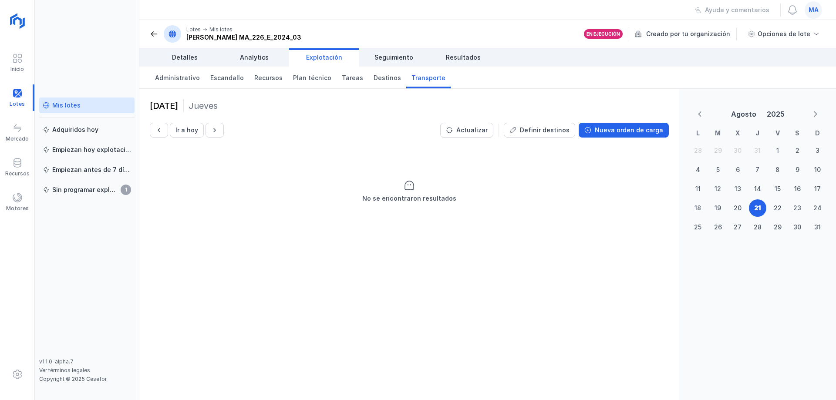
click at [463, 251] on div "21 agosto 2025 Jueves Ir a hoy Actualizar Definir destinos Nueva orden de carga…" at bounding box center [409, 244] width 540 height 311
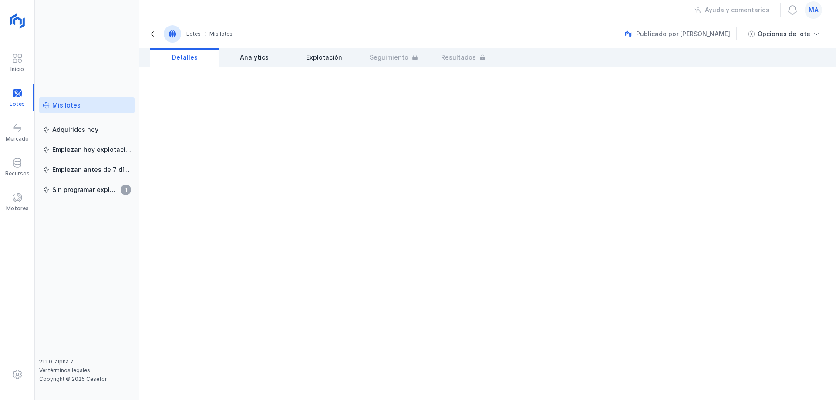
click at [66, 105] on div "Mis lotes" at bounding box center [66, 105] width 28 height 9
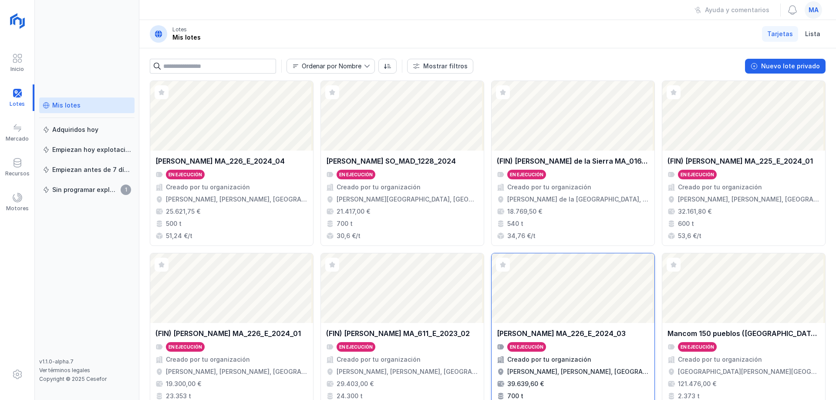
click at [599, 342] on div "[PERSON_NAME] MA_226_E_2024_03 En ejecución Creado por tu organización [PERSON_…" at bounding box center [573, 370] width 152 height 84
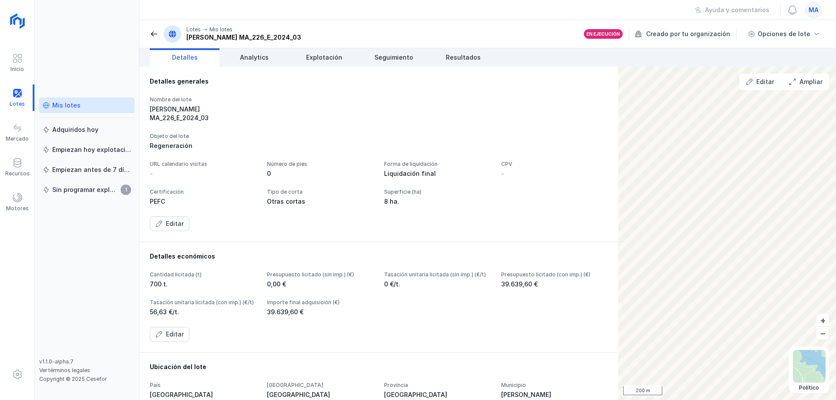
click at [512, 133] on div "Objeto del lote Regeneración" at bounding box center [379, 141] width 458 height 17
click at [548, 142] on div "Regeneración" at bounding box center [379, 146] width 458 height 9
click at [419, 122] on div "Nombre del lote [PERSON_NAME] MA_226_E_2024_03 Objeto del lote Regeneración URL…" at bounding box center [379, 163] width 458 height 135
click at [257, 197] on div "PEFC" at bounding box center [203, 201] width 107 height 9
drag, startPoint x: 451, startPoint y: 60, endPoint x: 427, endPoint y: 66, distance: 24.2
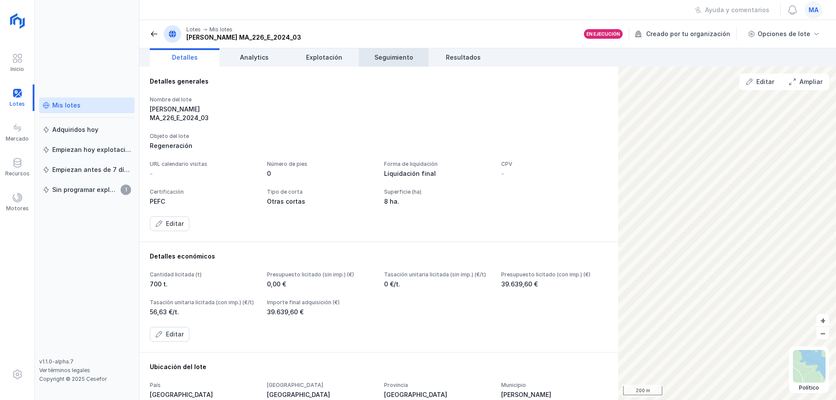
click at [451, 60] on span "Resultados" at bounding box center [463, 57] width 35 height 9
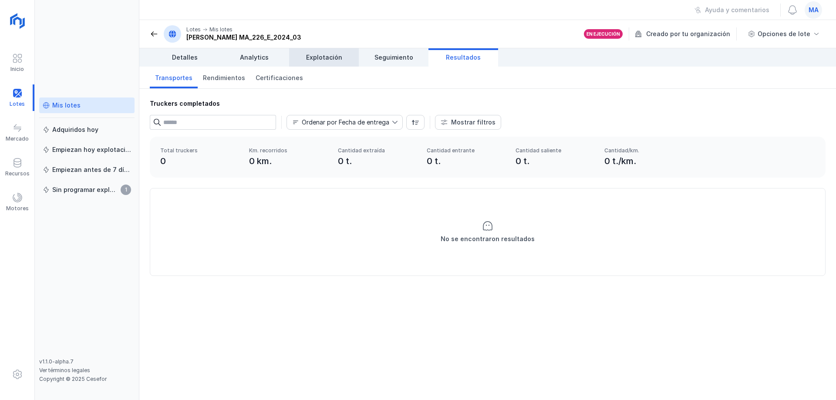
click at [329, 60] on span "Explotación" at bounding box center [324, 57] width 36 height 9
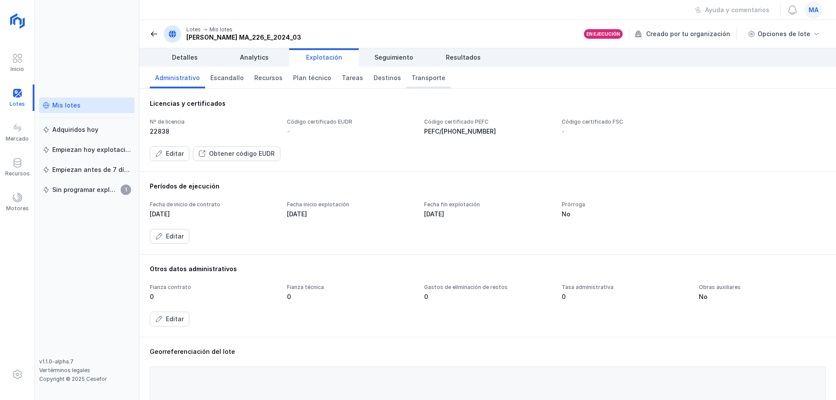
click at [412, 79] on span "Transporte" at bounding box center [429, 78] width 34 height 9
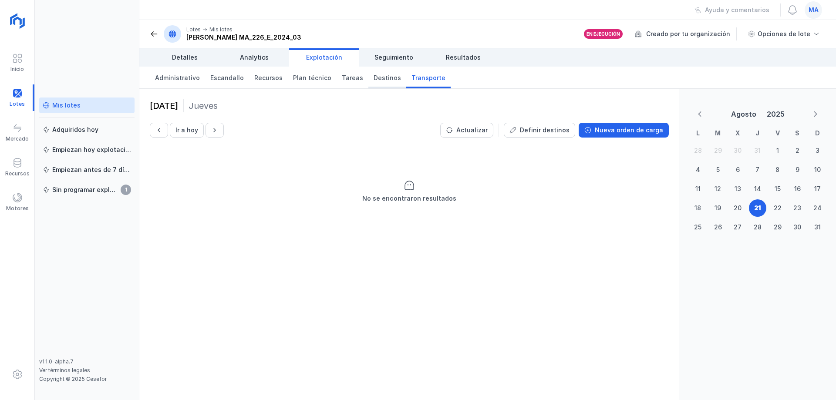
click at [374, 83] on link "Destinos" at bounding box center [387, 78] width 38 height 22
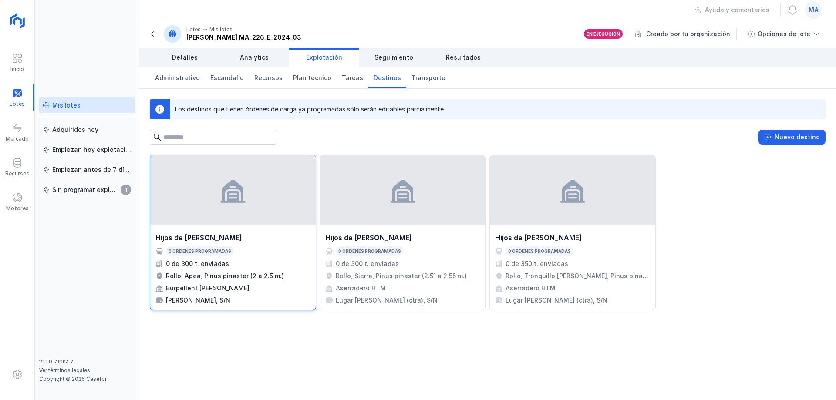
click at [227, 229] on div "Hijos de [PERSON_NAME] 0 órdenes programadas 0 de 300 t. enviadas Rollo, Apea, …" at bounding box center [232, 268] width 165 height 83
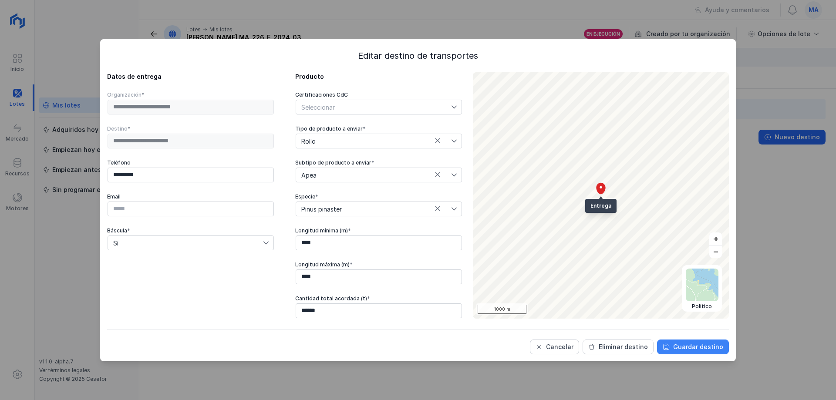
click at [692, 340] on button "Guardar destino" at bounding box center [693, 347] width 72 height 15
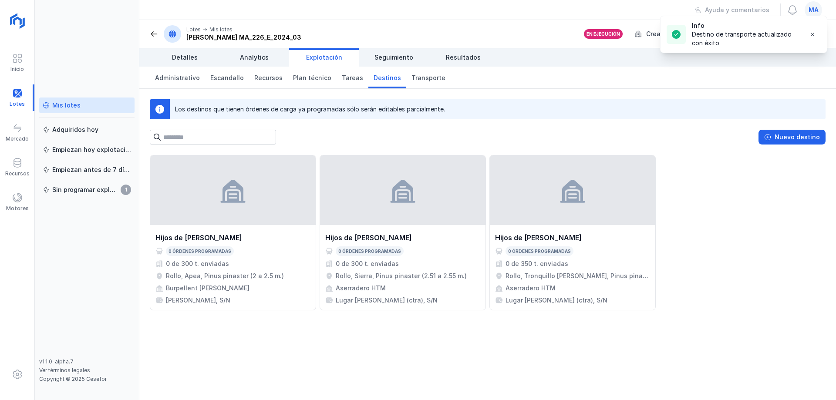
click at [758, 226] on div "Hijos de [PERSON_NAME] 0 órdenes programadas 0 de 300 t. enviadas Rollo, Apea, …" at bounding box center [488, 232] width 676 height 155
click at [752, 224] on div "Hijos de [PERSON_NAME] 0 órdenes programadas 0 de 300 t. enviadas Rollo, Apea, …" at bounding box center [488, 232] width 676 height 155
click at [716, 84] on div "Administrativo Escandallo Recursos Plan técnico [PERSON_NAME] Transporte" at bounding box center [487, 78] width 697 height 22
click at [812, 35] on span "button" at bounding box center [812, 34] width 7 height 7
click at [618, 94] on div "Los destinos que tienen órdenes de carga ya programadas sólo serán editables pa…" at bounding box center [487, 117] width 697 height 56
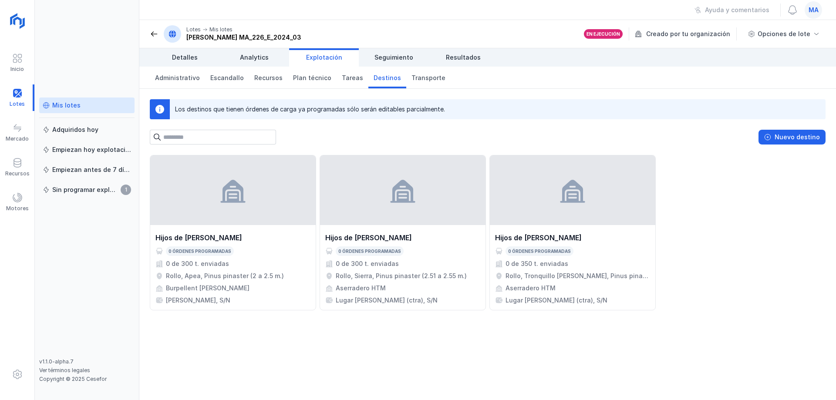
click at [712, 142] on div "Nuevo destino" at bounding box center [488, 137] width 676 height 15
drag, startPoint x: 668, startPoint y: 34, endPoint x: 448, endPoint y: 29, distance: 220.0
click at [448, 29] on header "Lotes Mis lotes [PERSON_NAME] MA_226_E_2024_03 En ejecución Creado por tu organ…" at bounding box center [487, 34] width 697 height 28
drag, startPoint x: 826, startPoint y: 6, endPoint x: 816, endPoint y: 7, distance: 10.1
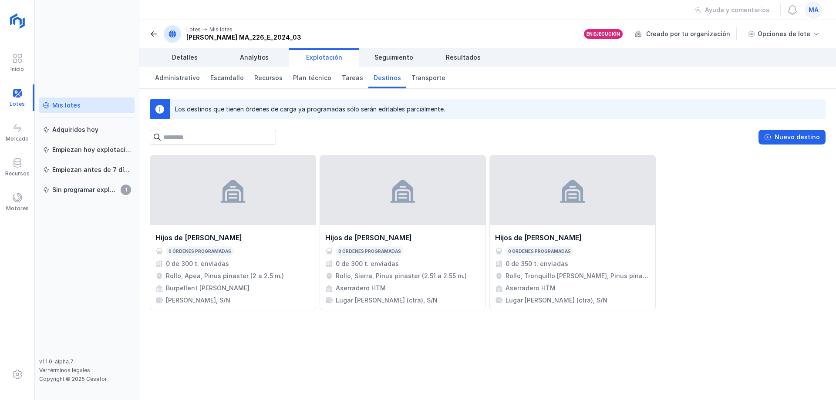
click at [826, 7] on div "Ayuda y comentarios ma" at bounding box center [487, 10] width 697 height 20
click at [815, 7] on span "ma" at bounding box center [814, 10] width 10 height 9
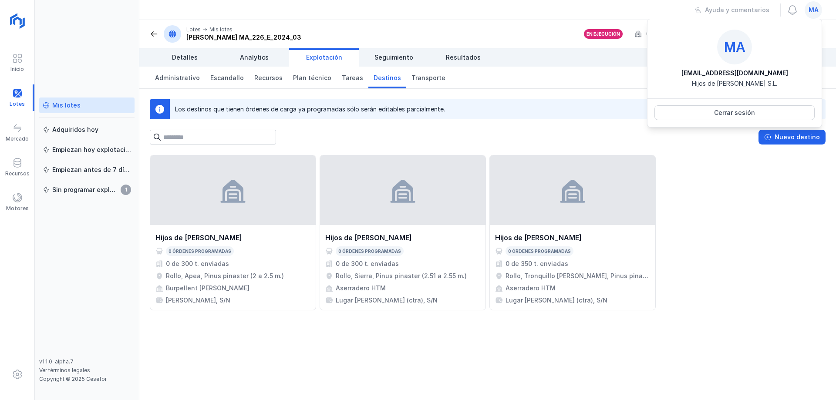
click at [722, 165] on div "Hijos de [PERSON_NAME] 0 órdenes programadas 0 de 300 t. enviadas Rollo, Apea, …" at bounding box center [488, 232] width 676 height 155
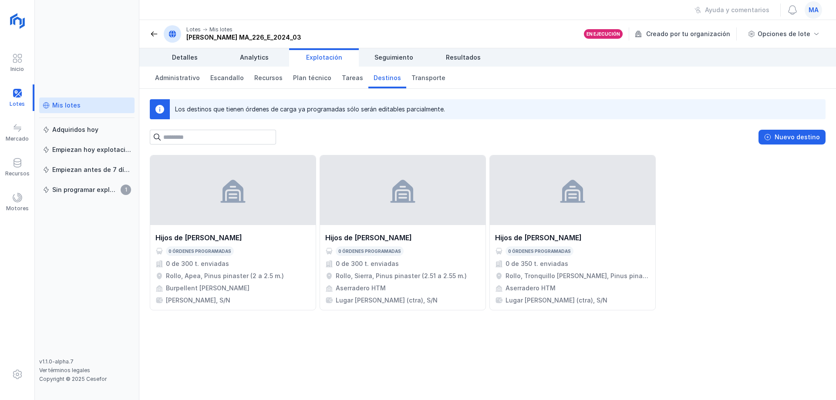
click at [712, 121] on div "Los destinos que tienen órdenes de carga ya programadas sólo serán editables pa…" at bounding box center [487, 117] width 697 height 56
click at [709, 90] on div "Los destinos que tienen órdenes de carga ya programadas sólo serán editables pa…" at bounding box center [487, 117] width 697 height 56
click at [730, 242] on div "Hijos de [PERSON_NAME] 0 órdenes programadas 0 de 300 t. enviadas Rollo, Apea, …" at bounding box center [488, 232] width 676 height 155
click at [708, 204] on div "Hijos de [PERSON_NAME] 0 órdenes programadas 0 de 300 t. enviadas Rollo, Apea, …" at bounding box center [488, 232] width 676 height 155
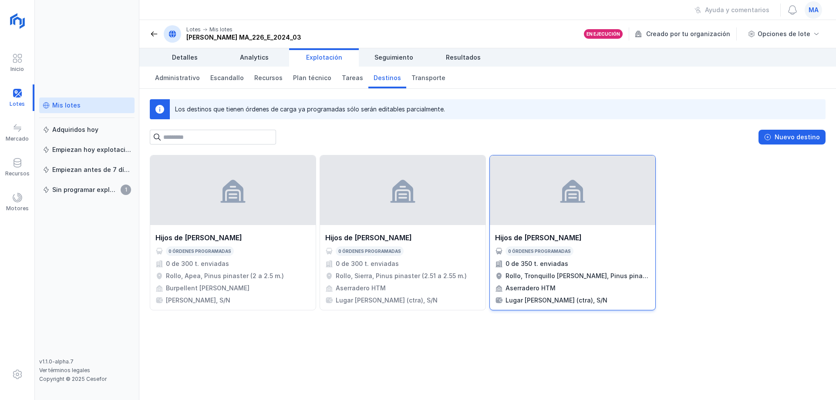
click at [564, 237] on div "Hijos de [PERSON_NAME]" at bounding box center [538, 238] width 87 height 10
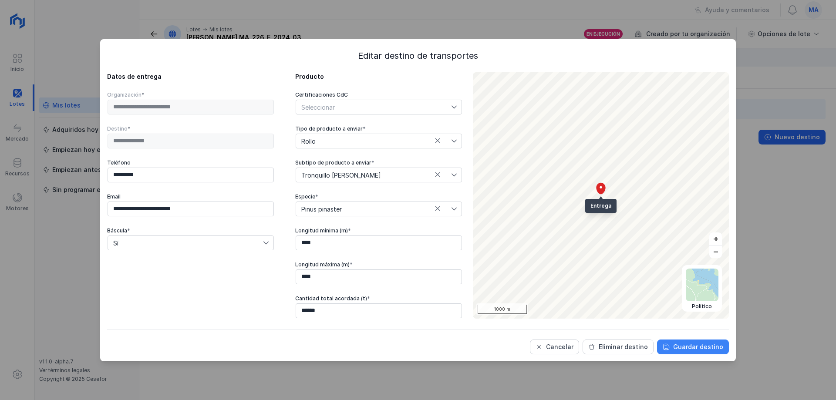
click at [691, 348] on div "Guardar destino" at bounding box center [698, 347] width 50 height 9
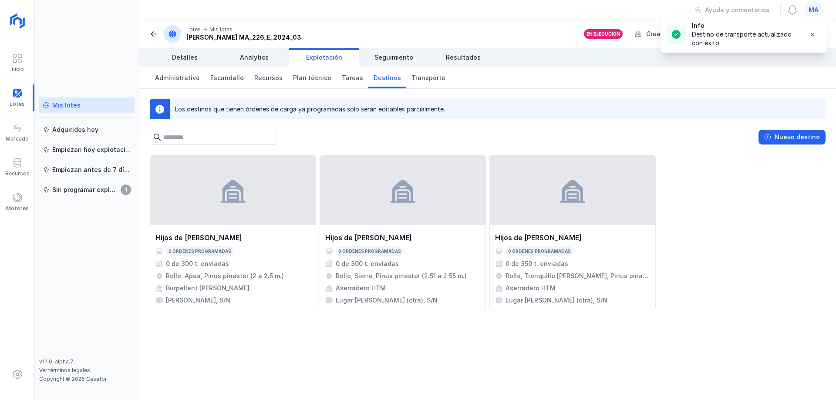
click at [753, 280] on div "Hijos de [PERSON_NAME] 0 órdenes programadas 0 de 300 t. enviadas Rollo, Apea, …" at bounding box center [488, 232] width 676 height 155
click at [747, 240] on div "Hijos de [PERSON_NAME] 0 órdenes programadas 0 de 300 t. enviadas Rollo, Apea, …" at bounding box center [488, 232] width 676 height 155
click at [716, 189] on div "Hijos de [PERSON_NAME] 0 órdenes programadas 0 de 300 t. enviadas Rollo, Apea, …" at bounding box center [488, 232] width 676 height 155
click at [630, 76] on div "Administrativo Escandallo Recursos Plan técnico [PERSON_NAME] Transporte" at bounding box center [487, 78] width 697 height 22
